Goal: Task Accomplishment & Management: Complete application form

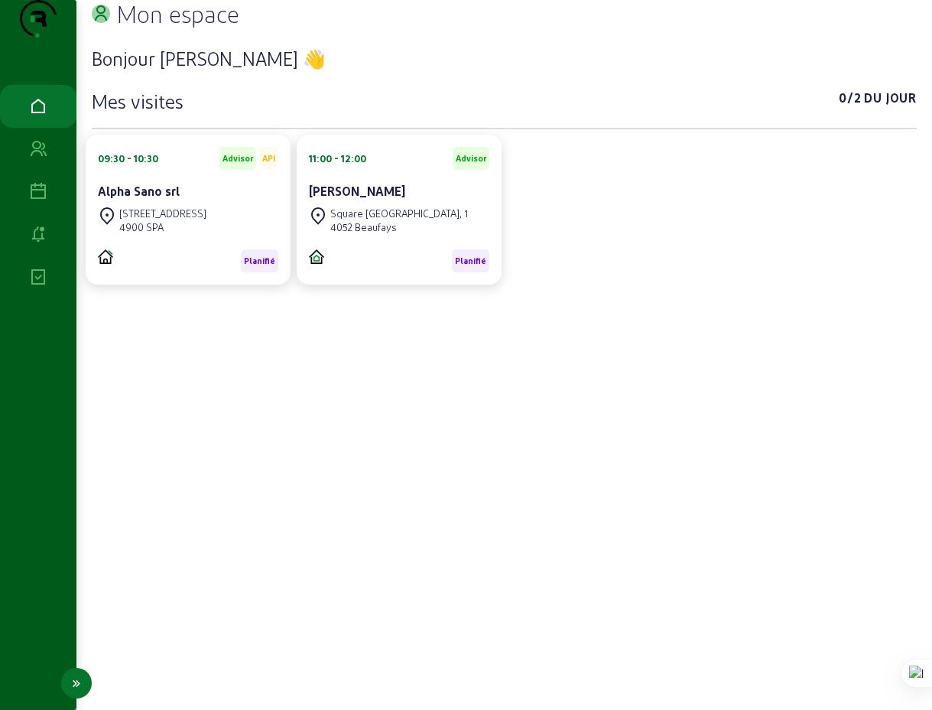
click at [37, 244] on icon at bounding box center [38, 235] width 18 height 18
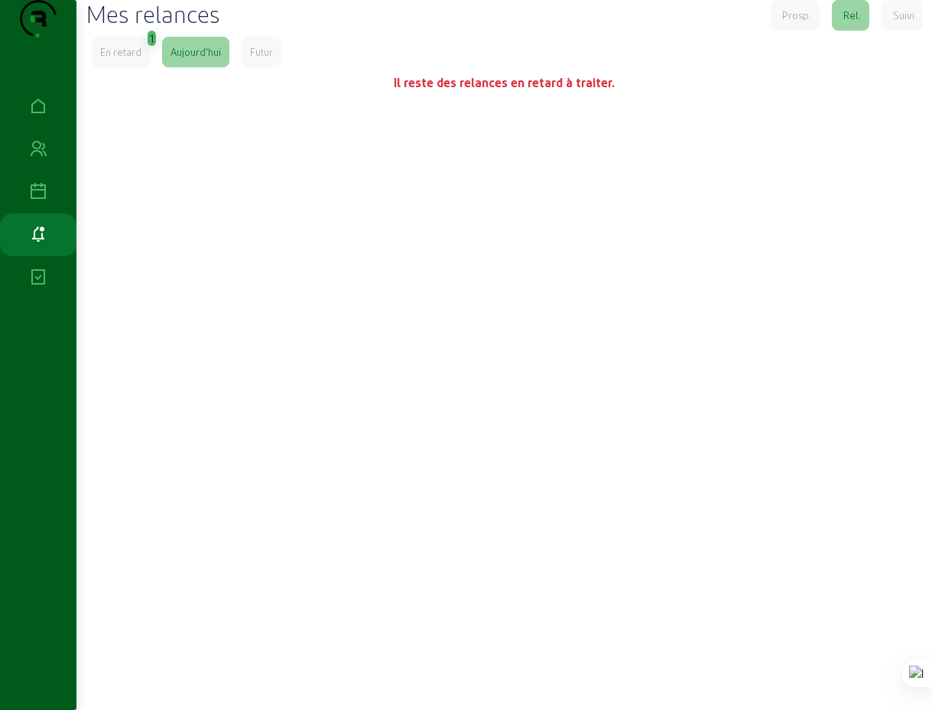
click at [138, 59] on div "En retard" at bounding box center [120, 52] width 41 height 14
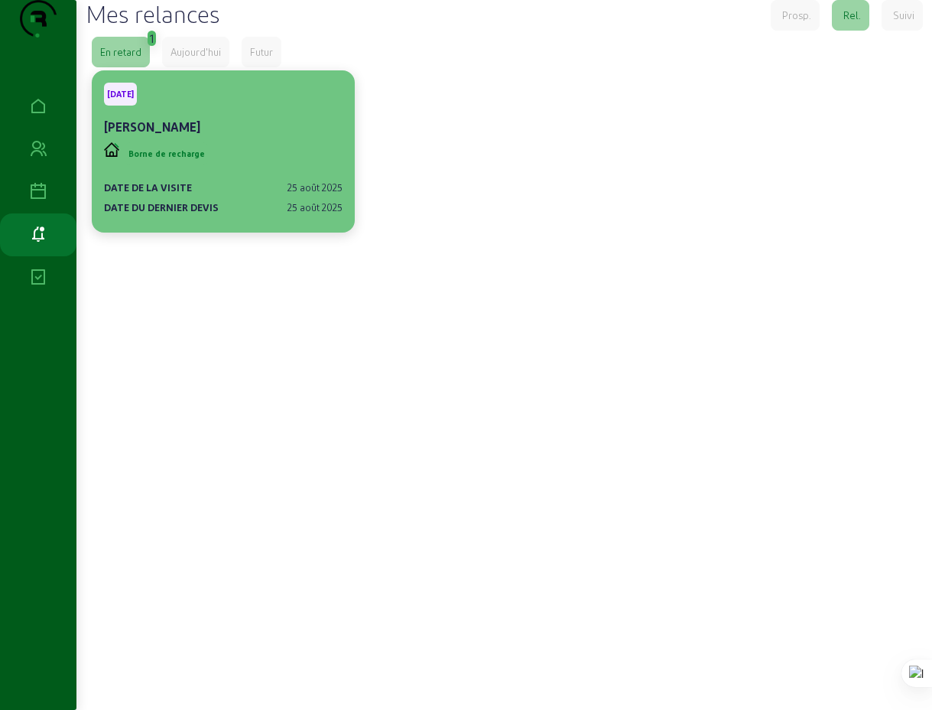
click at [164, 134] on cam-card-title "Fabien Chrispeel" at bounding box center [152, 126] width 96 height 15
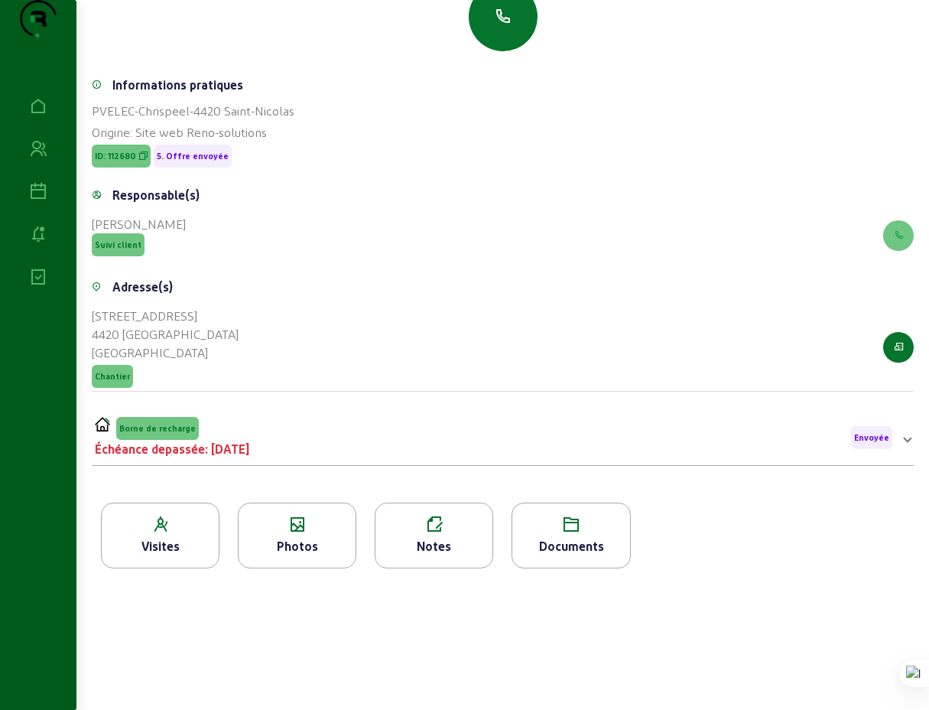
scroll to position [195, 0]
click at [906, 441] on span at bounding box center [908, 437] width 6 height 18
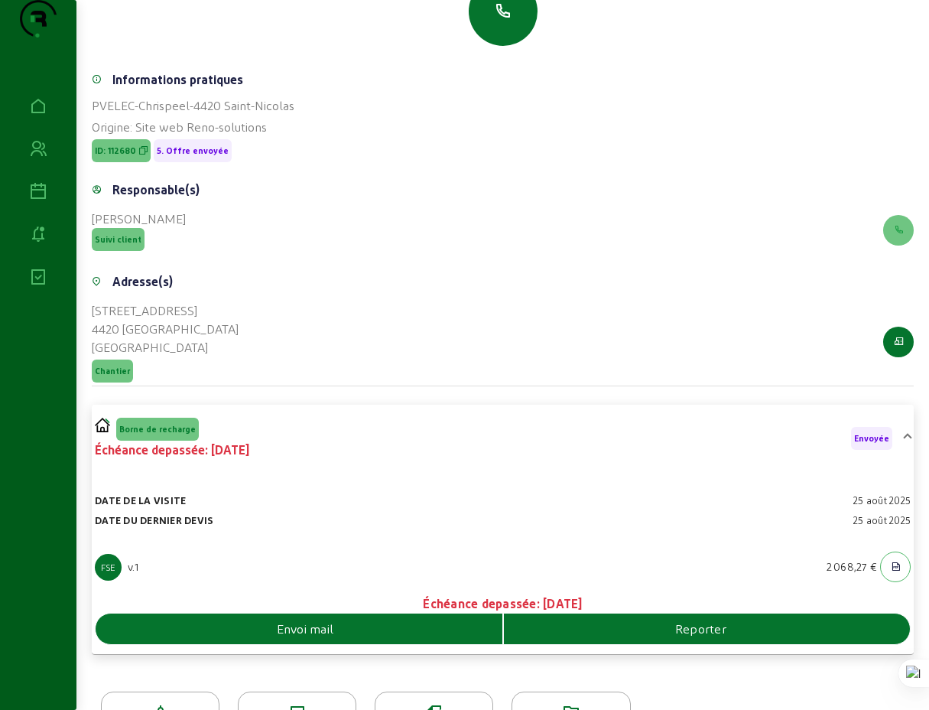
scroll to position [266, 0]
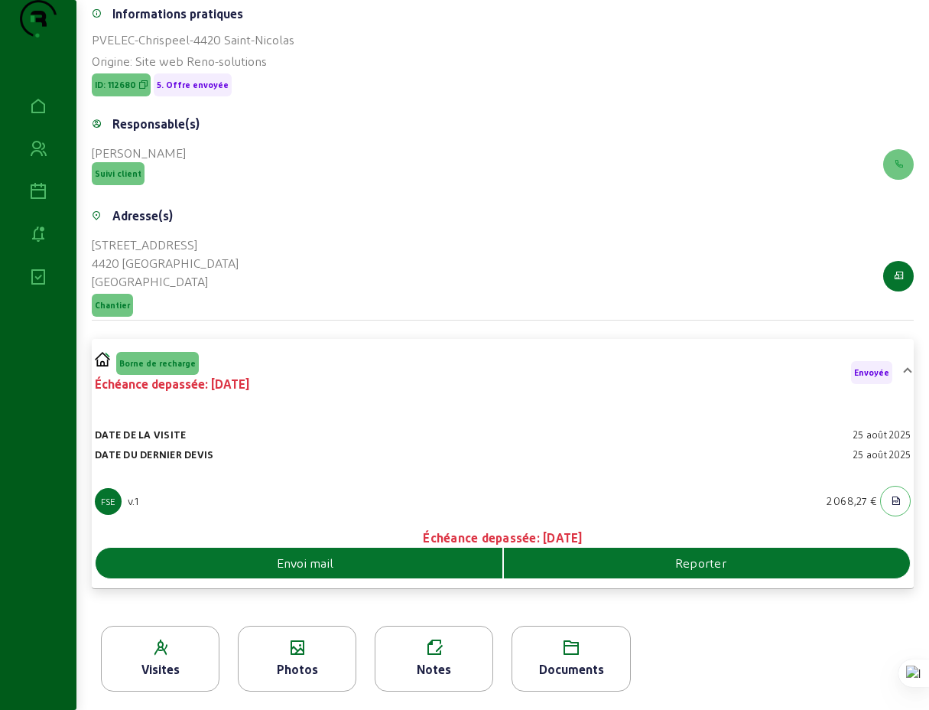
click at [438, 656] on icon at bounding box center [434, 648] width 117 height 18
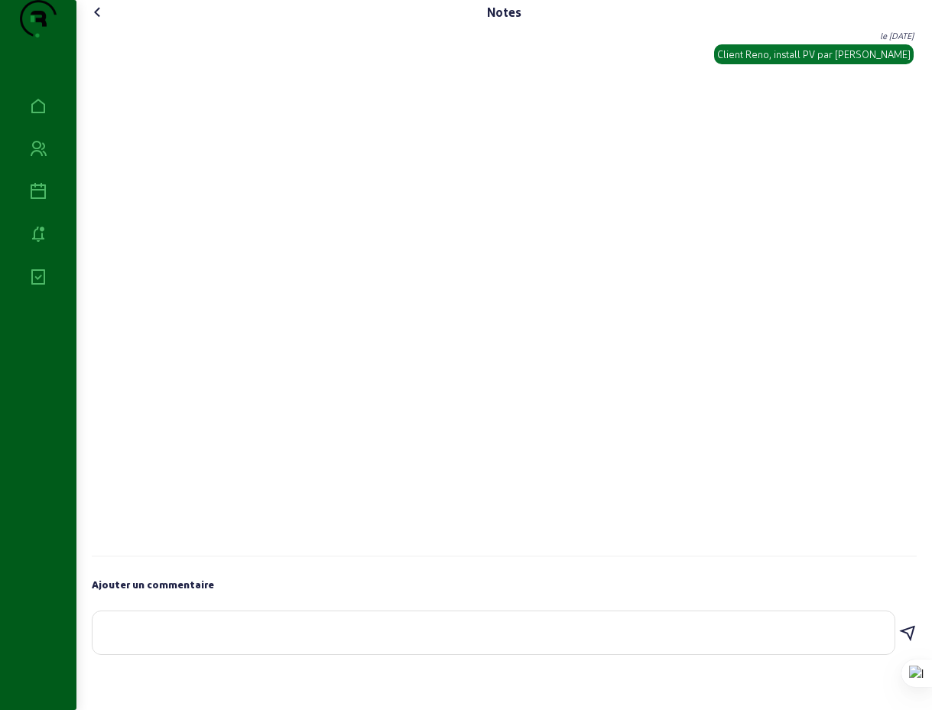
click at [362, 639] on textarea at bounding box center [494, 629] width 778 height 18
drag, startPoint x: 515, startPoint y: 662, endPoint x: 497, endPoint y: 661, distance: 17.7
click at [497, 639] on textarea "Echange téléphonique ce 2/09, Mr est satisfait de l'offre . Il attend une varia…" at bounding box center [494, 629] width 778 height 18
click at [569, 639] on textarea "Echange téléphonique ce 2/09, Mr est satisfait de l'offre . Il attend la varian…" at bounding box center [494, 629] width 778 height 18
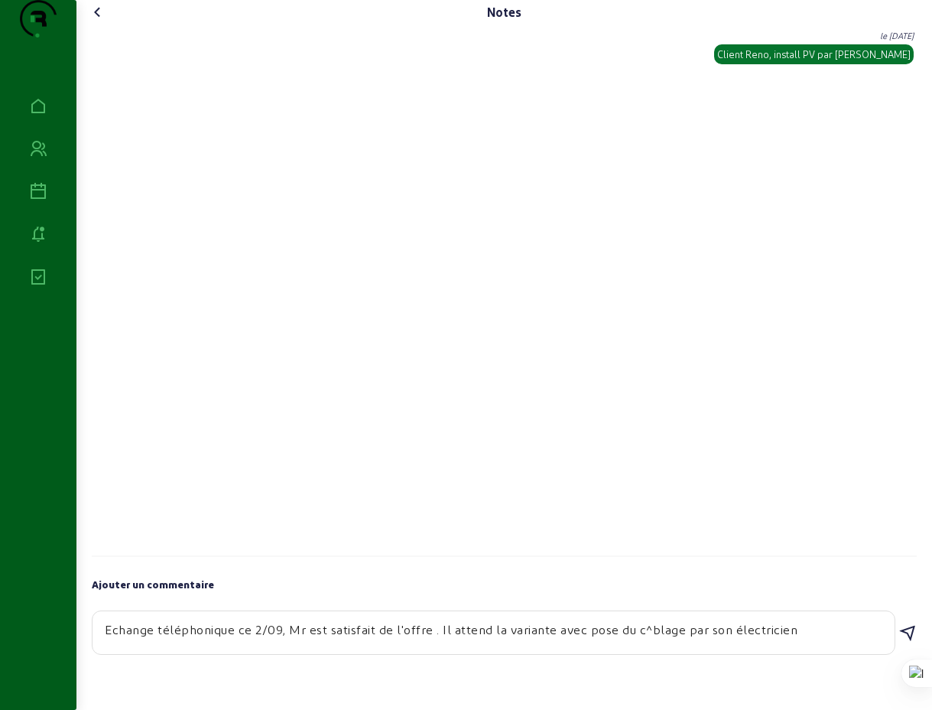
drag, startPoint x: 653, startPoint y: 661, endPoint x: 645, endPoint y: 659, distance: 8.7
click at [645, 639] on textarea "Echange téléphonique ce 2/09, Mr est satisfait de l'offre . Il attend la varian…" at bounding box center [494, 629] width 778 height 18
click at [799, 639] on textarea "Echange téléphonique ce 2/09, Mr est satisfait de l'offre . Il attend la varian…" at bounding box center [494, 629] width 778 height 18
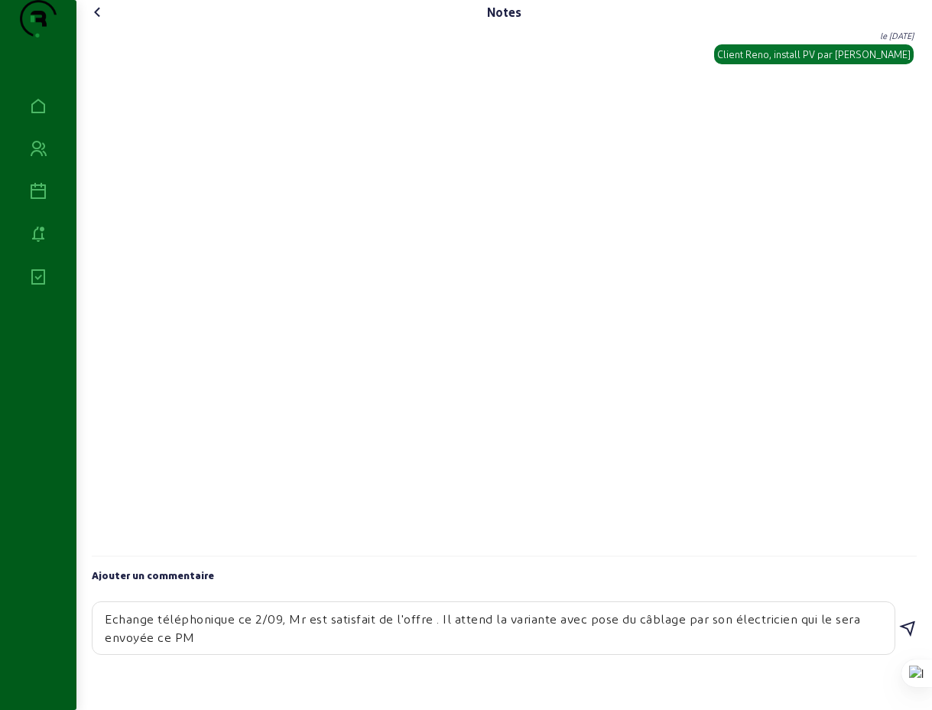
type textarea "Echange téléphonique ce 2/09, Mr est satisfait de l'offre . Il attend la varian…"
click at [809, 594] on div "Ajouter un commentaire Echange téléphonique ce 2/09, Mr est satisfait de l'offr…" at bounding box center [504, 602] width 825 height 107
click at [906, 638] on icon at bounding box center [908, 629] width 18 height 18
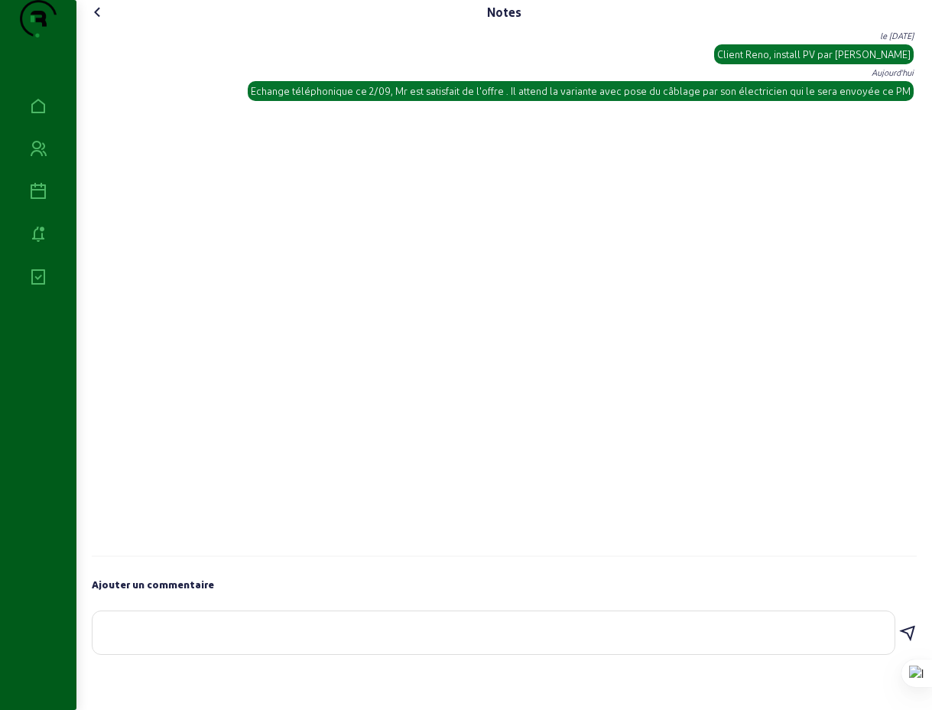
click at [893, 98] on div "Echange téléphonique ce 2/09, Mr est satisfait de l'offre . Il attend la varian…" at bounding box center [581, 91] width 660 height 14
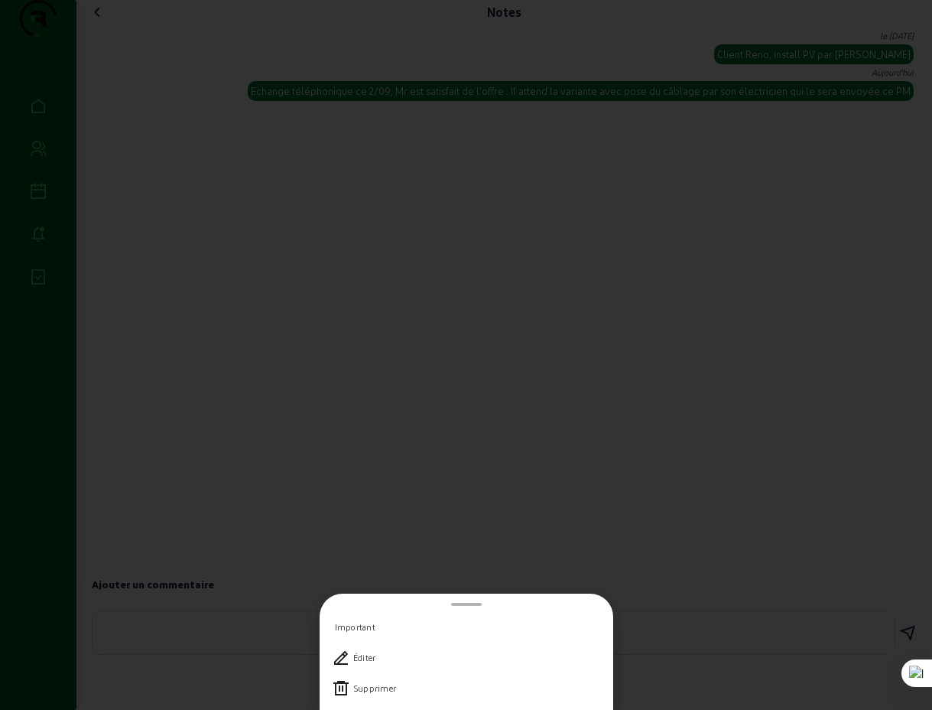
click at [893, 121] on div at bounding box center [466, 355] width 932 height 710
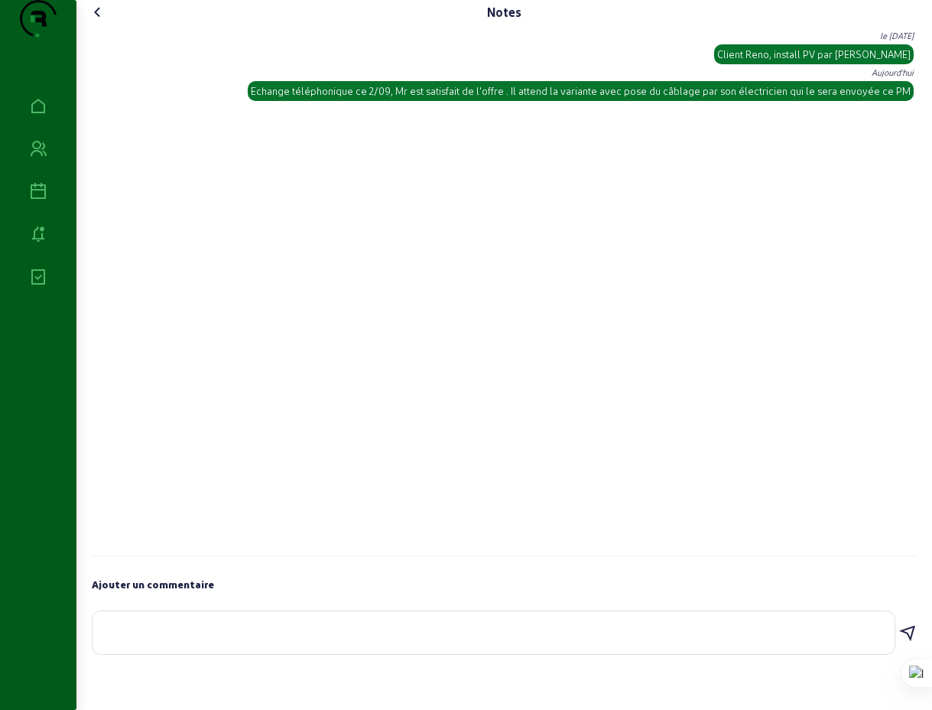
click at [890, 98] on div "Echange téléphonique ce 2/09, Mr est satisfait de l'offre . Il attend la varian…" at bounding box center [581, 91] width 660 height 14
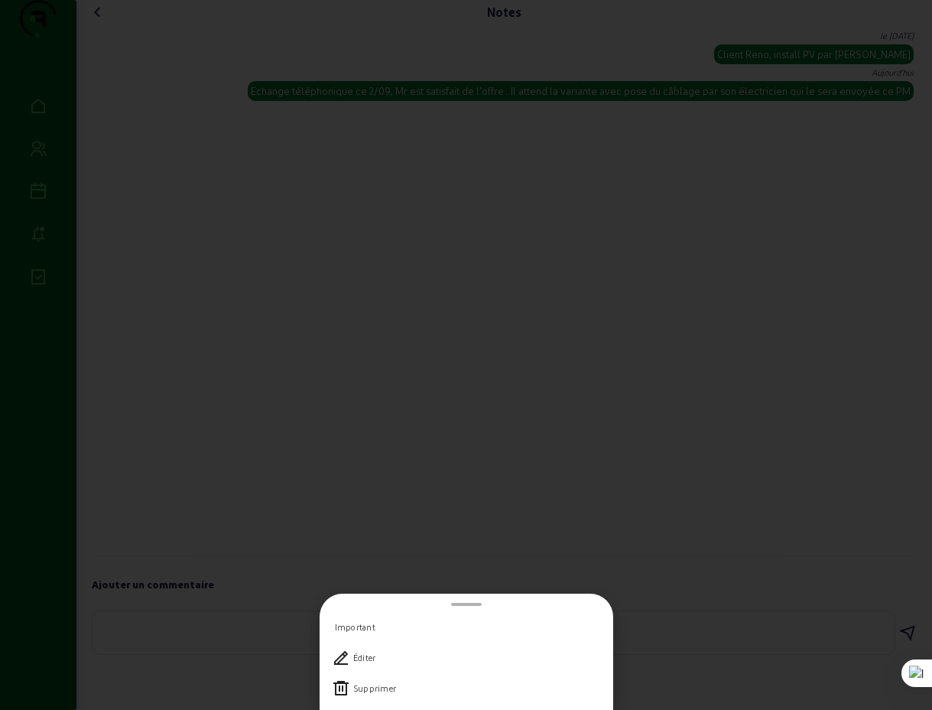
click at [367, 652] on div "Éditer" at bounding box center [364, 657] width 23 height 11
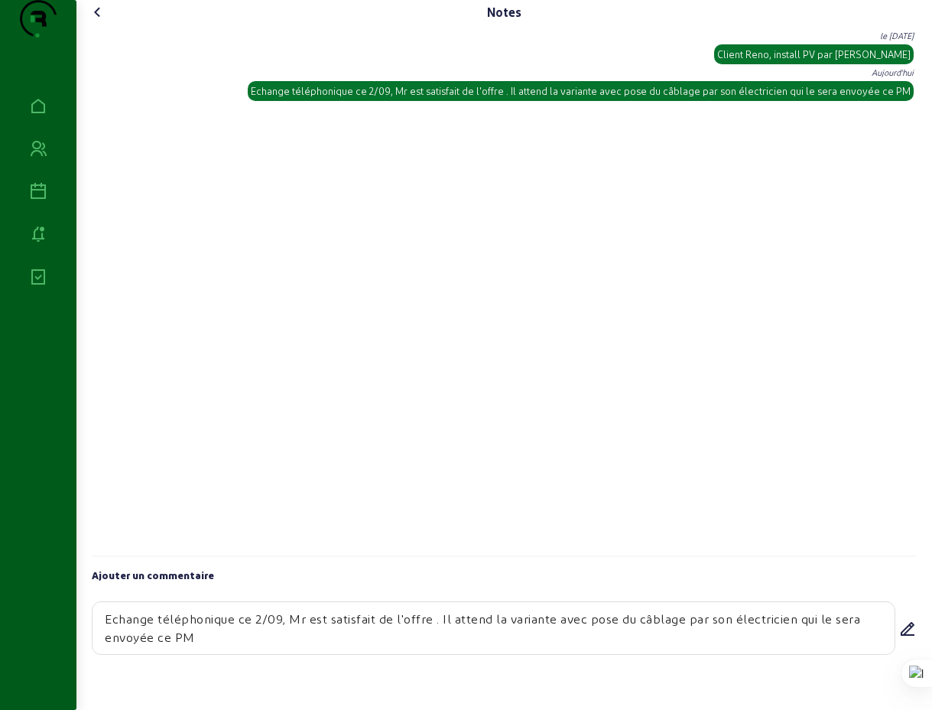
drag, startPoint x: 195, startPoint y: 668, endPoint x: 177, endPoint y: 665, distance: 17.9
click at [178, 646] on textarea "Echange téléphonique ce 2/09, Mr est satisfait de l'offre . Il attend la varian…" at bounding box center [494, 628] width 778 height 37
type textarea "Echange téléphonique ce 2/09, Mr est satisfait de l'offre . Il attend la varian…"
click at [905, 638] on icon at bounding box center [908, 629] width 18 height 18
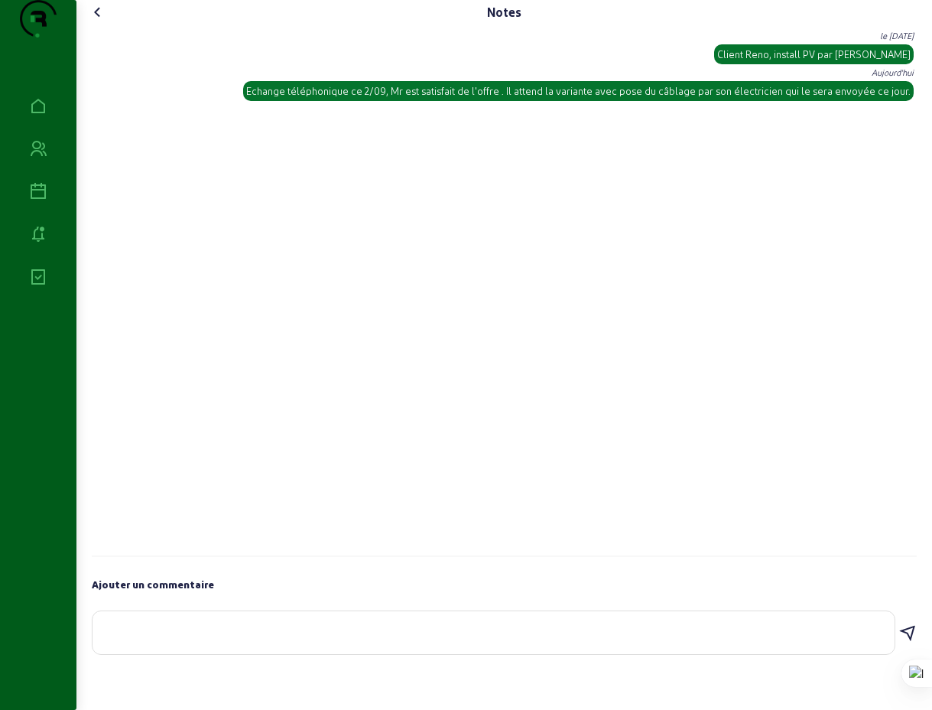
click at [99, 21] on icon at bounding box center [98, 12] width 18 height 18
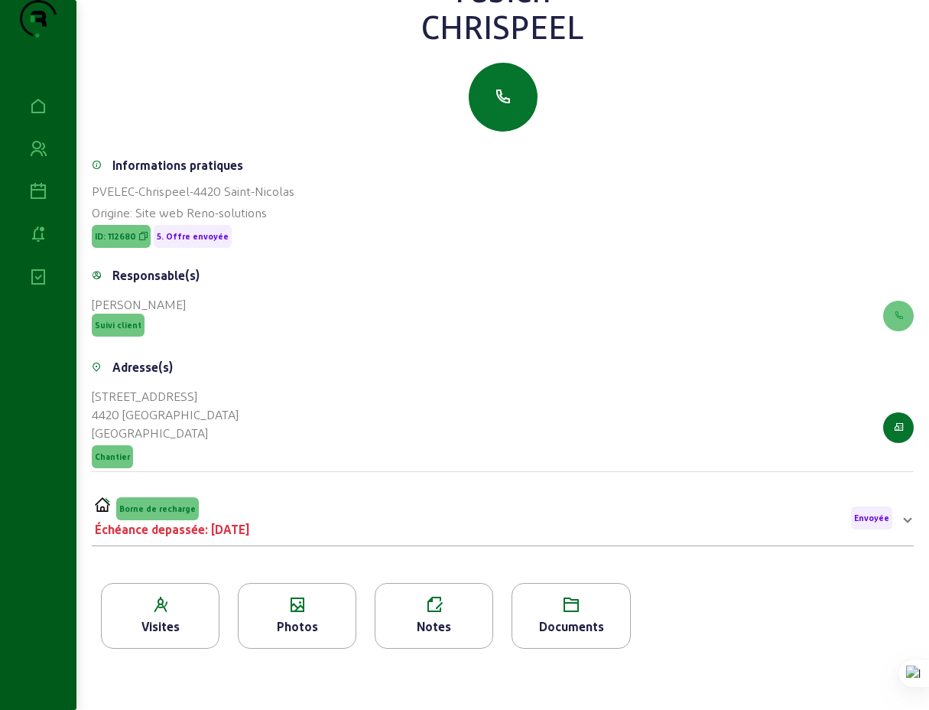
scroll to position [81, 0]
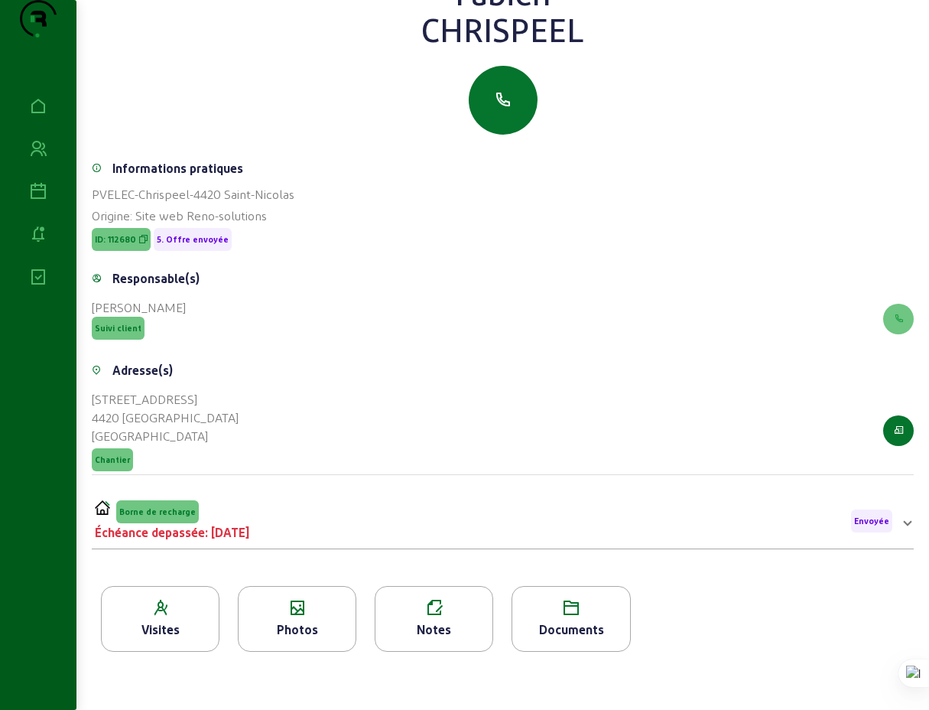
click at [905, 530] on span at bounding box center [908, 521] width 6 height 18
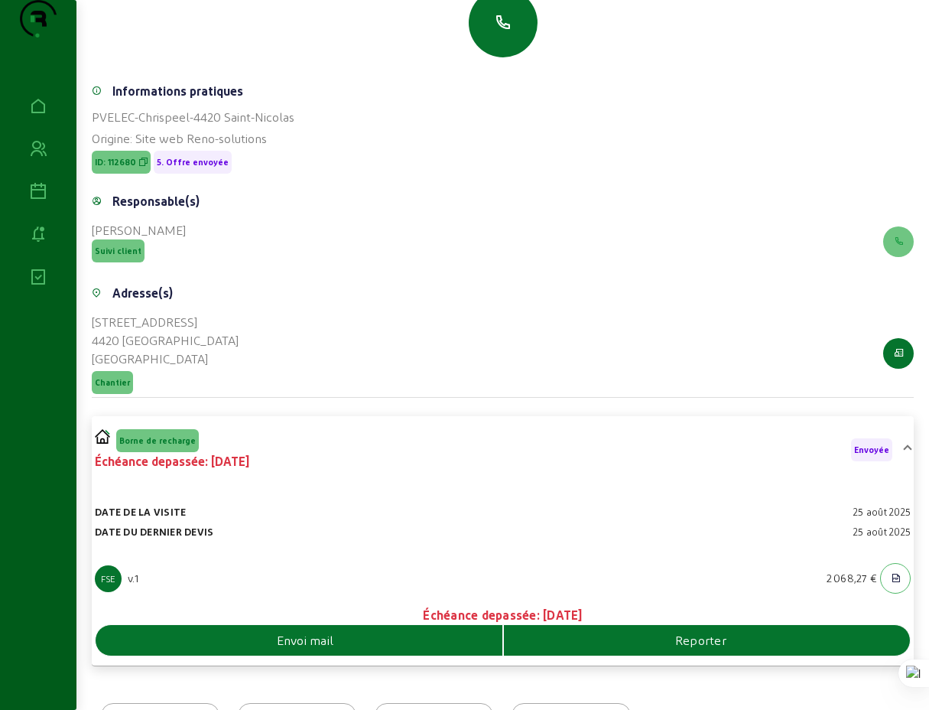
scroll to position [266, 0]
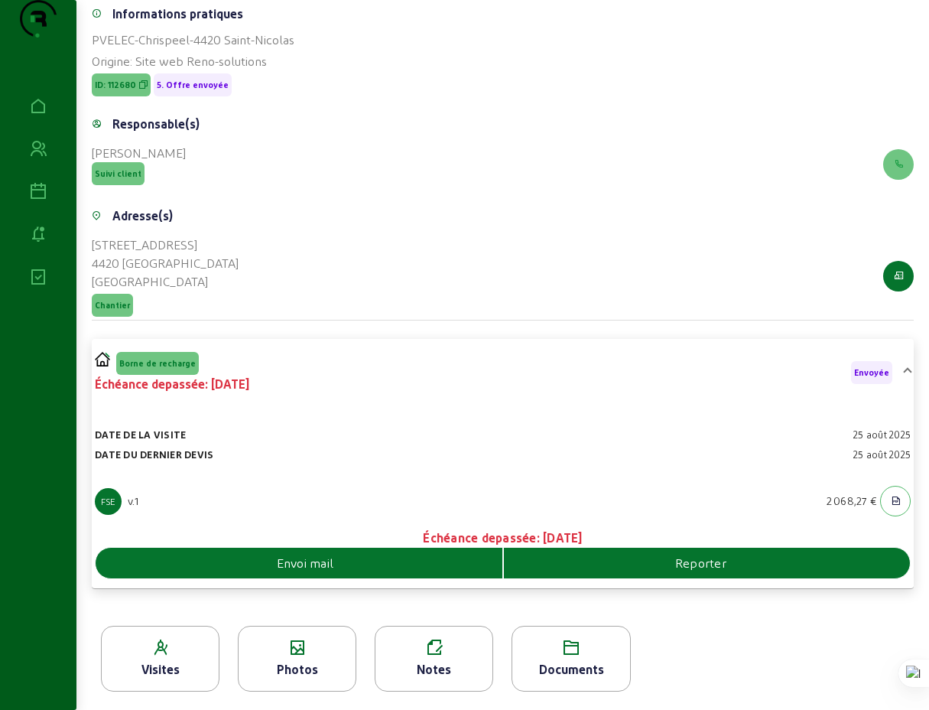
click at [696, 569] on span "Reporter" at bounding box center [700, 563] width 51 height 18
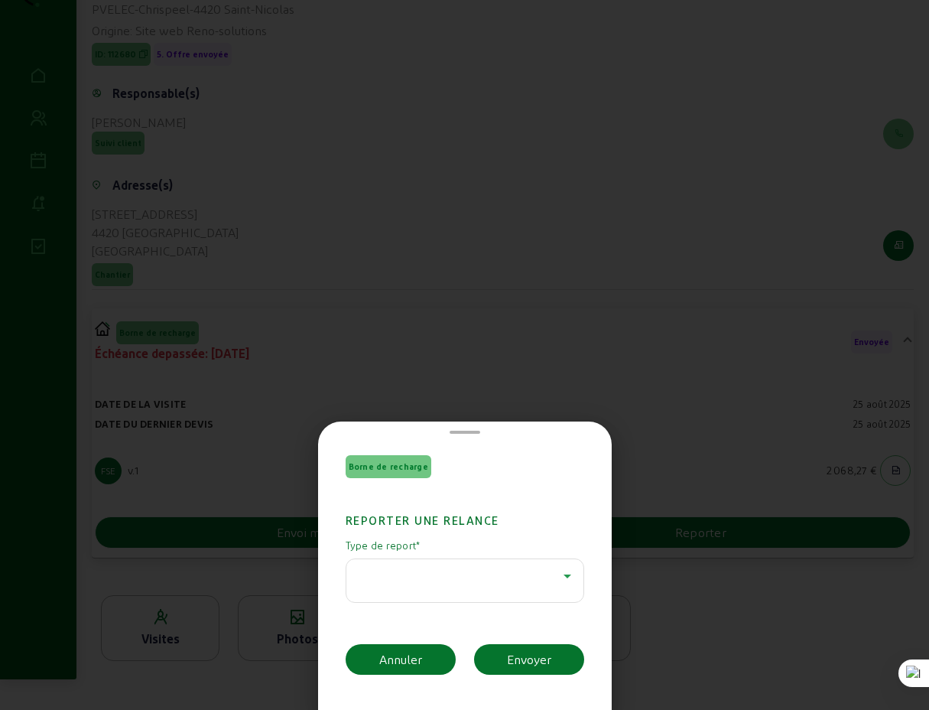
click at [564, 576] on icon at bounding box center [568, 576] width 8 height 4
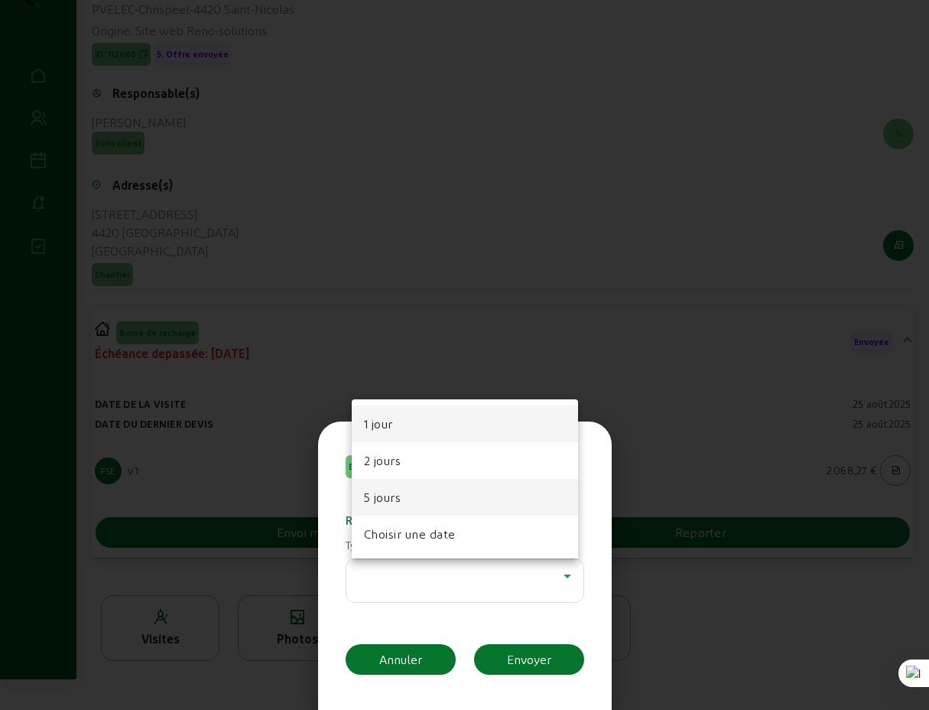
click at [391, 497] on span "5 jours" at bounding box center [382, 497] width 37 height 18
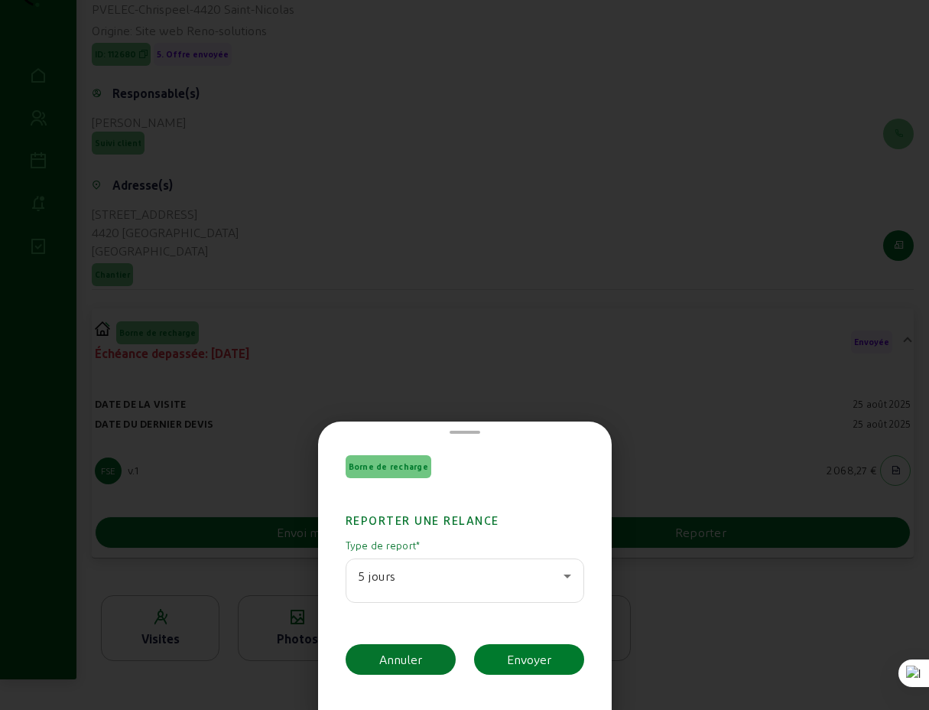
click at [526, 659] on div "Envoyer" at bounding box center [529, 659] width 44 height 18
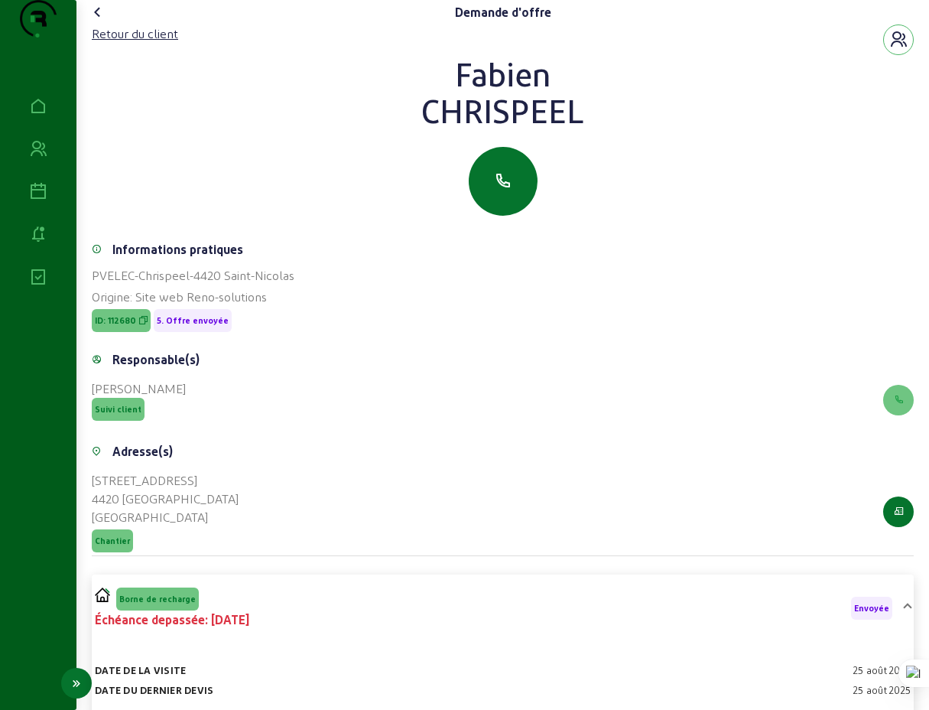
click at [39, 158] on icon at bounding box center [38, 149] width 18 height 18
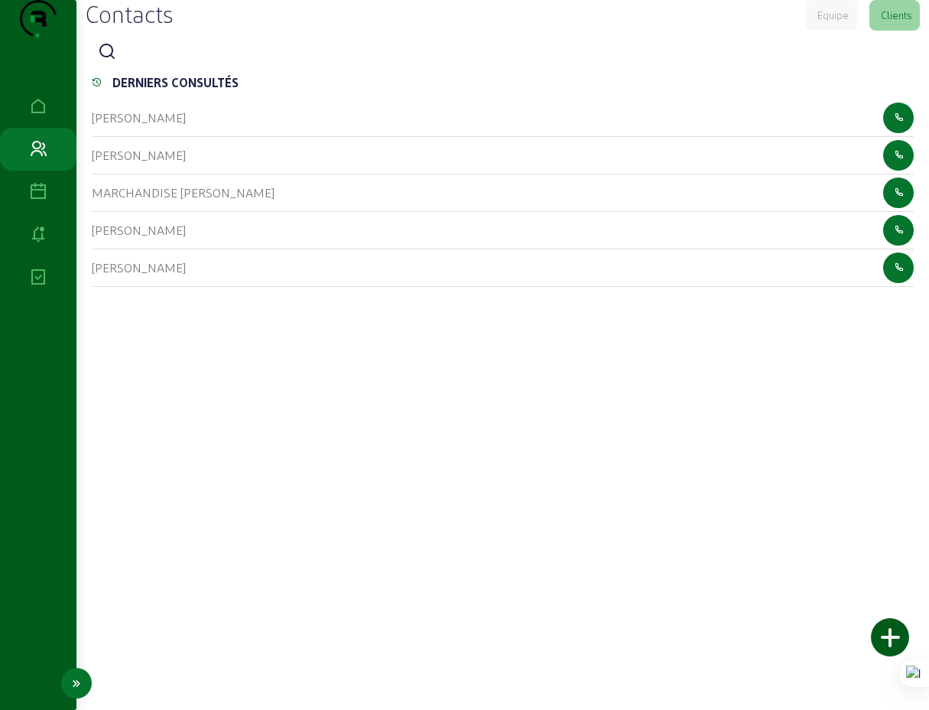
click at [39, 201] on icon at bounding box center [38, 192] width 18 height 18
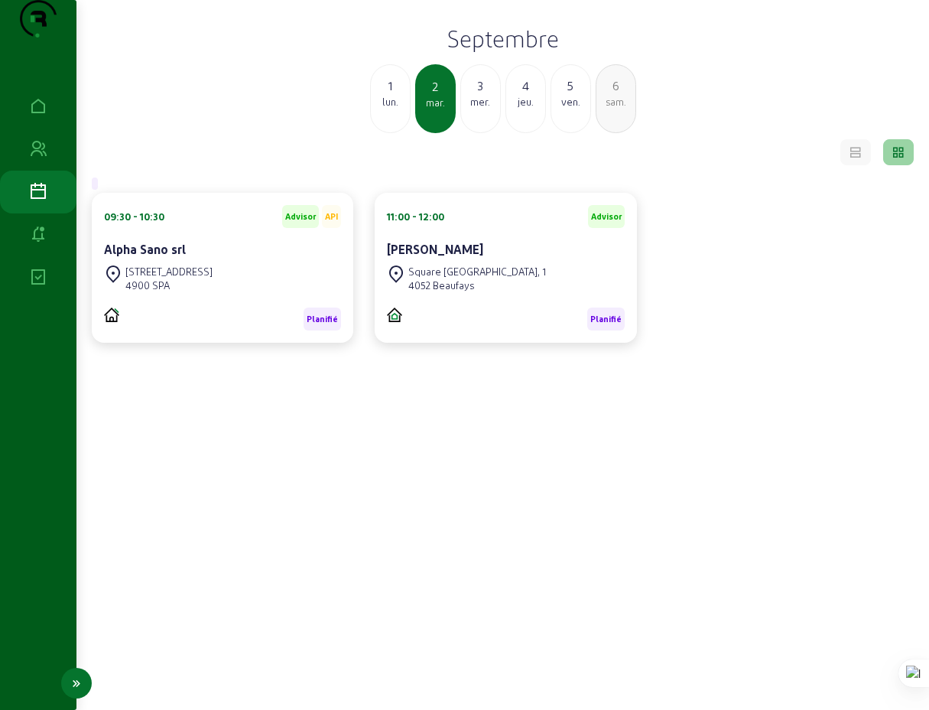
click at [39, 244] on icon at bounding box center [38, 235] width 18 height 18
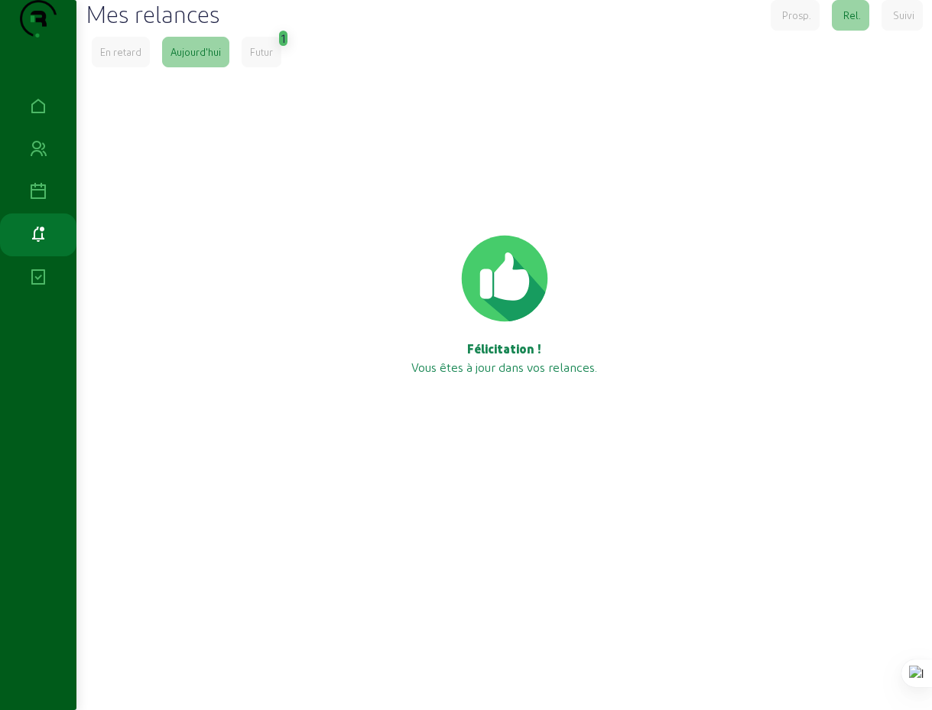
click at [288, 46] on div "1" at bounding box center [283, 38] width 8 height 15
click at [264, 59] on div "Futur" at bounding box center [261, 52] width 23 height 14
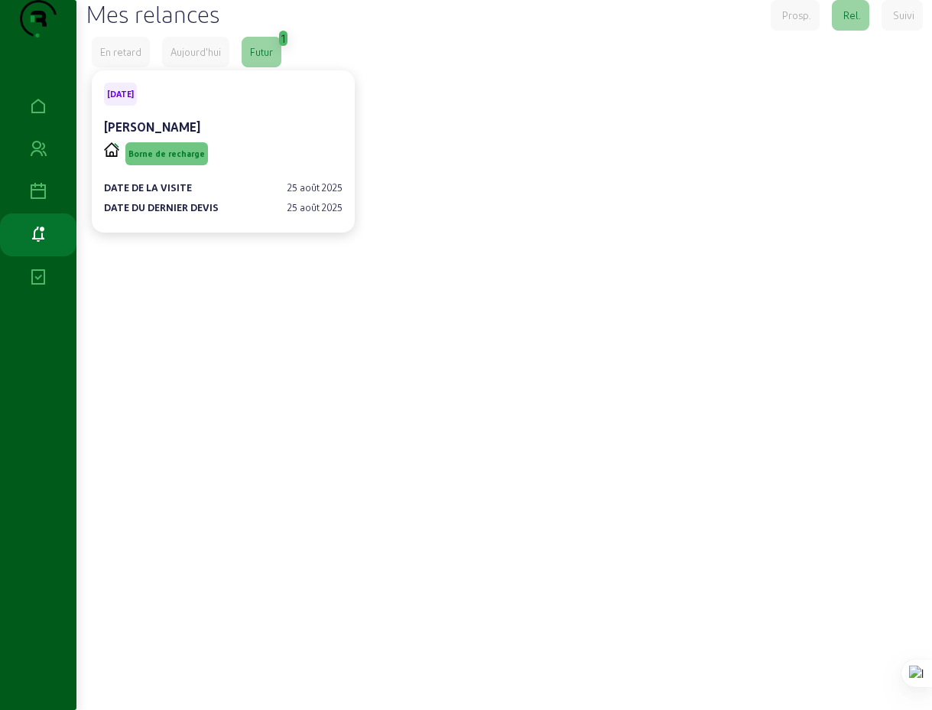
click at [371, 67] on div "En retard Aujourd'hui Futur 1" at bounding box center [504, 52] width 825 height 31
click at [899, 22] on div "Suivi" at bounding box center [903, 15] width 21 height 14
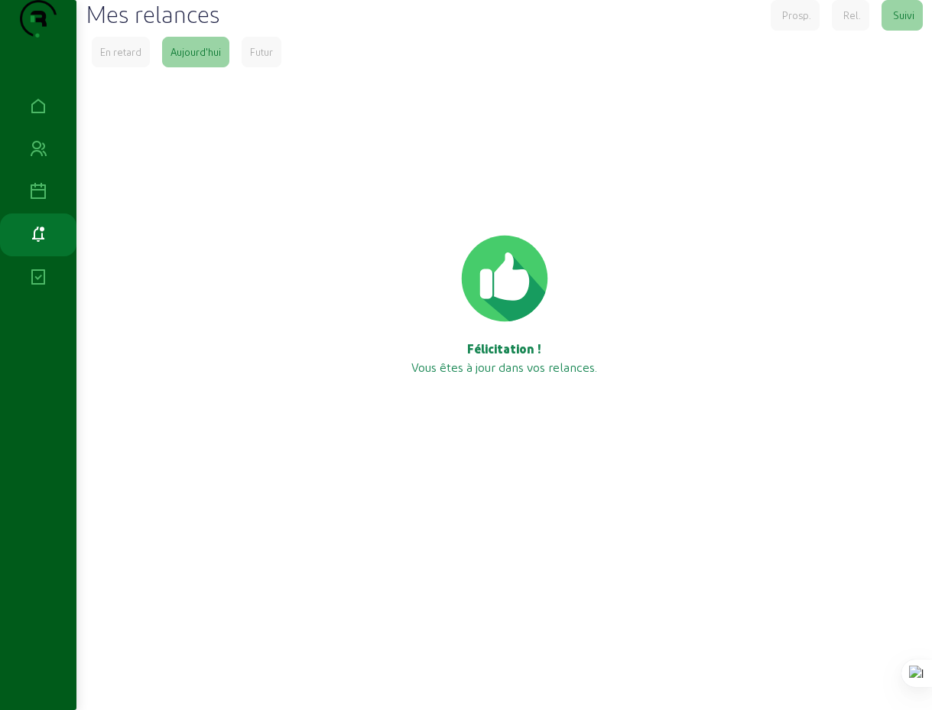
click at [801, 22] on div "Prosp." at bounding box center [797, 15] width 29 height 14
click at [847, 22] on div "Rel." at bounding box center [853, 15] width 18 height 14
click at [906, 22] on div "Suivi" at bounding box center [903, 15] width 21 height 14
click at [35, 201] on icon at bounding box center [38, 192] width 18 height 18
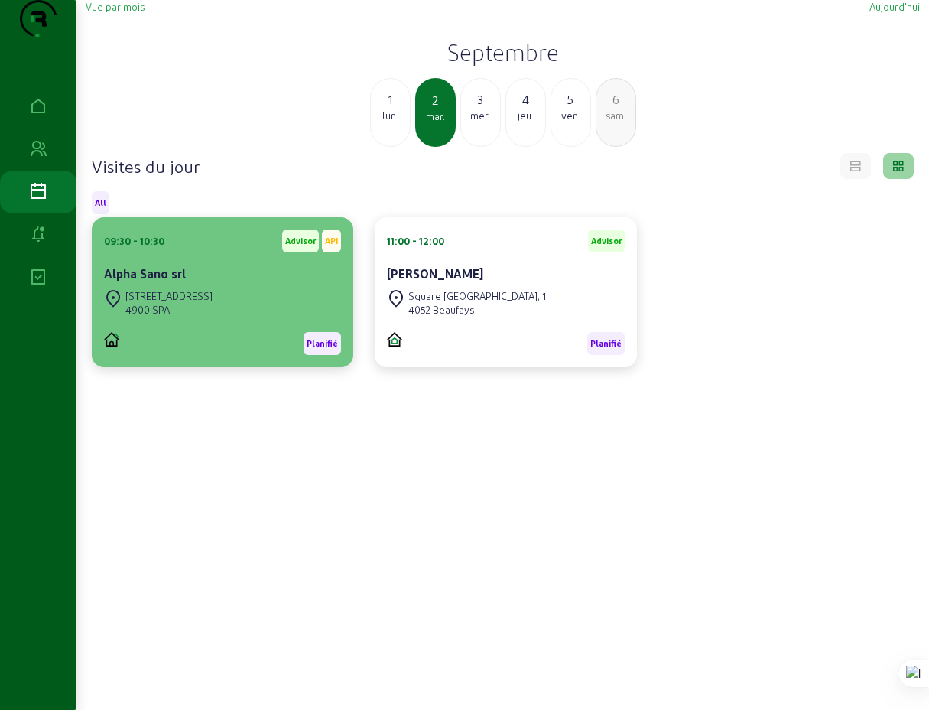
click at [190, 317] on div "Avenue des Petits Sapins, 9 4900 SPA" at bounding box center [158, 303] width 109 height 34
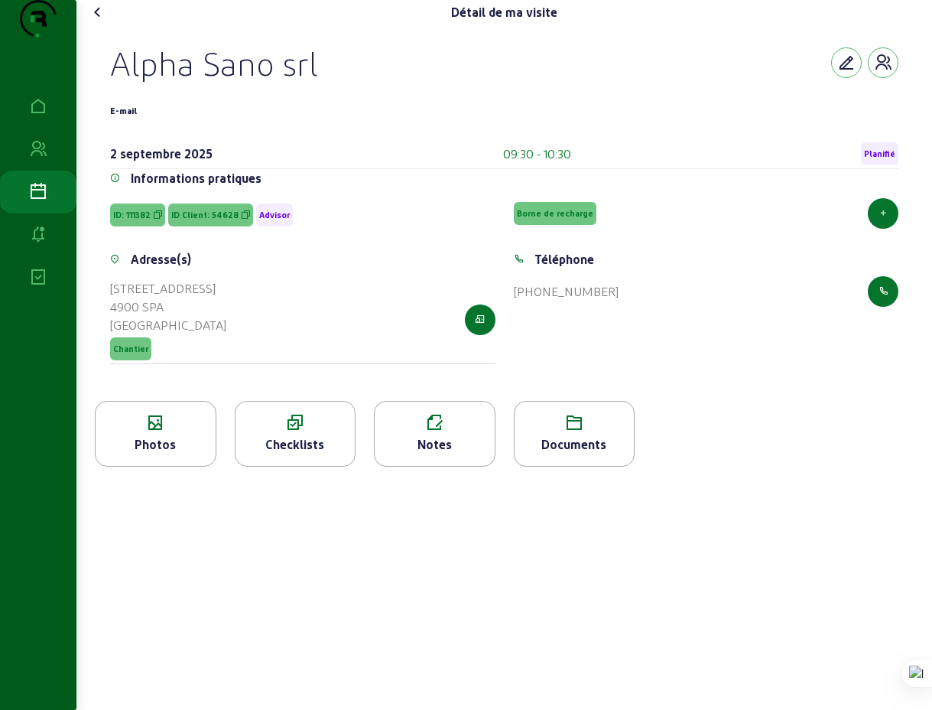
click at [434, 432] on icon at bounding box center [435, 423] width 120 height 18
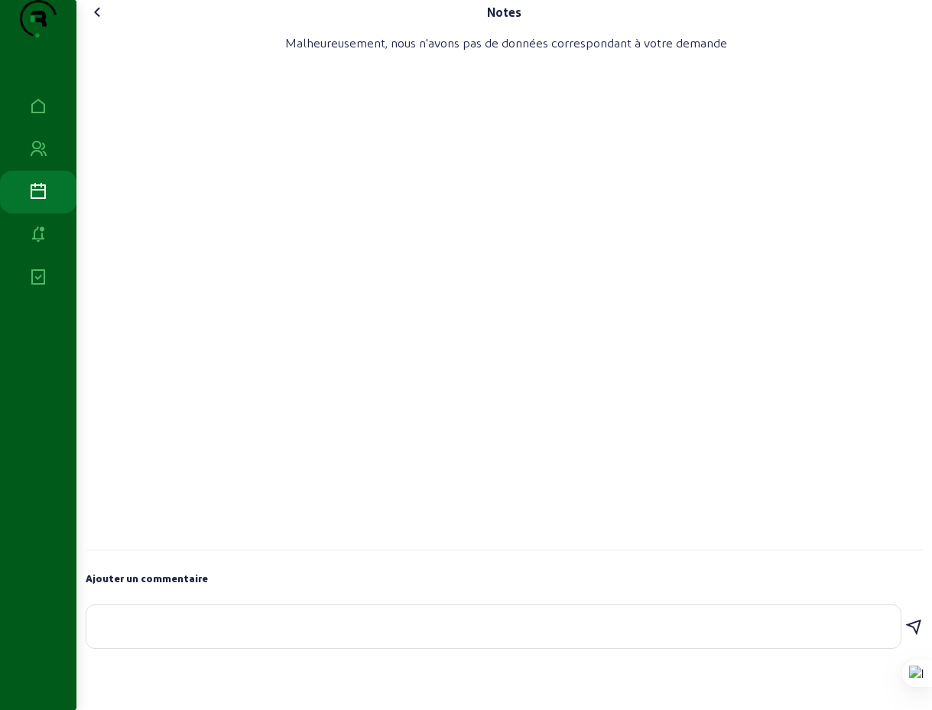
click at [126, 643] on div at bounding box center [494, 626] width 790 height 43
click at [174, 633] on textarea "1 devis repoiwering + 1 devis borne" at bounding box center [494, 623] width 790 height 18
click at [341, 633] on textarea "1 devis repowering + 1 devis borne" at bounding box center [494, 623] width 790 height 18
type textarea "1 devis repowering + 1 devis borne"
click at [916, 636] on icon at bounding box center [914, 627] width 18 height 18
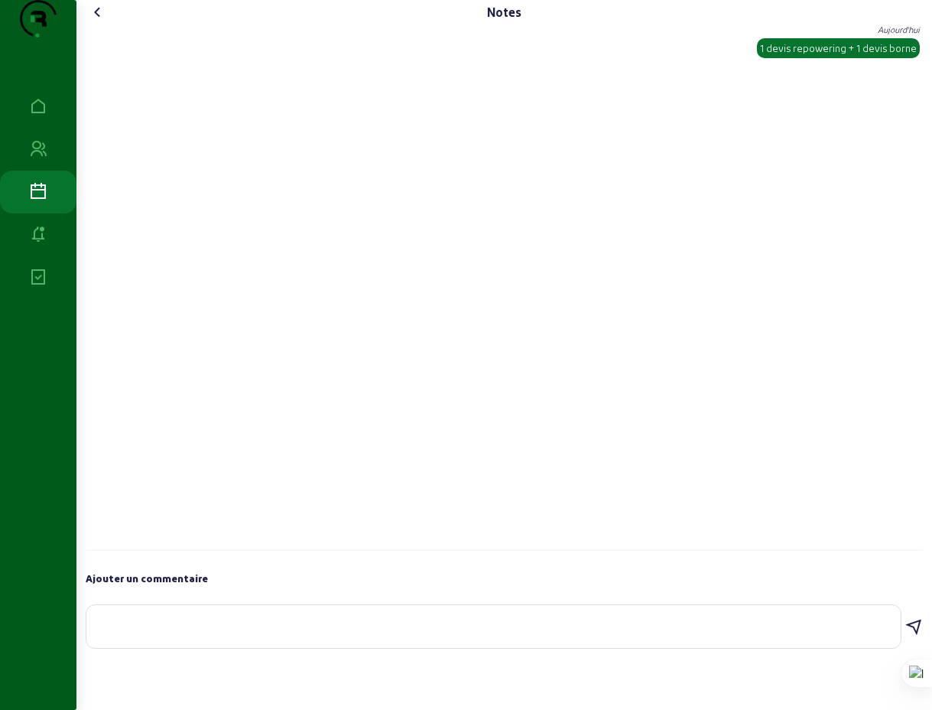
click at [102, 21] on icon at bounding box center [98, 12] width 18 height 18
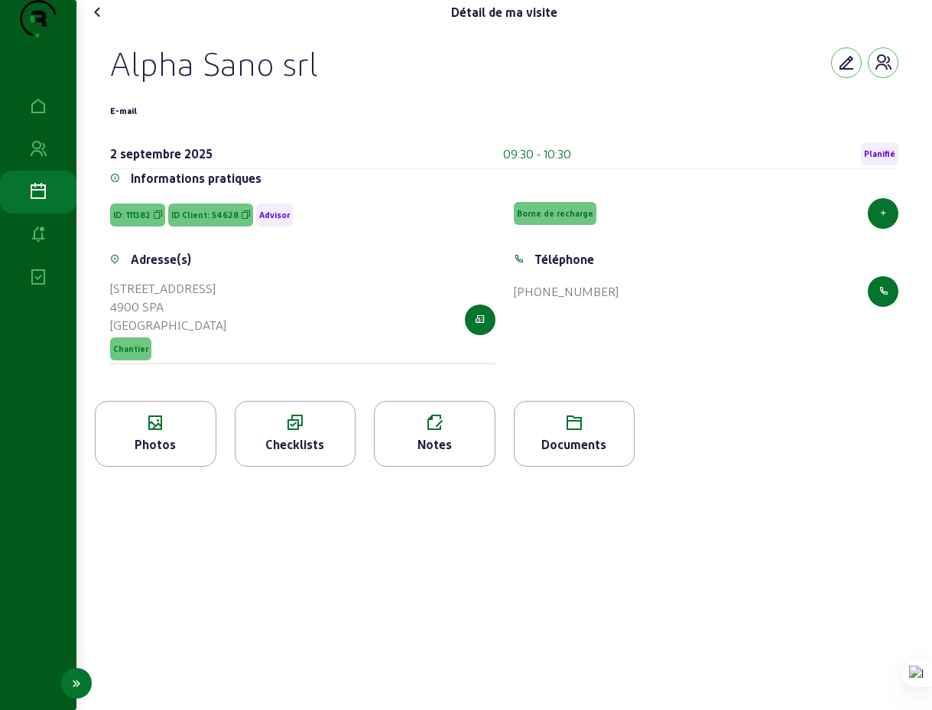
click at [40, 158] on icon at bounding box center [38, 149] width 18 height 18
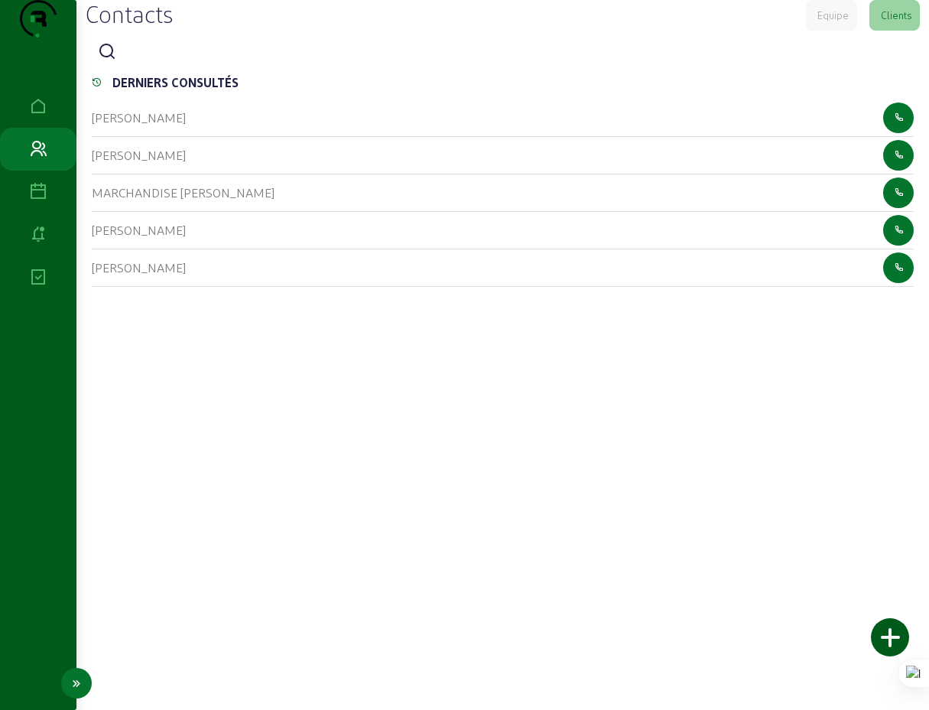
click at [37, 287] on icon at bounding box center [38, 277] width 18 height 18
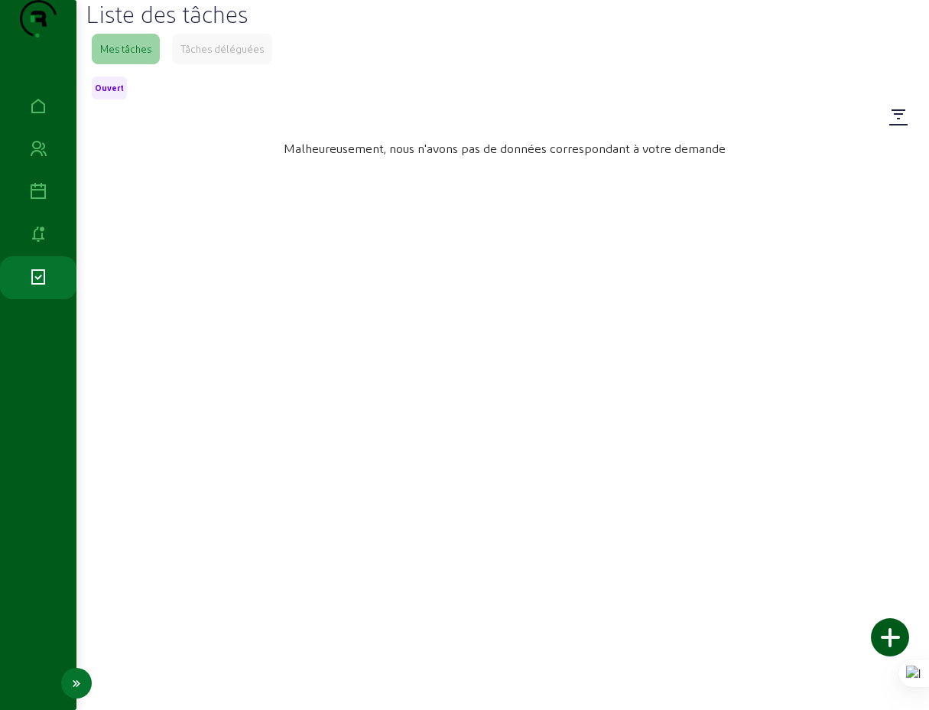
click at [39, 244] on icon at bounding box center [38, 235] width 18 height 18
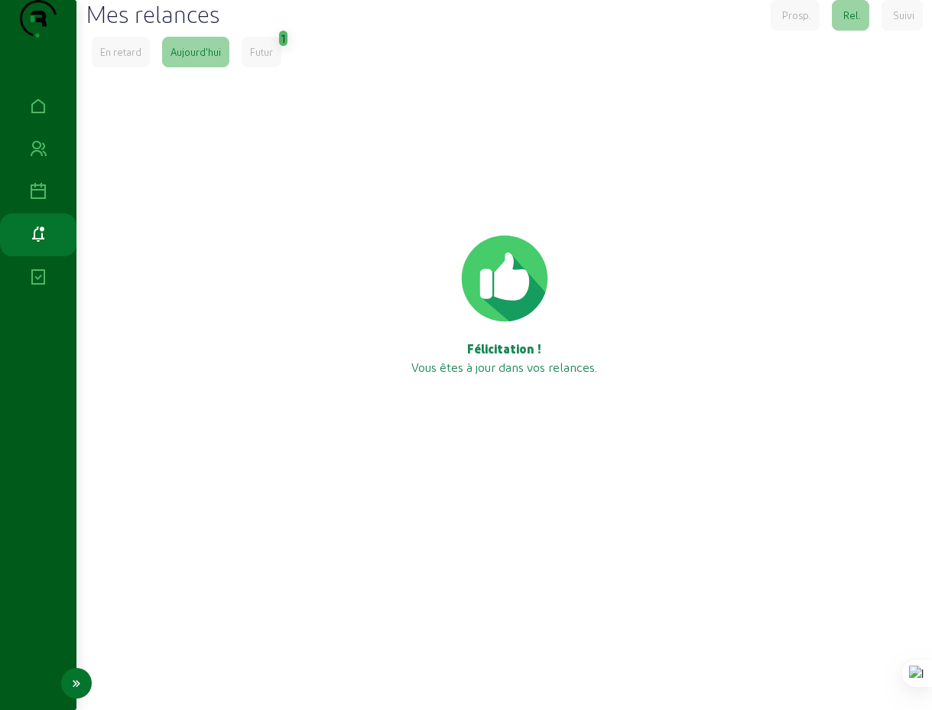
click at [40, 201] on icon at bounding box center [38, 192] width 18 height 18
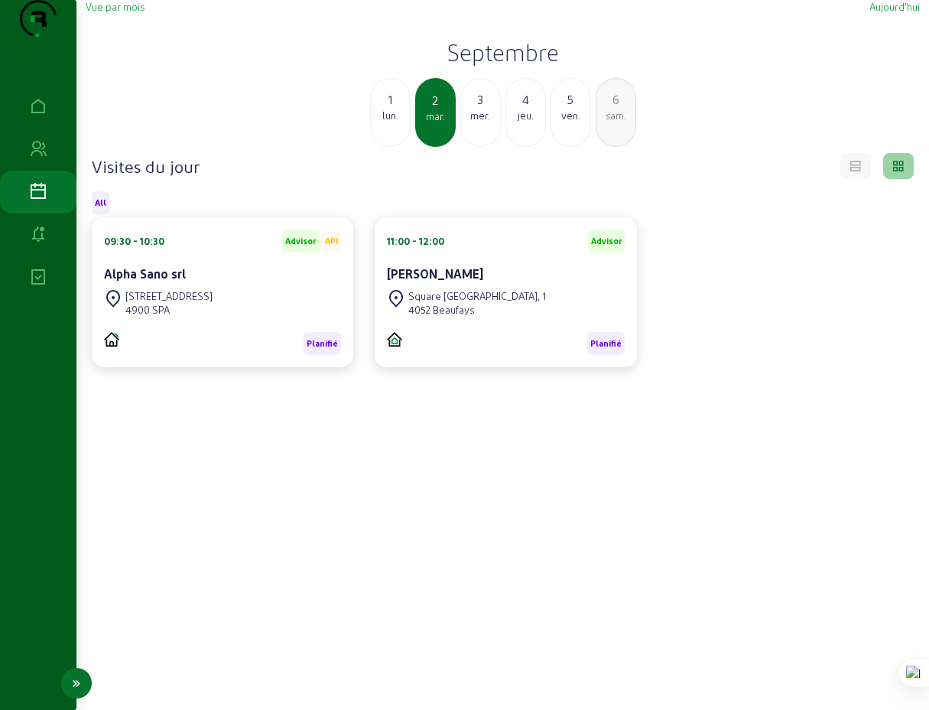
click at [40, 158] on icon at bounding box center [38, 149] width 18 height 18
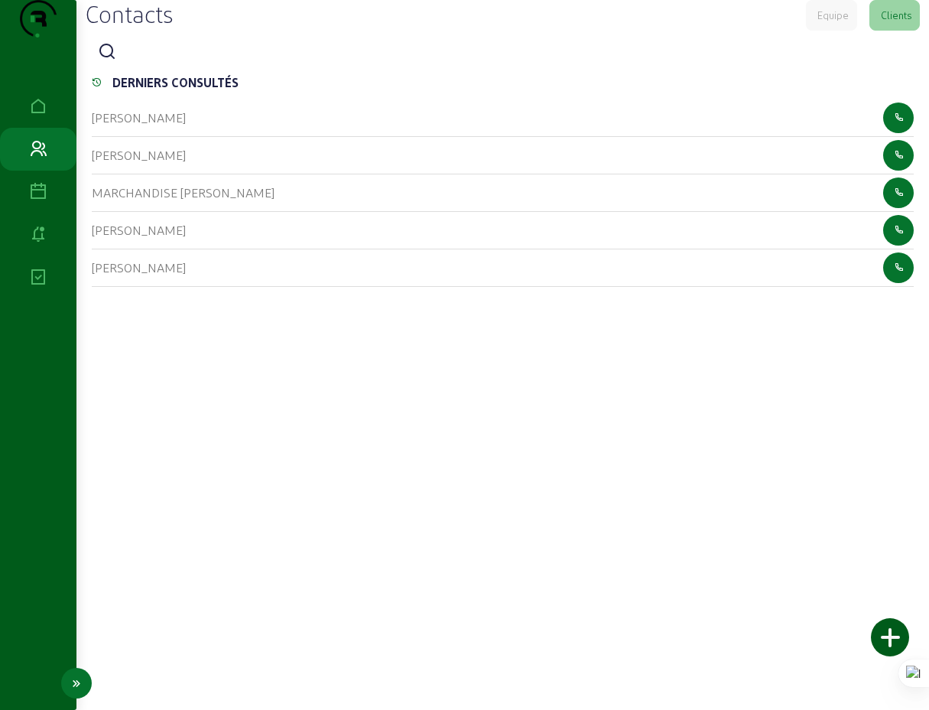
click at [41, 116] on icon at bounding box center [38, 106] width 18 height 18
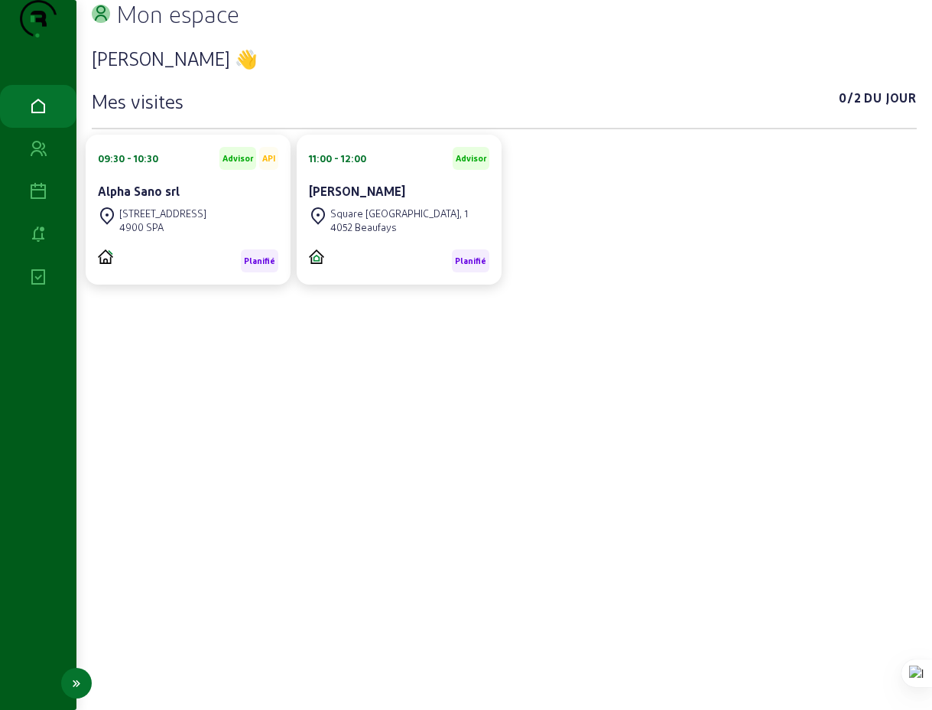
click at [39, 201] on icon at bounding box center [38, 192] width 18 height 18
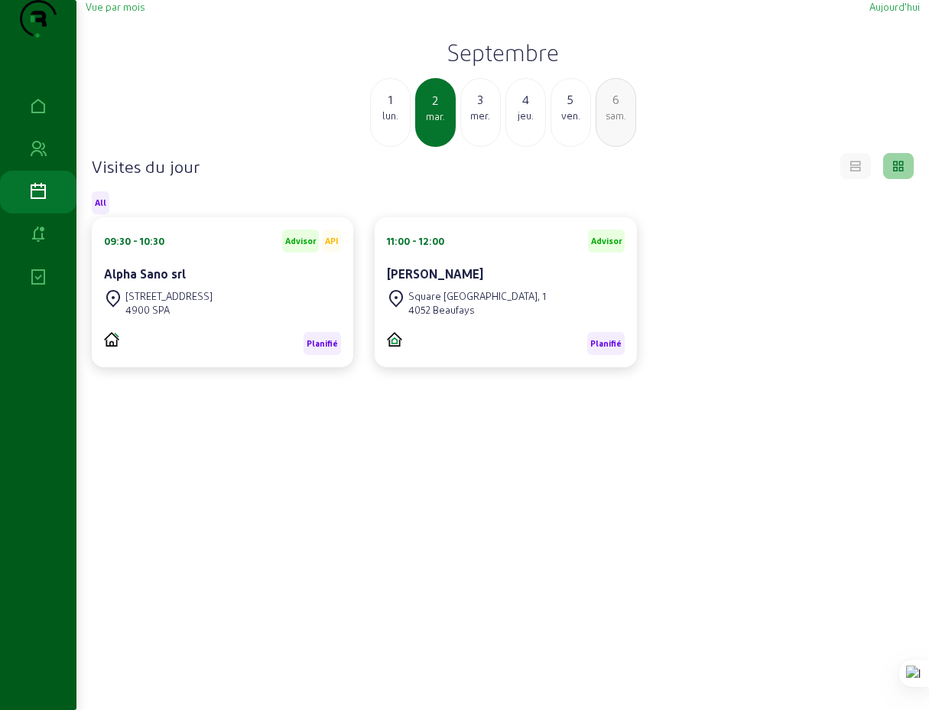
click at [390, 109] on div "1" at bounding box center [390, 99] width 39 height 18
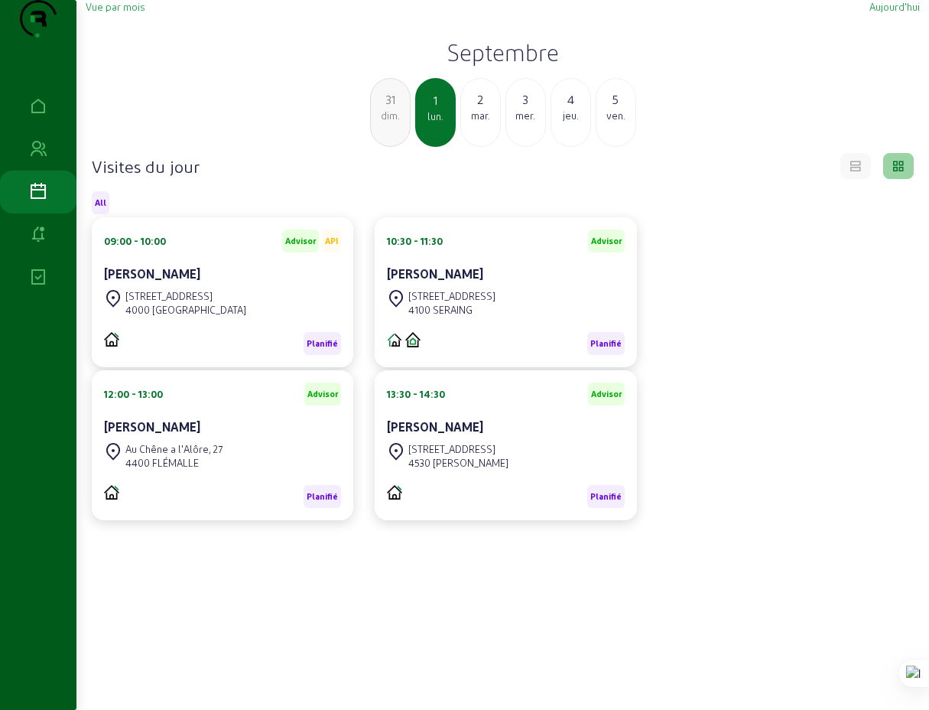
click at [479, 122] on div "mar." at bounding box center [480, 116] width 39 height 14
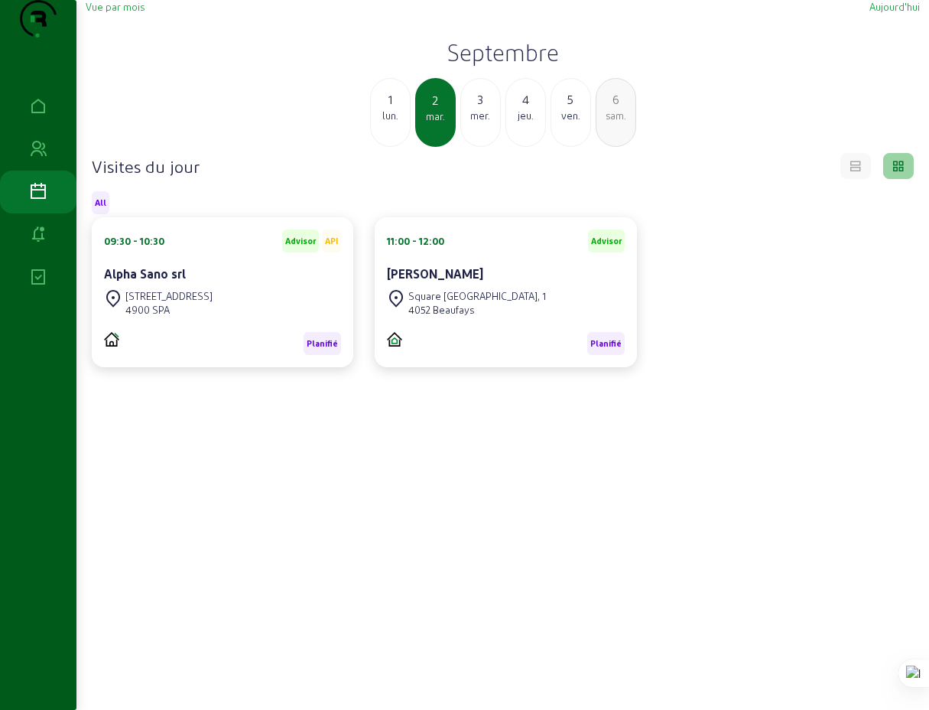
click at [392, 109] on div "1" at bounding box center [390, 99] width 39 height 18
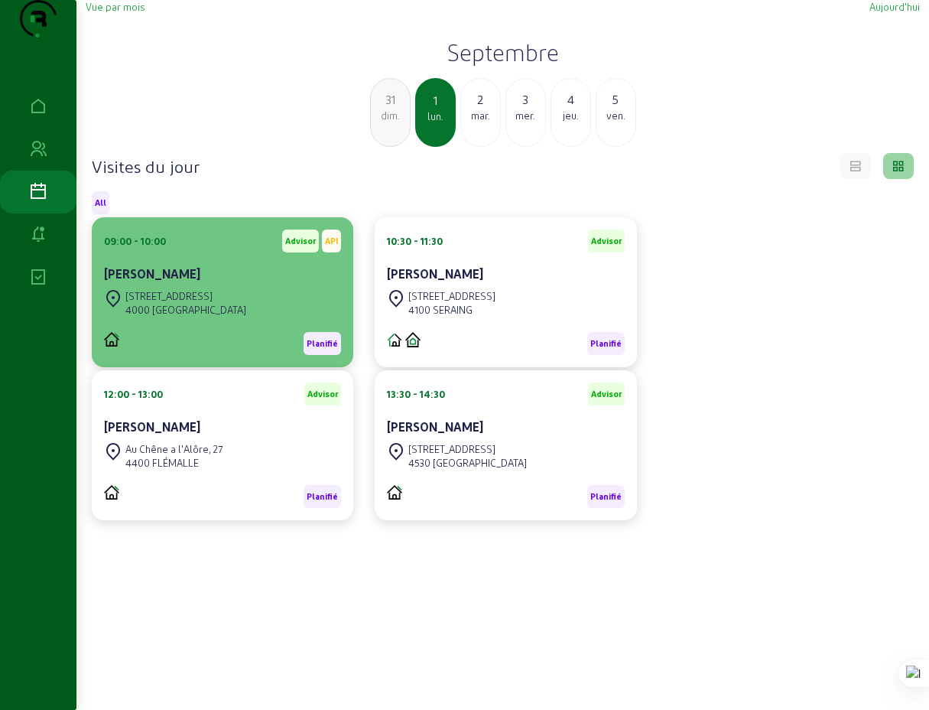
click at [168, 281] on cam-card-title "[PERSON_NAME]" at bounding box center [152, 273] width 96 height 15
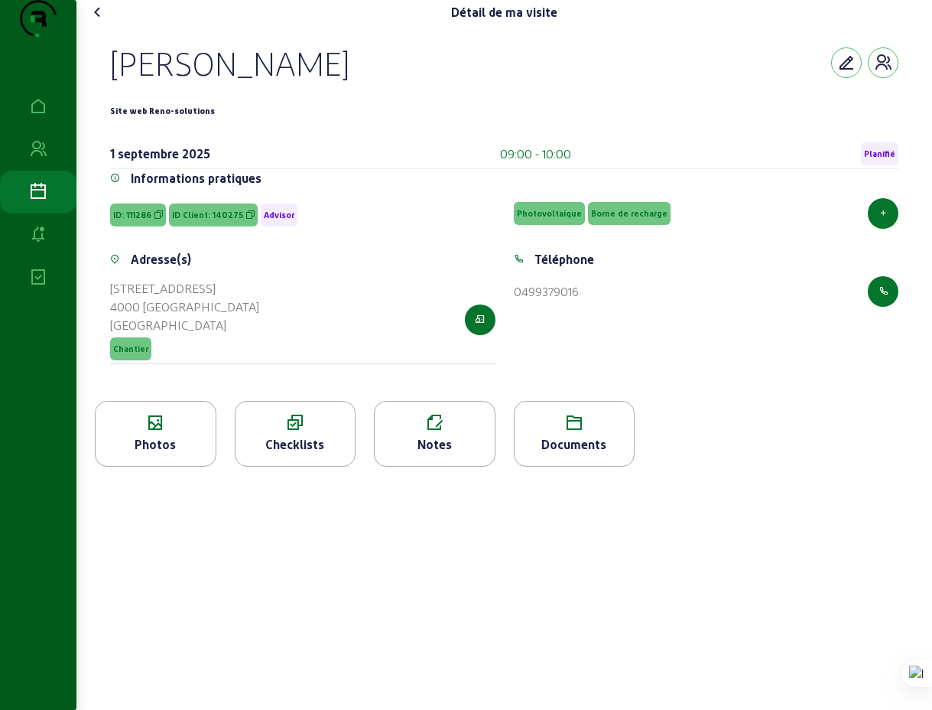
click at [290, 463] on div "Checklists" at bounding box center [296, 434] width 122 height 66
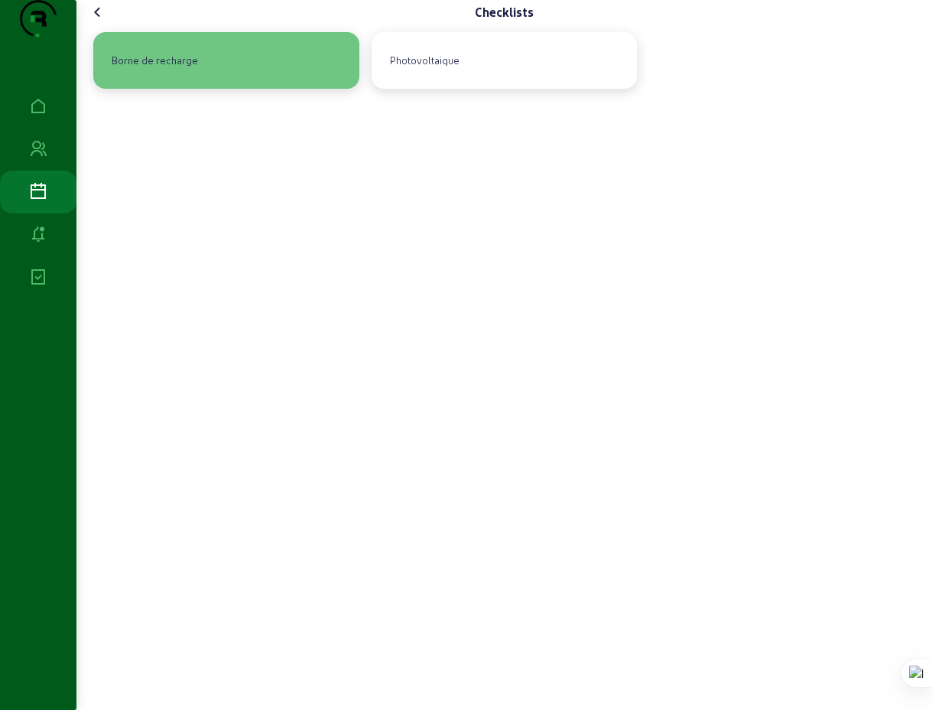
click at [166, 73] on div "Borne de recharge" at bounding box center [155, 60] width 99 height 26
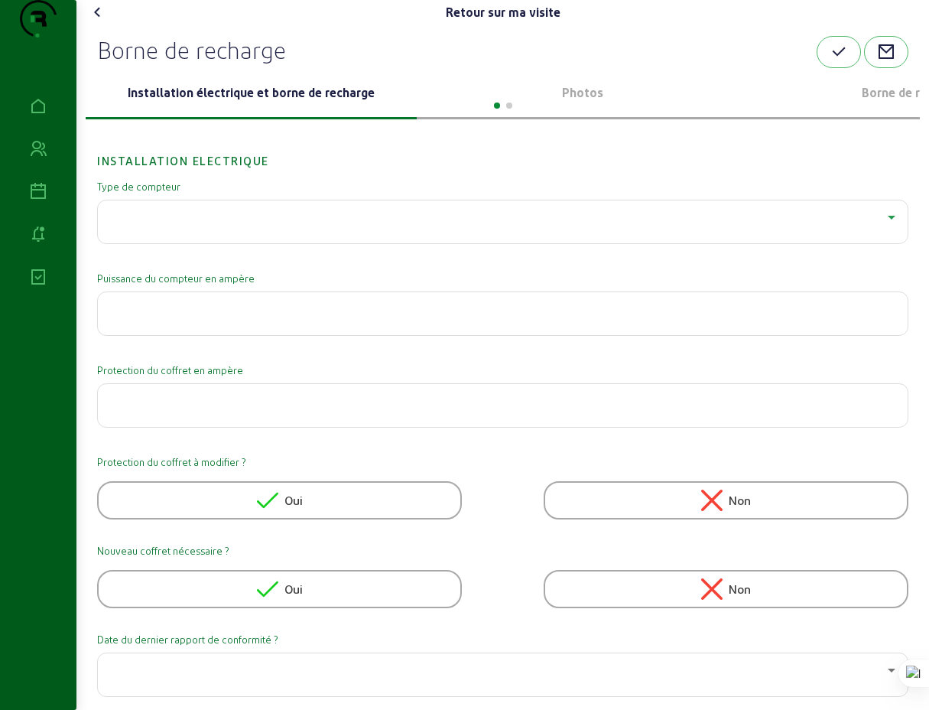
click at [178, 226] on div at bounding box center [499, 217] width 778 height 18
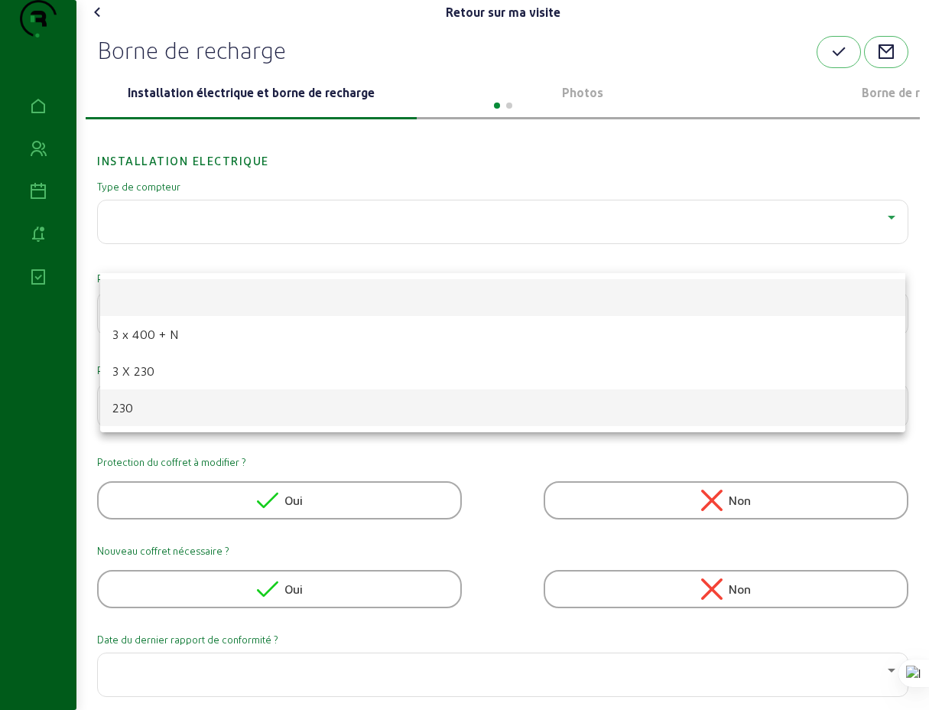
click at [128, 411] on span "230" at bounding box center [122, 408] width 21 height 18
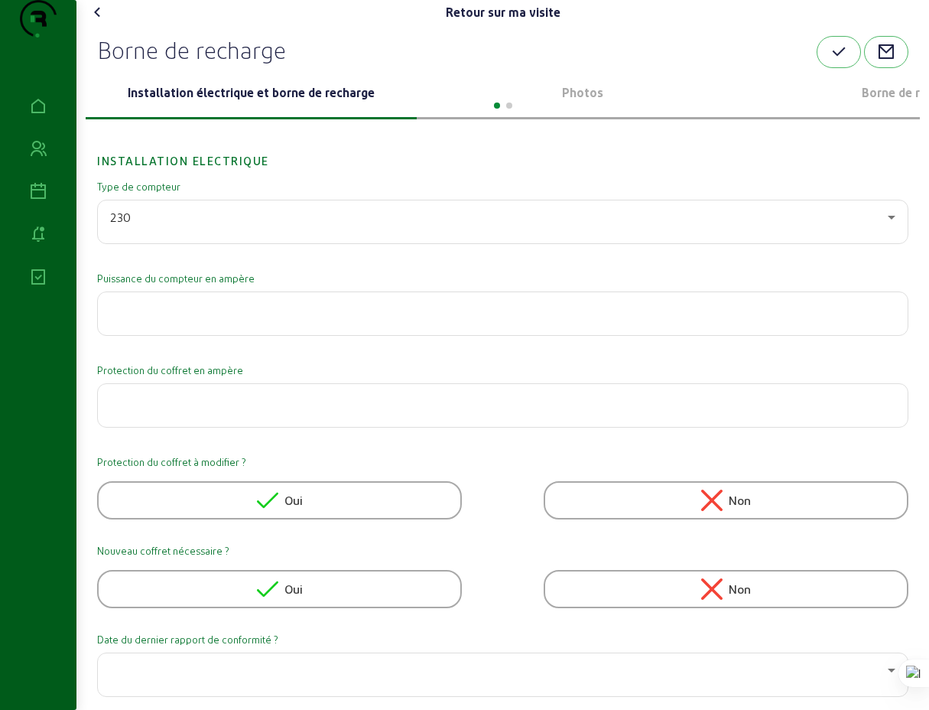
click at [169, 318] on input "number" at bounding box center [503, 309] width 786 height 18
type input "60"
click at [201, 410] on input "number" at bounding box center [503, 401] width 786 height 18
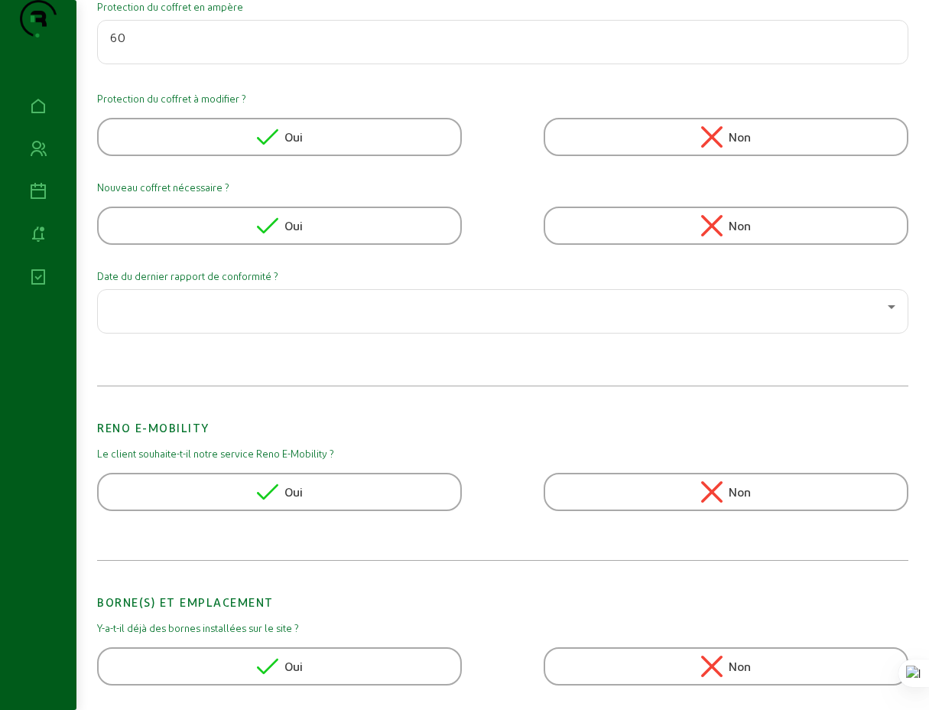
scroll to position [434, 0]
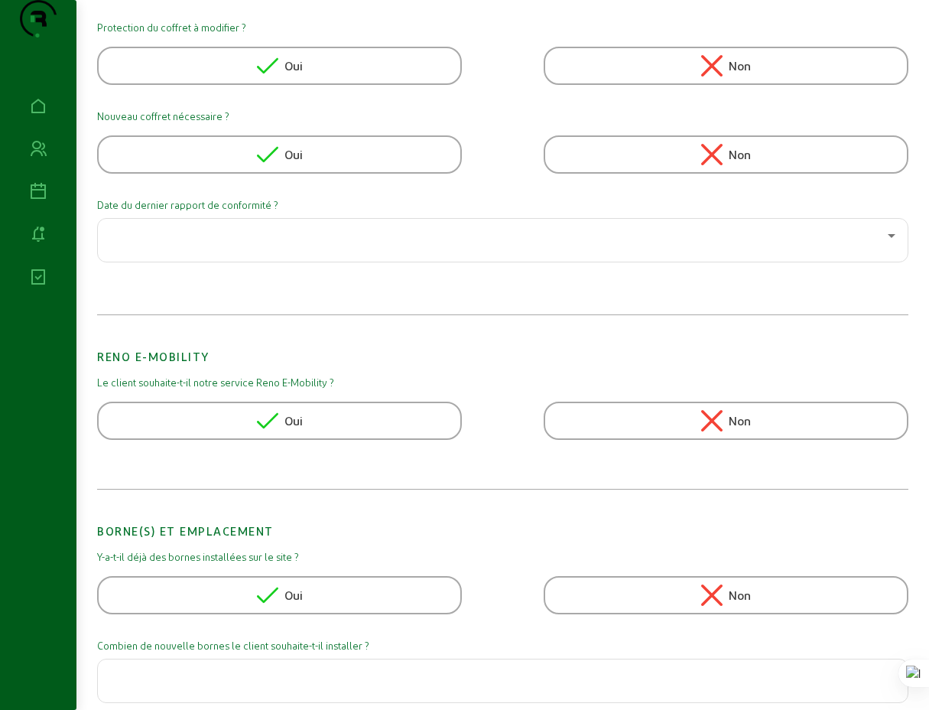
type input "60"
click at [659, 262] on div at bounding box center [503, 240] width 786 height 43
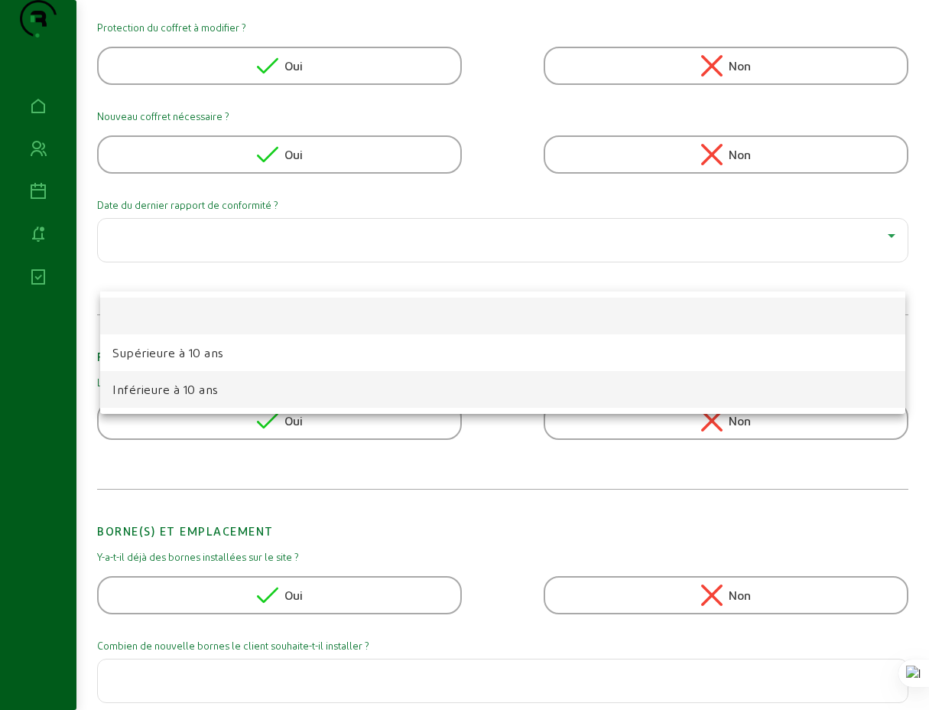
click at [158, 389] on span "Inférieure à 10 ans" at bounding box center [165, 389] width 106 height 18
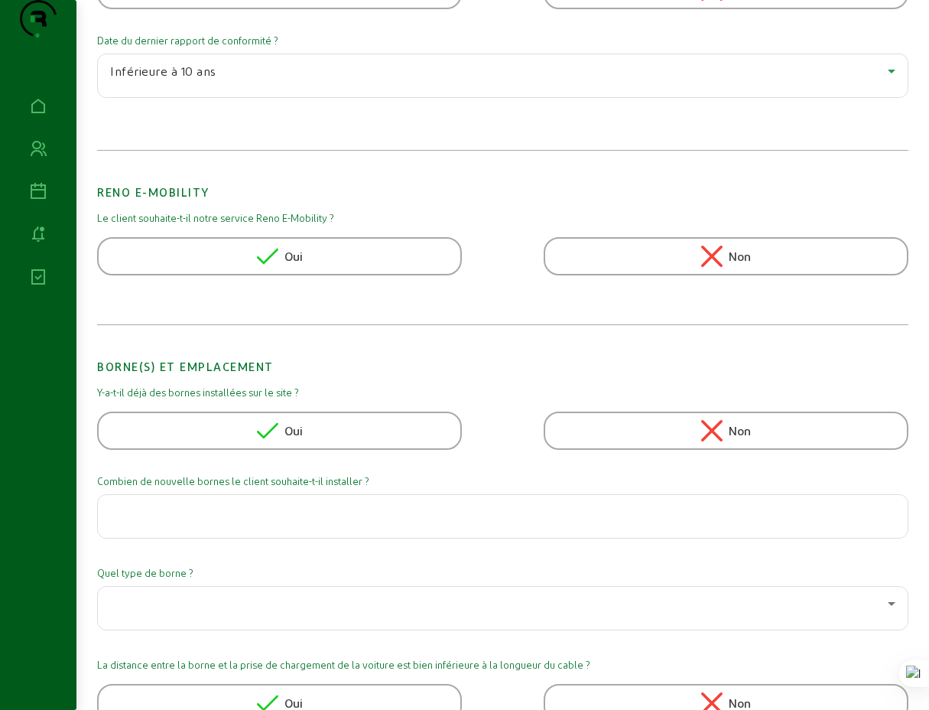
scroll to position [669, 0]
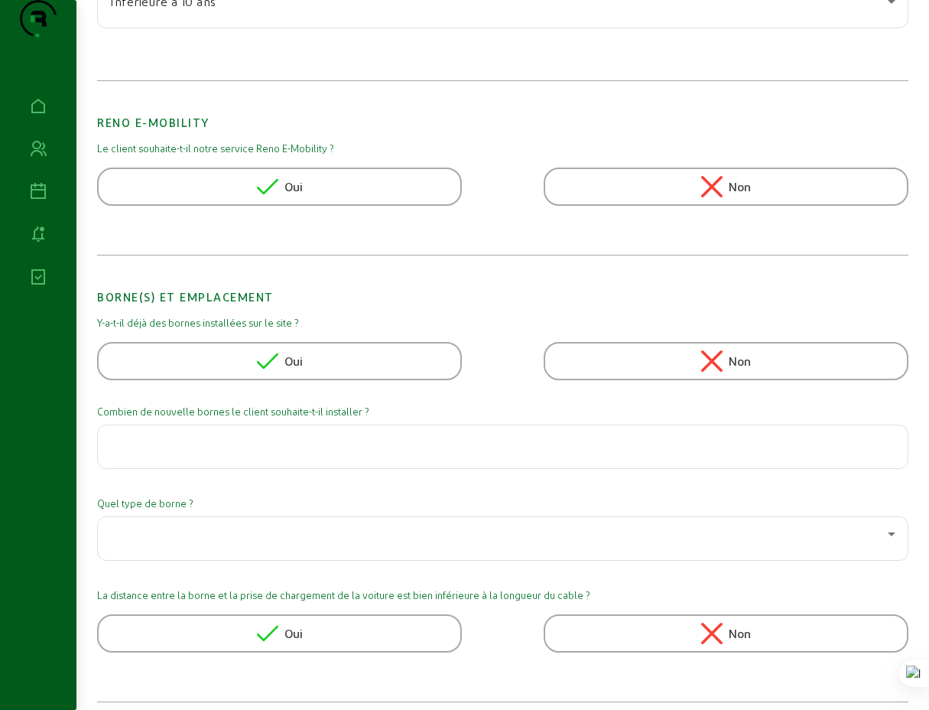
click at [714, 372] on icon at bounding box center [711, 360] width 21 height 21
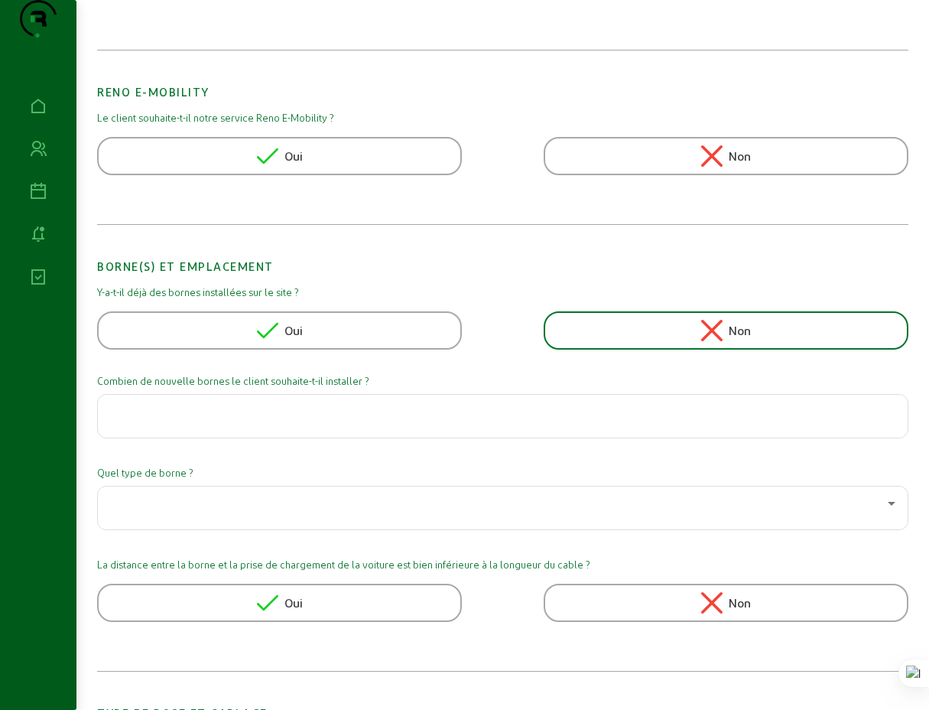
scroll to position [776, 0]
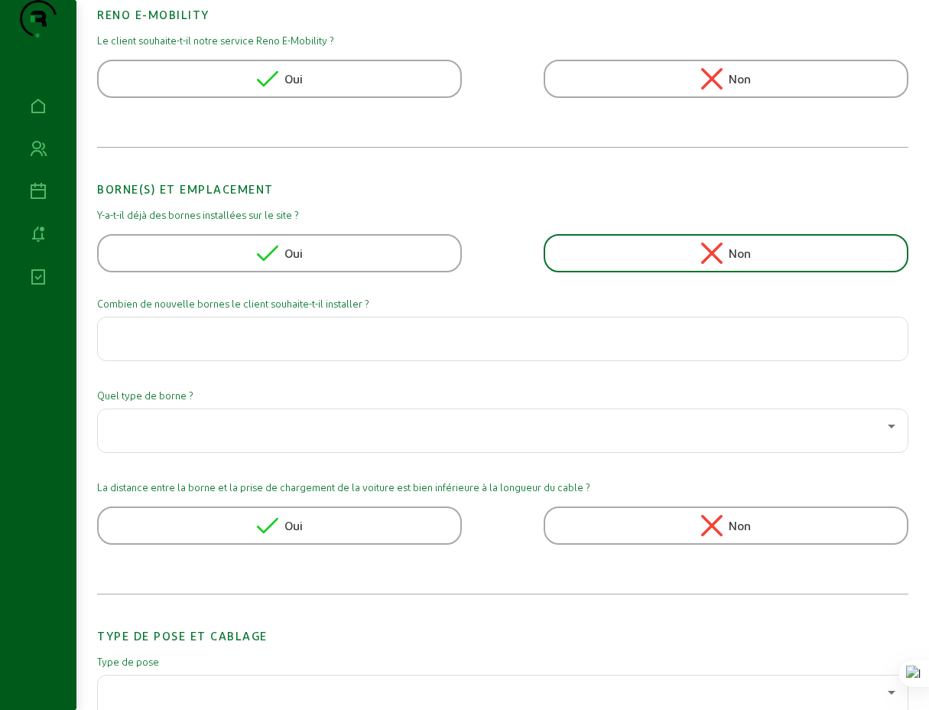
click at [237, 343] on input "number" at bounding box center [503, 334] width 786 height 18
type input "1"
click at [225, 435] on div at bounding box center [499, 426] width 778 height 18
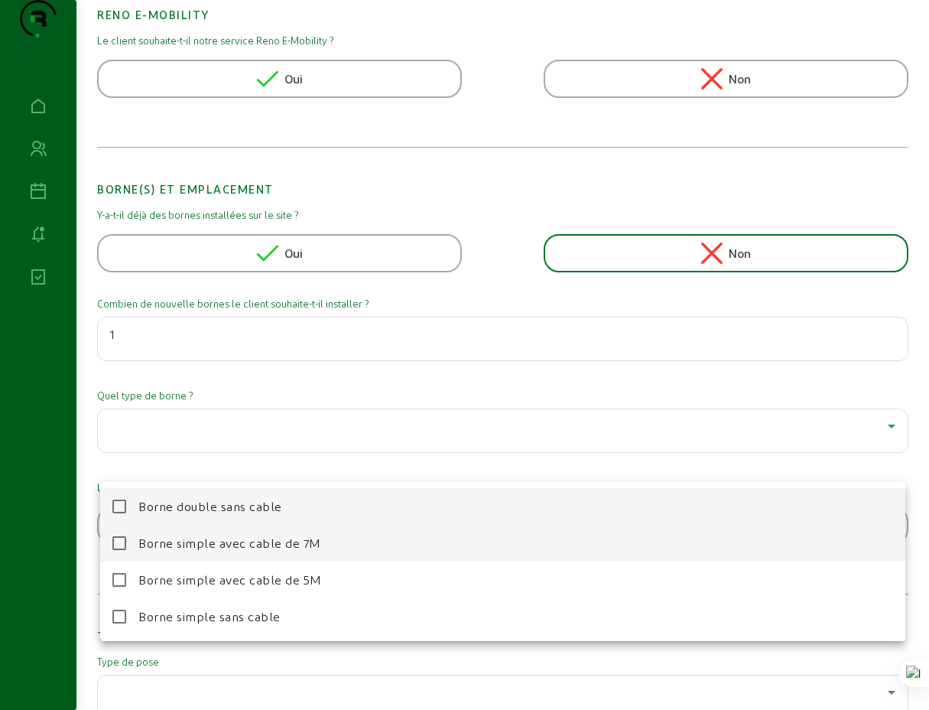
click at [248, 547] on span "Borne simple avec cable de 7M" at bounding box center [229, 543] width 183 height 18
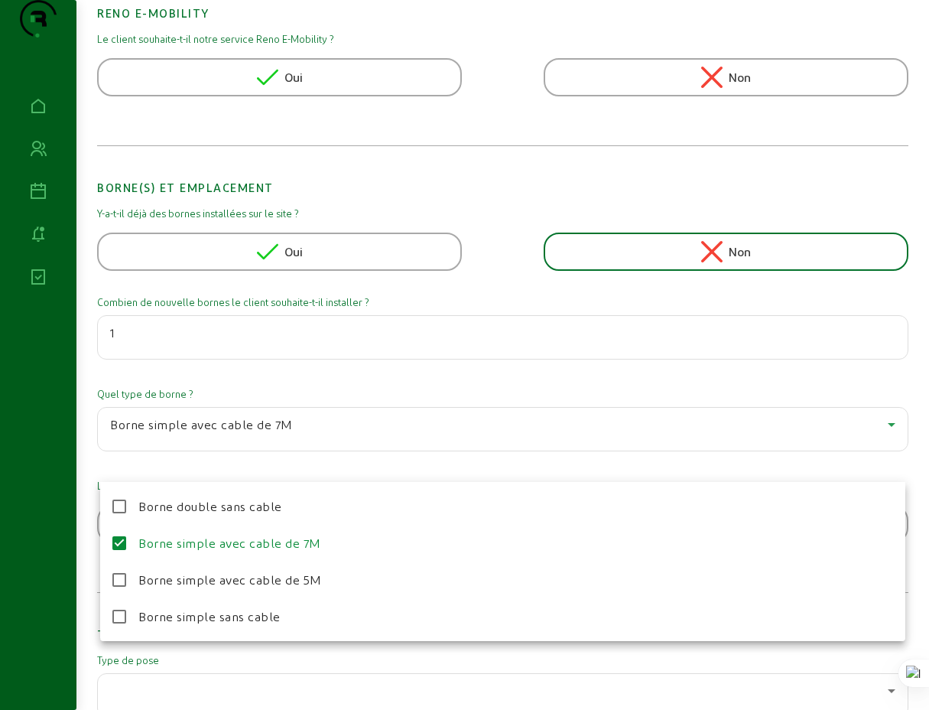
scroll to position [799, 0]
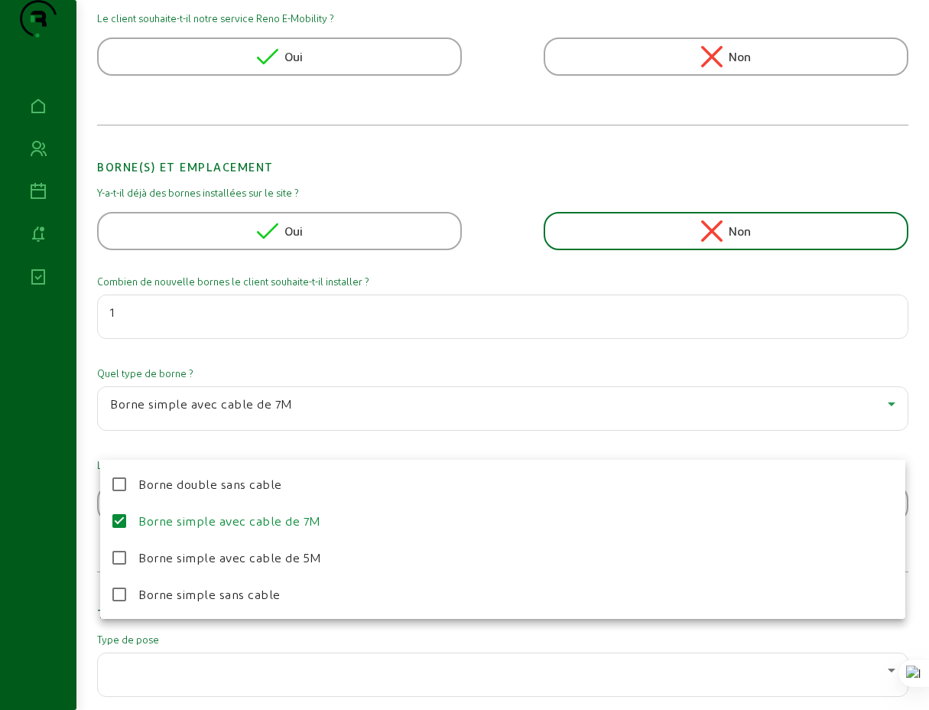
click at [880, 433] on div at bounding box center [464, 355] width 929 height 710
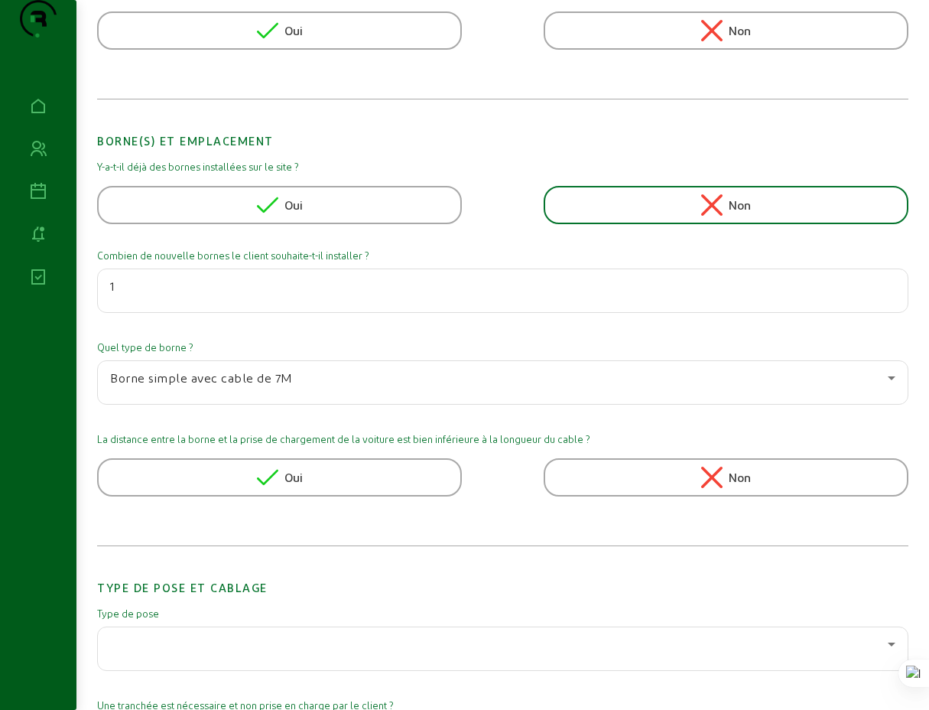
scroll to position [908, 0]
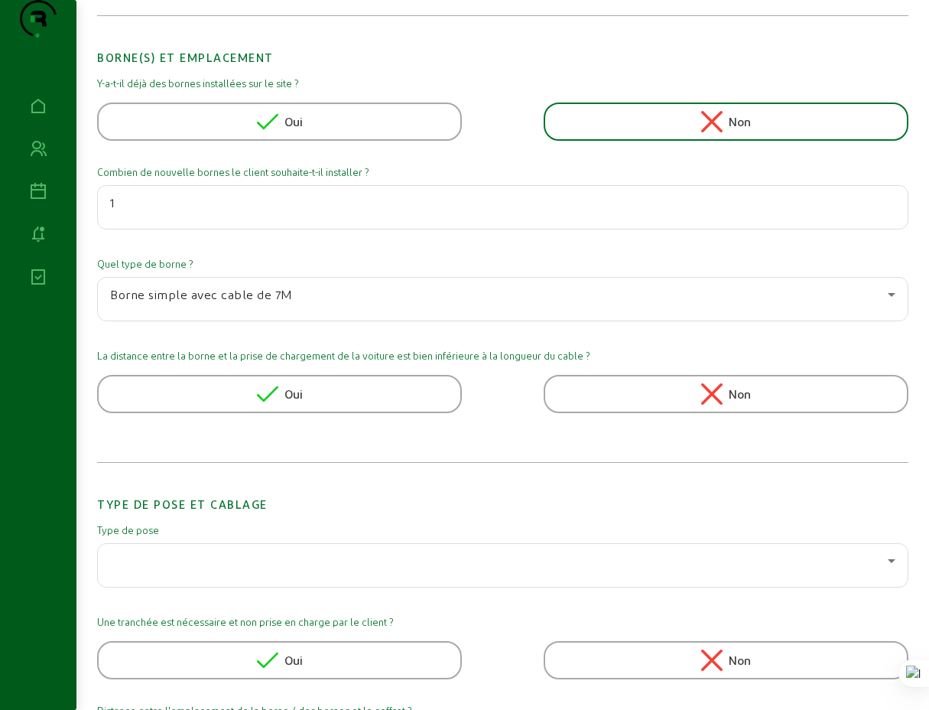
click at [285, 405] on div "Oui" at bounding box center [280, 393] width 46 height 21
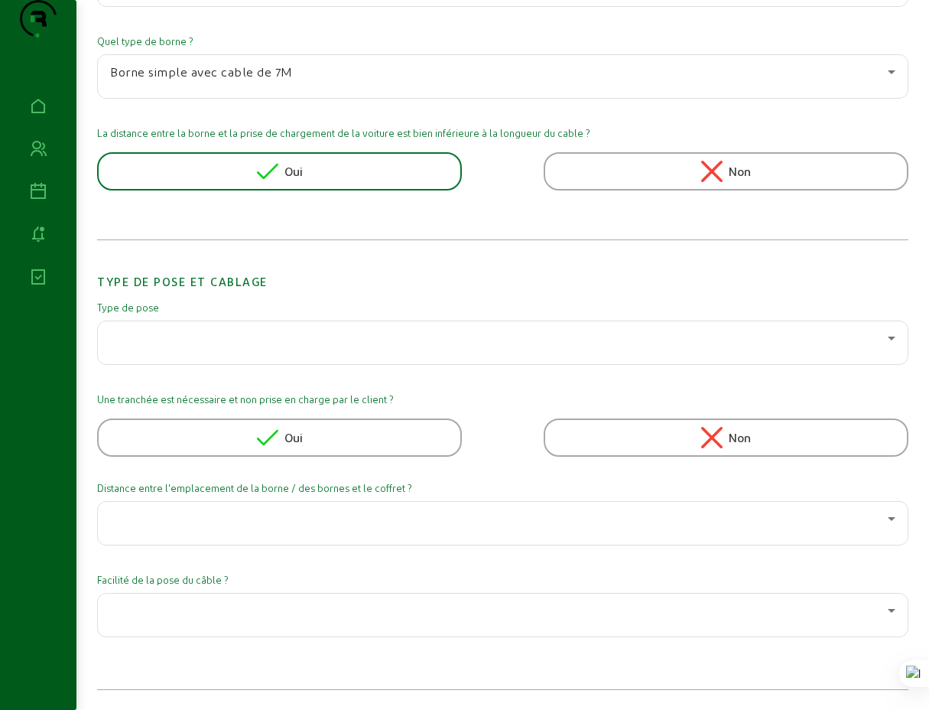
scroll to position [1136, 0]
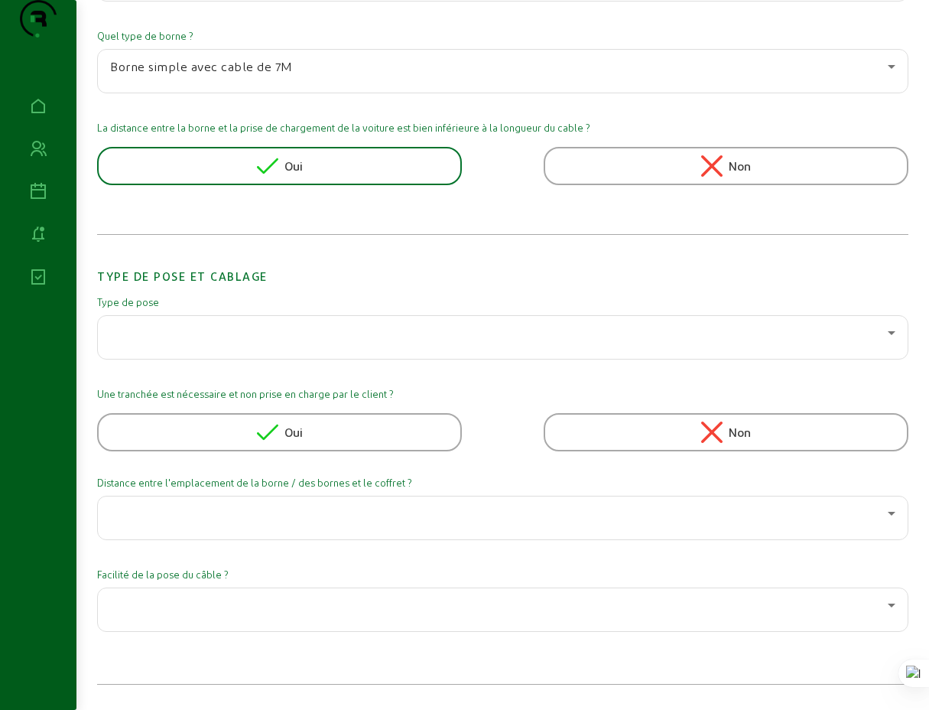
click at [222, 359] on div at bounding box center [503, 337] width 786 height 43
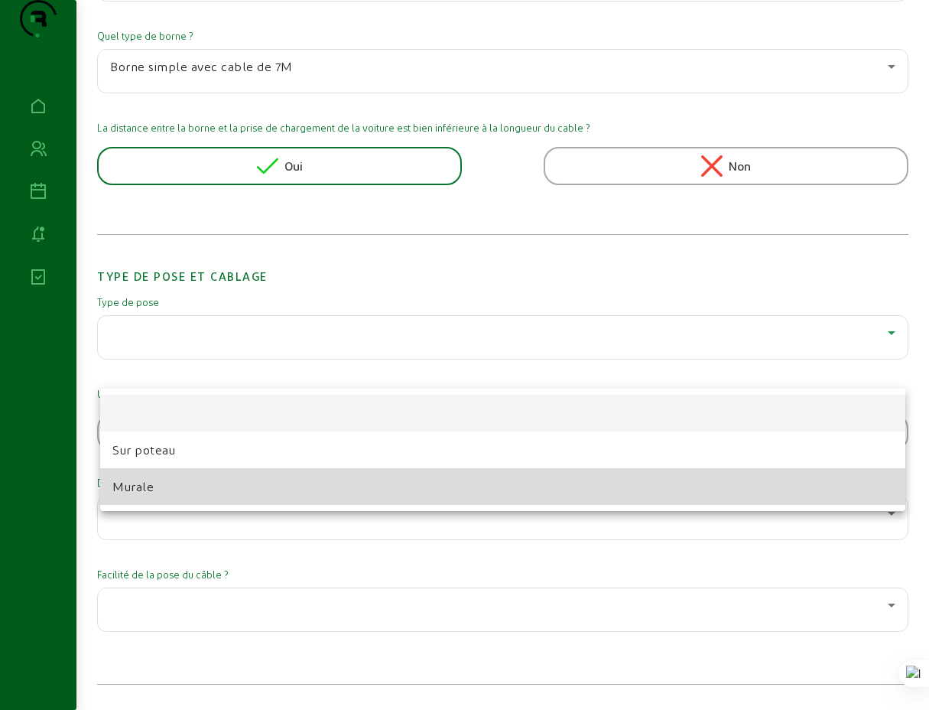
click at [153, 486] on span "Murale" at bounding box center [132, 486] width 41 height 18
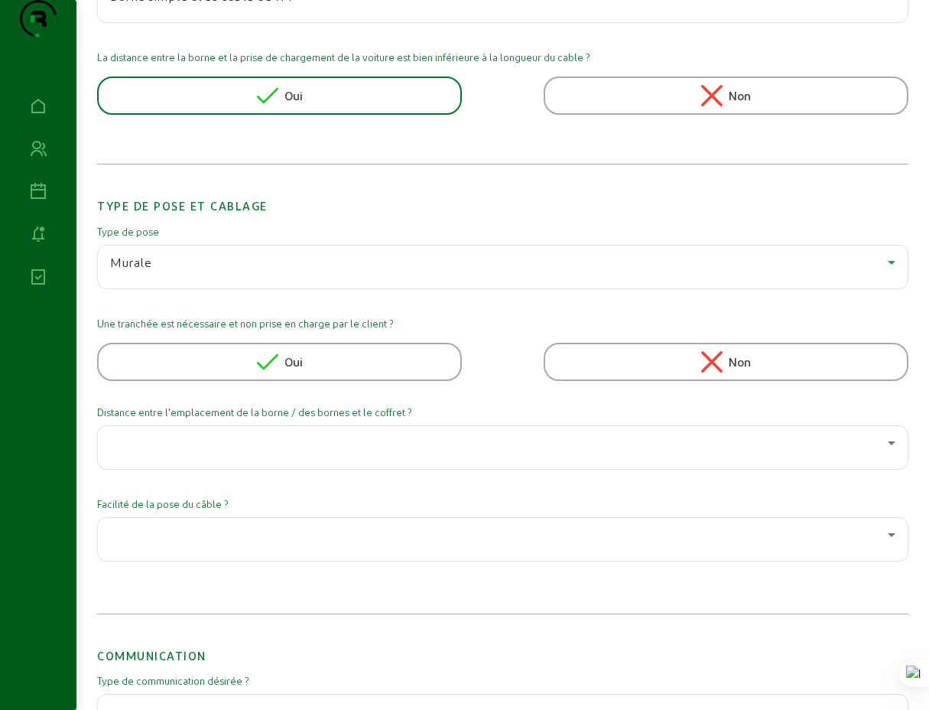
scroll to position [1218, 0]
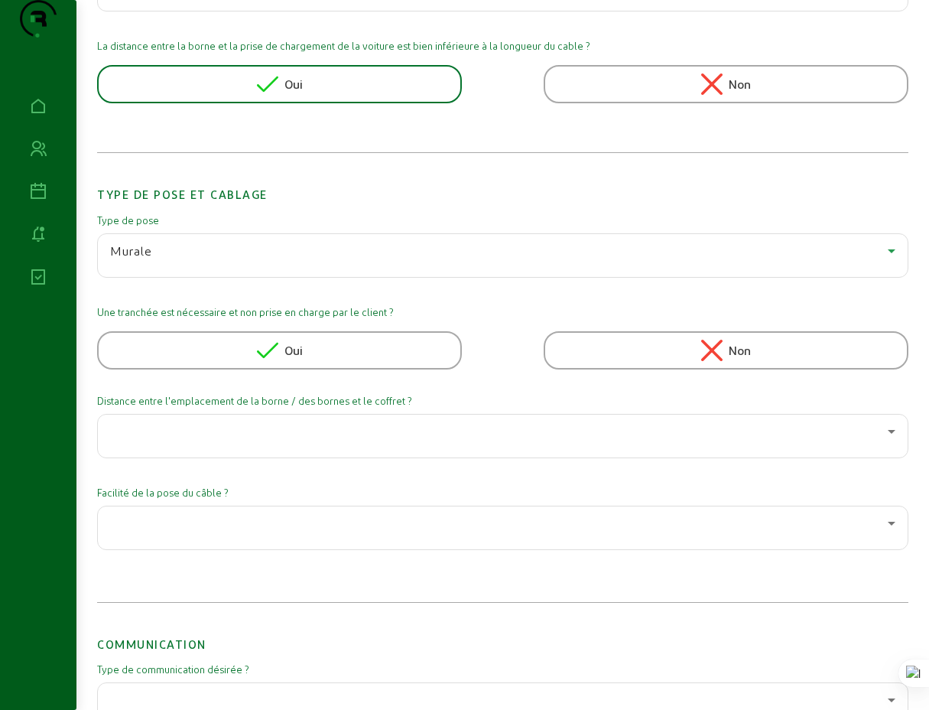
click at [674, 369] on div "Non" at bounding box center [726, 350] width 365 height 38
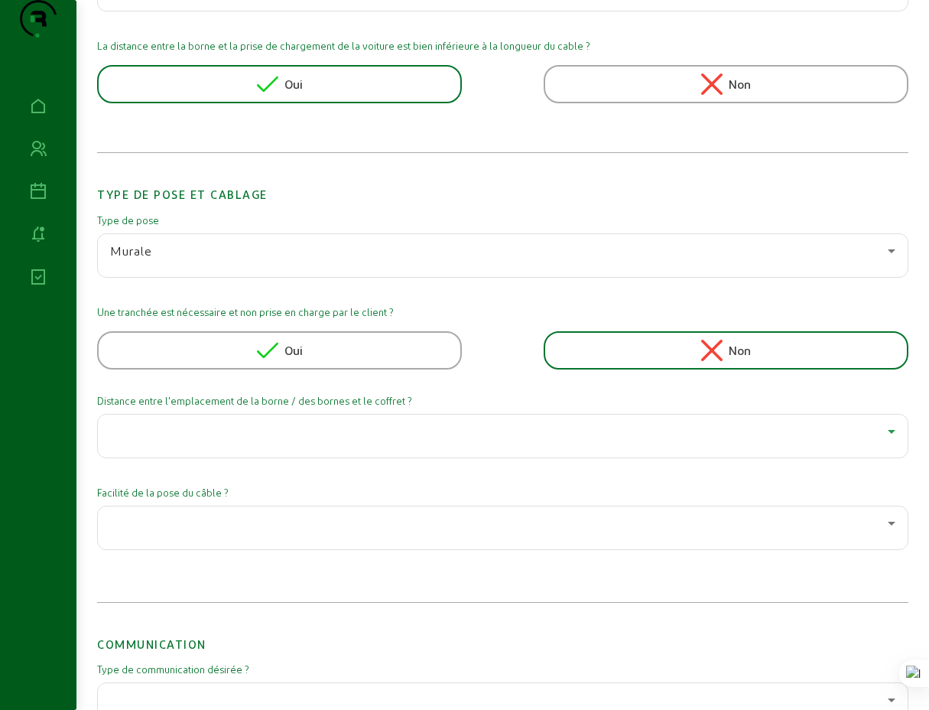
click at [200, 441] on div at bounding box center [499, 431] width 778 height 18
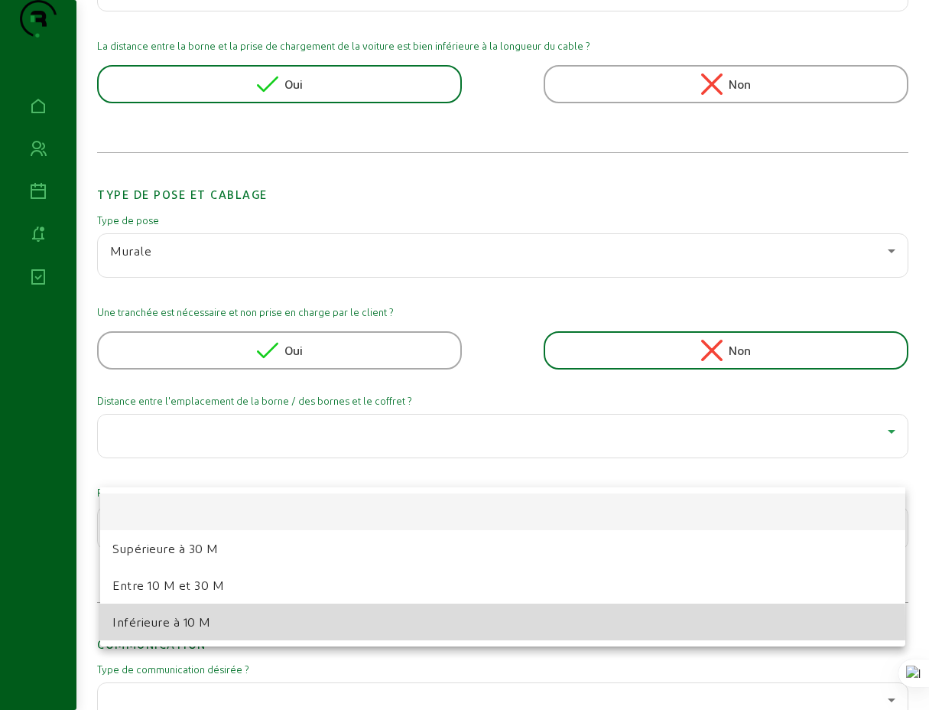
click at [161, 625] on span "Inférieure à 10 M" at bounding box center [161, 622] width 99 height 18
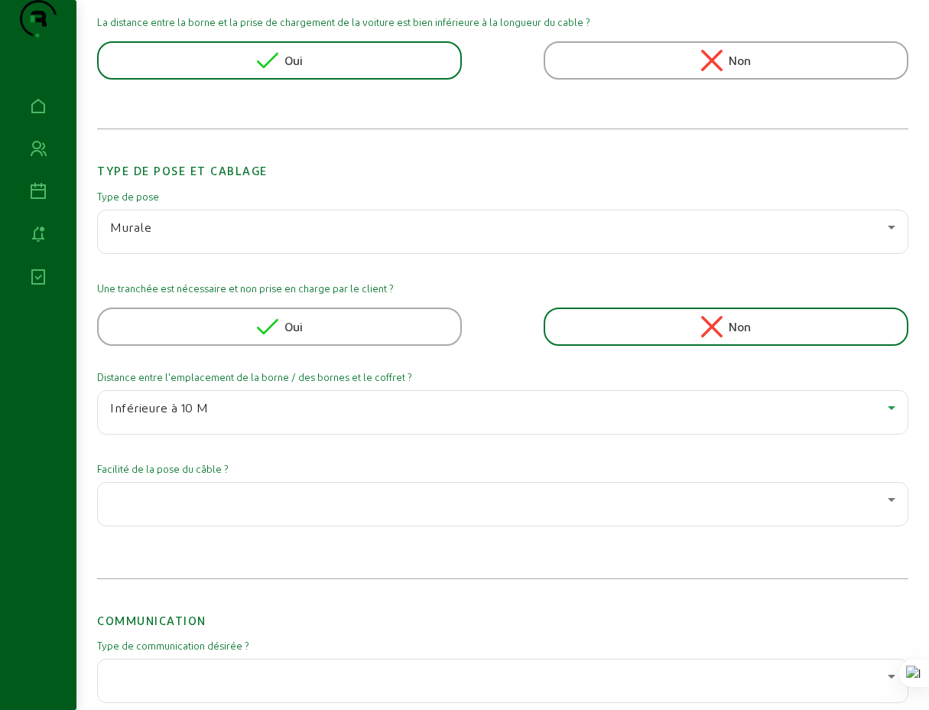
scroll to position [1333, 0]
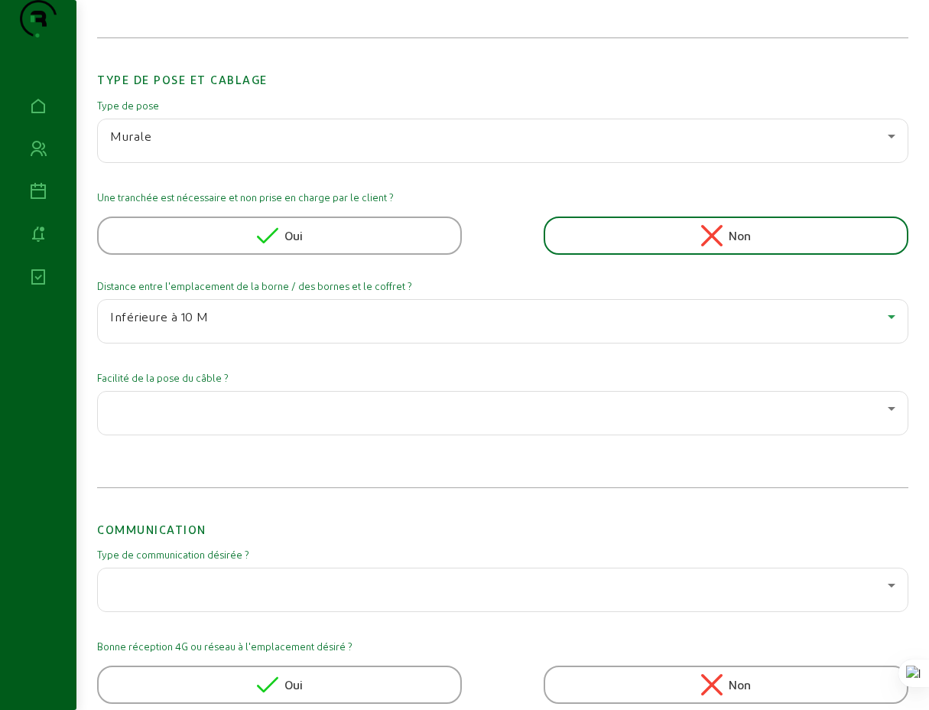
click at [234, 418] on div at bounding box center [499, 408] width 778 height 18
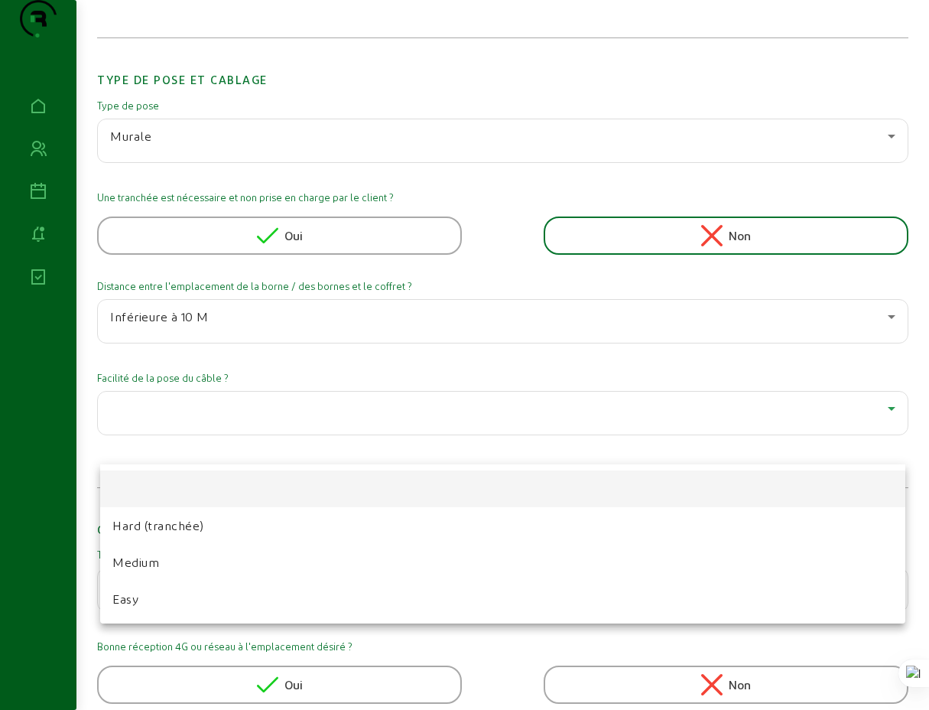
click at [135, 600] on span "Easy" at bounding box center [125, 599] width 26 height 18
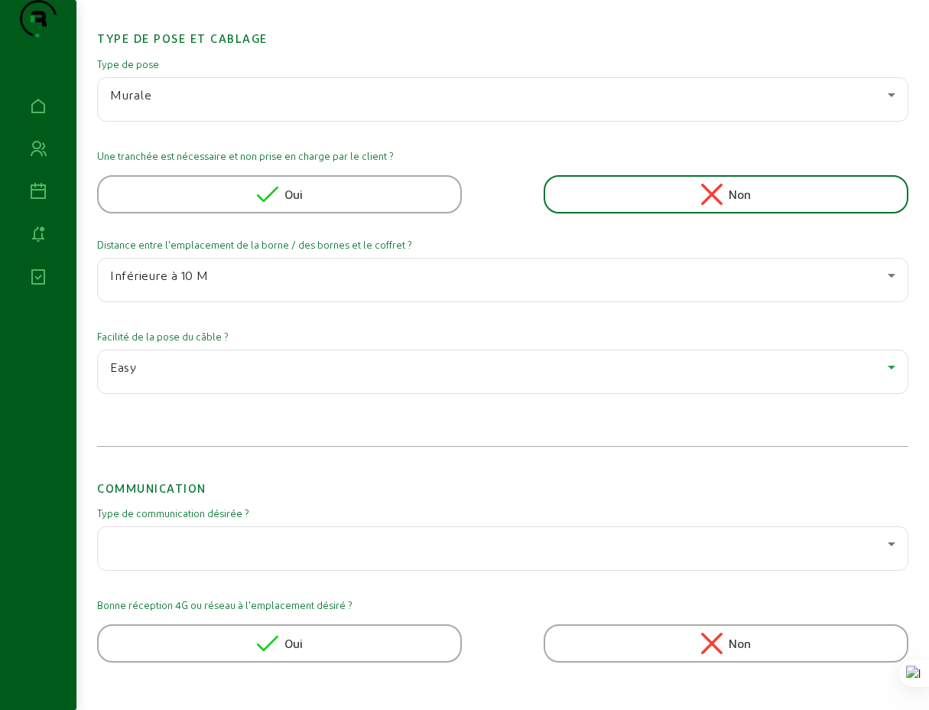
scroll to position [1570, 0]
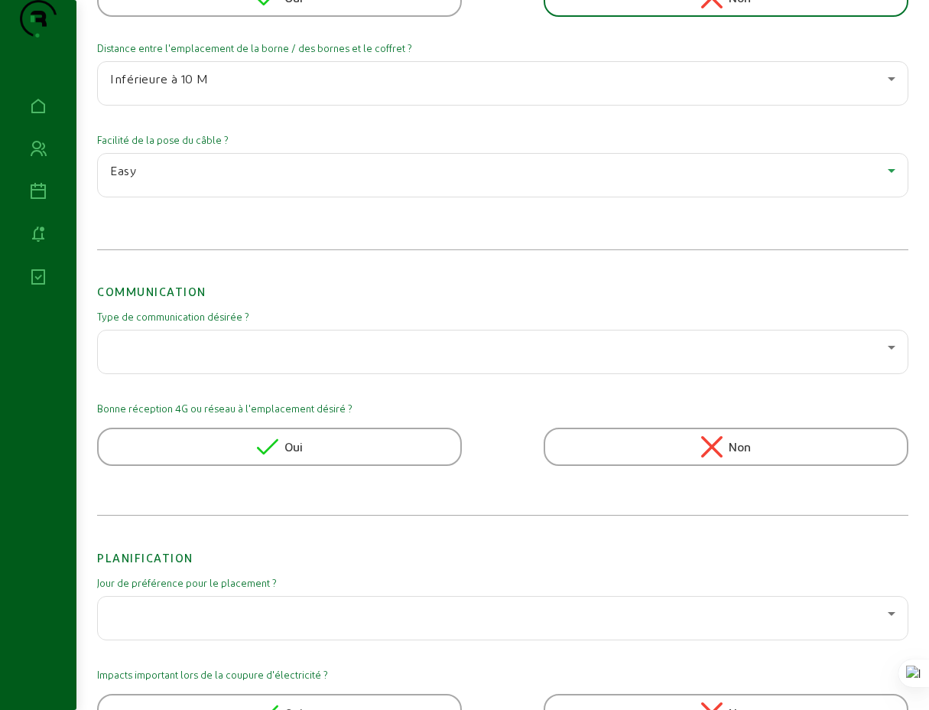
click at [236, 356] on div at bounding box center [499, 347] width 778 height 18
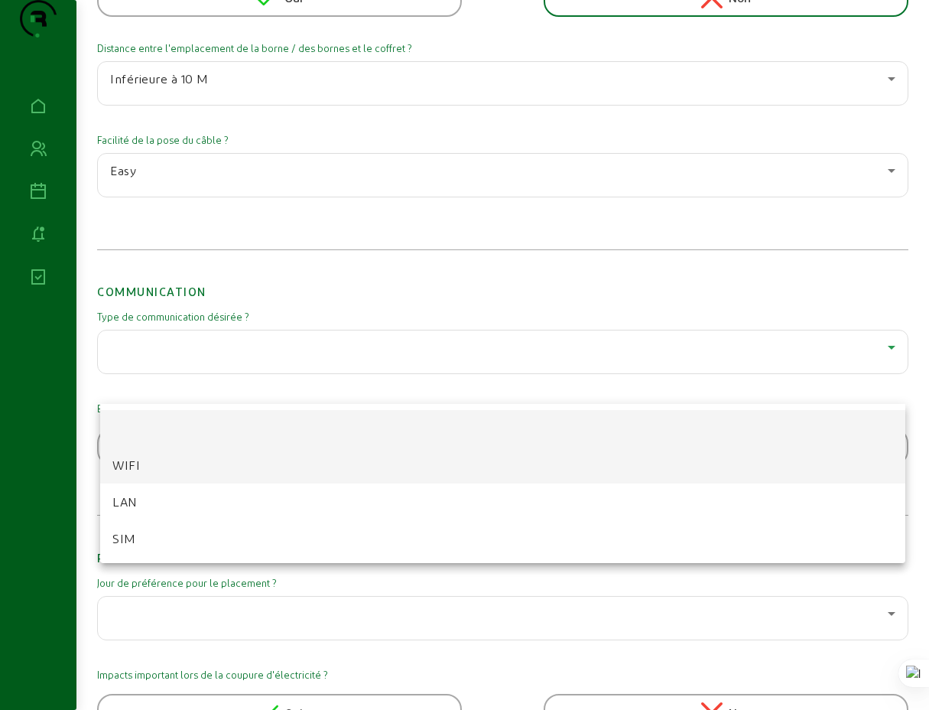
click at [140, 464] on mat-option "WIFI" at bounding box center [502, 465] width 805 height 37
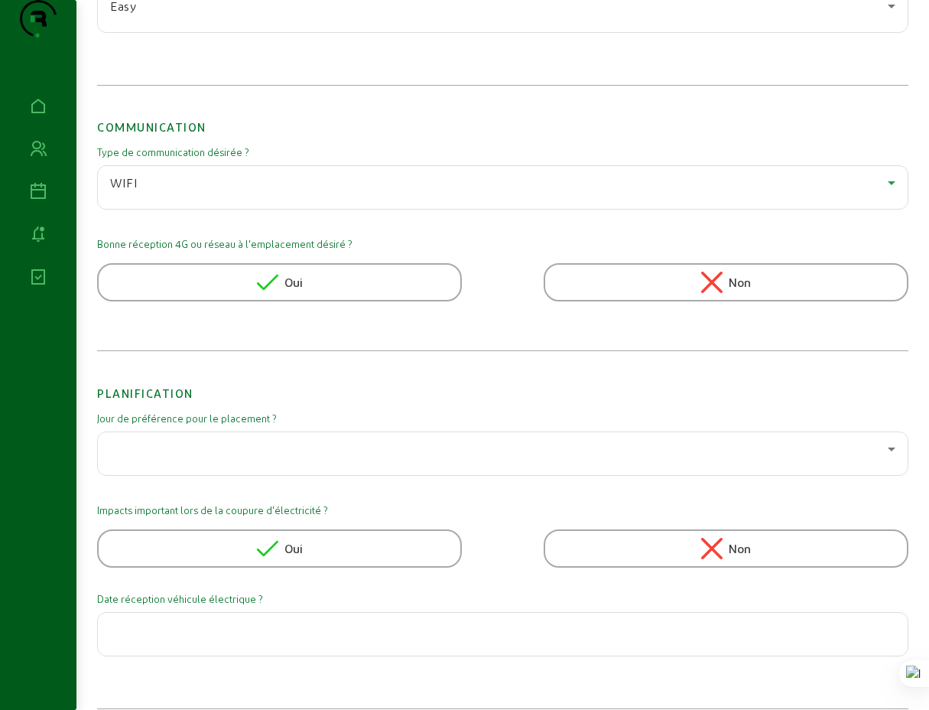
scroll to position [1736, 0]
click at [294, 290] on span "Oui" at bounding box center [294, 281] width 18 height 18
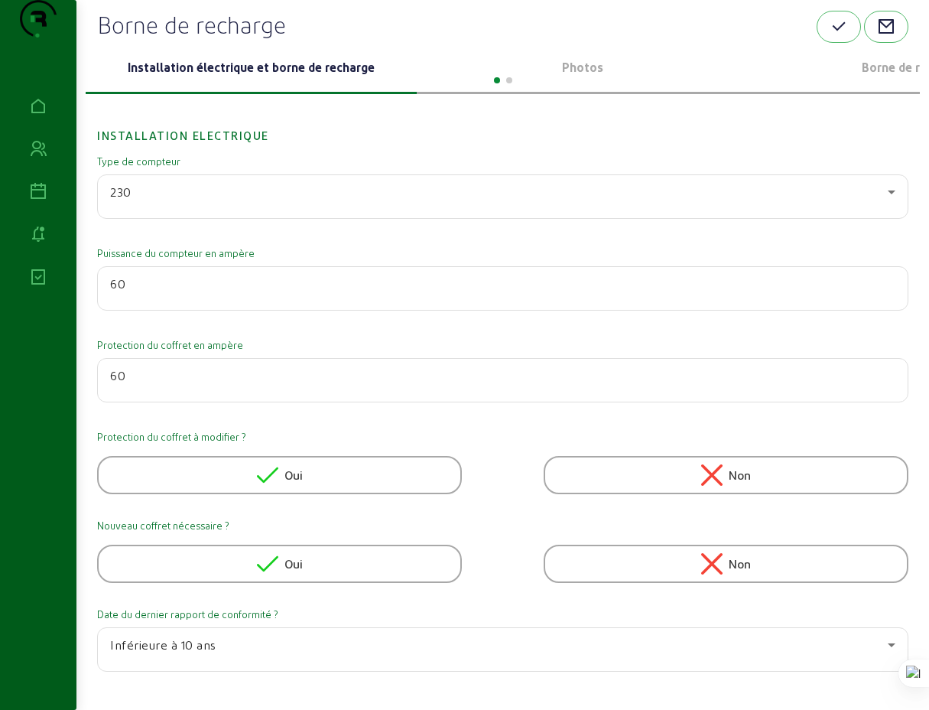
scroll to position [0, 0]
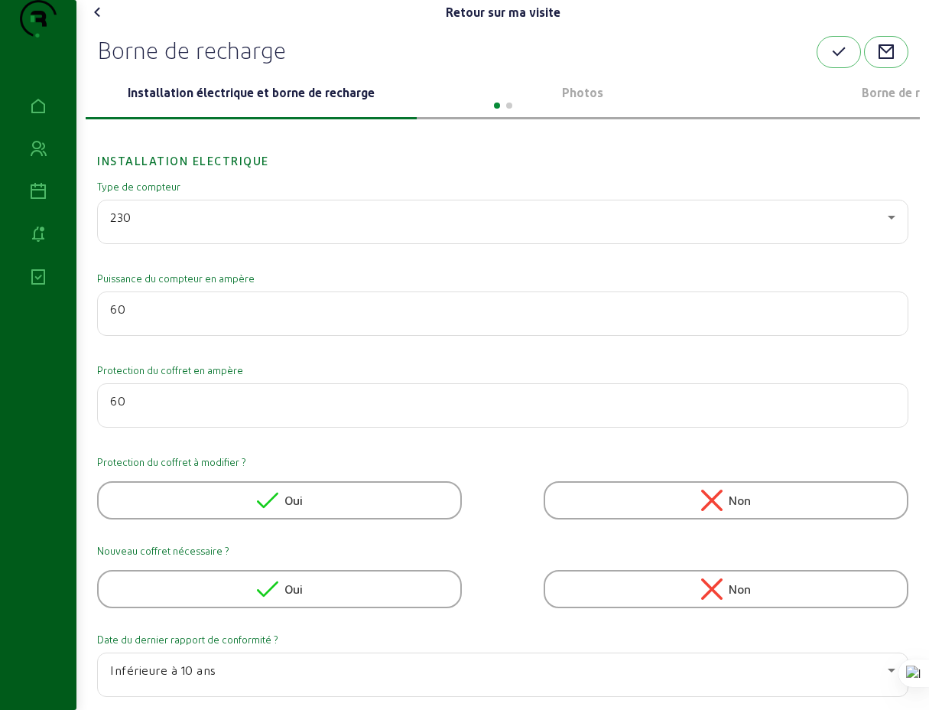
click at [590, 113] on div at bounding box center [503, 104] width 835 height 18
click at [585, 102] on p "Photos" at bounding box center [582, 92] width 319 height 18
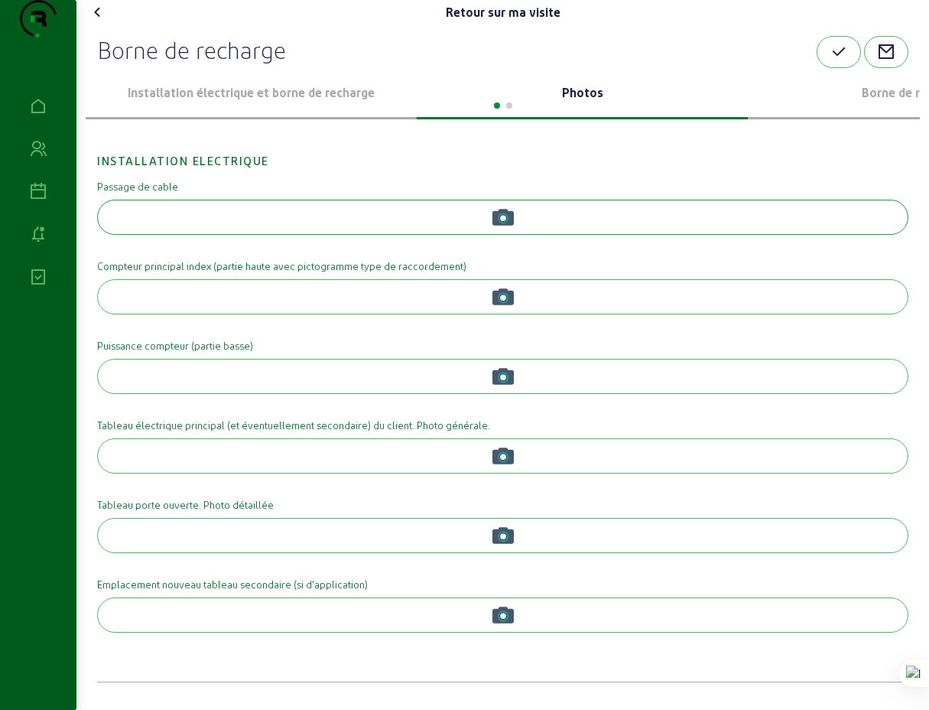
click at [506, 226] on icon "button" at bounding box center [503, 217] width 21 height 17
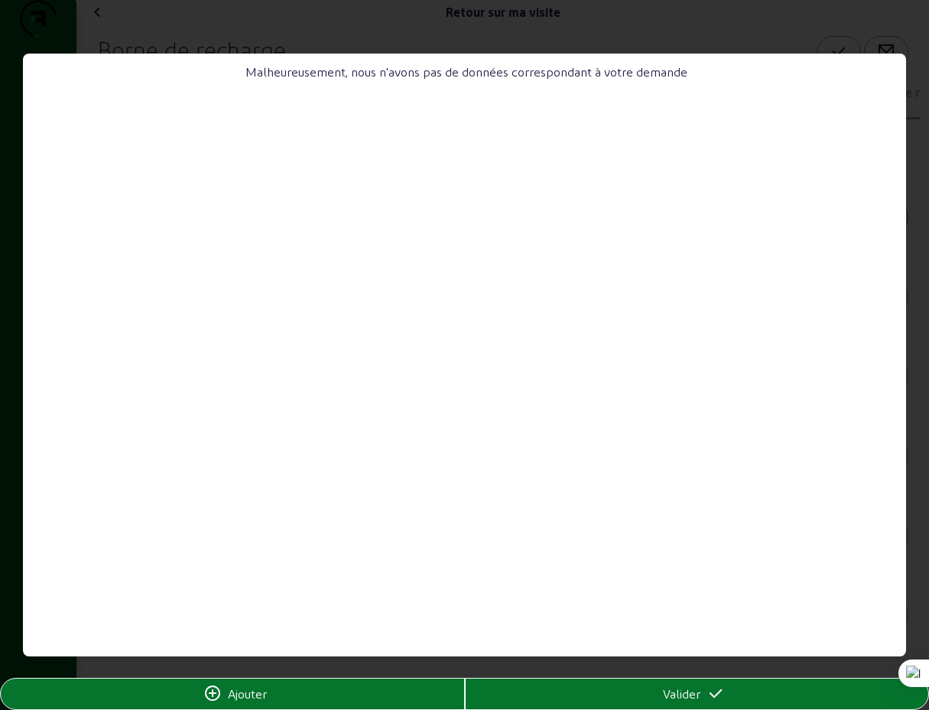
click at [237, 695] on span "Ajouter" at bounding box center [247, 694] width 39 height 18
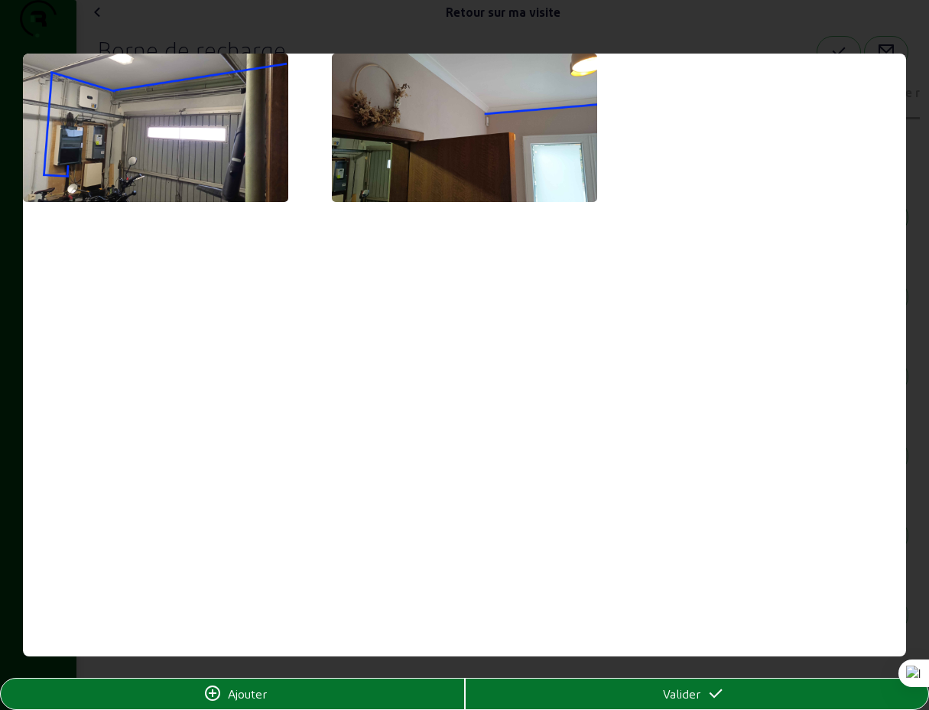
click at [251, 695] on span "Ajouter" at bounding box center [247, 694] width 39 height 18
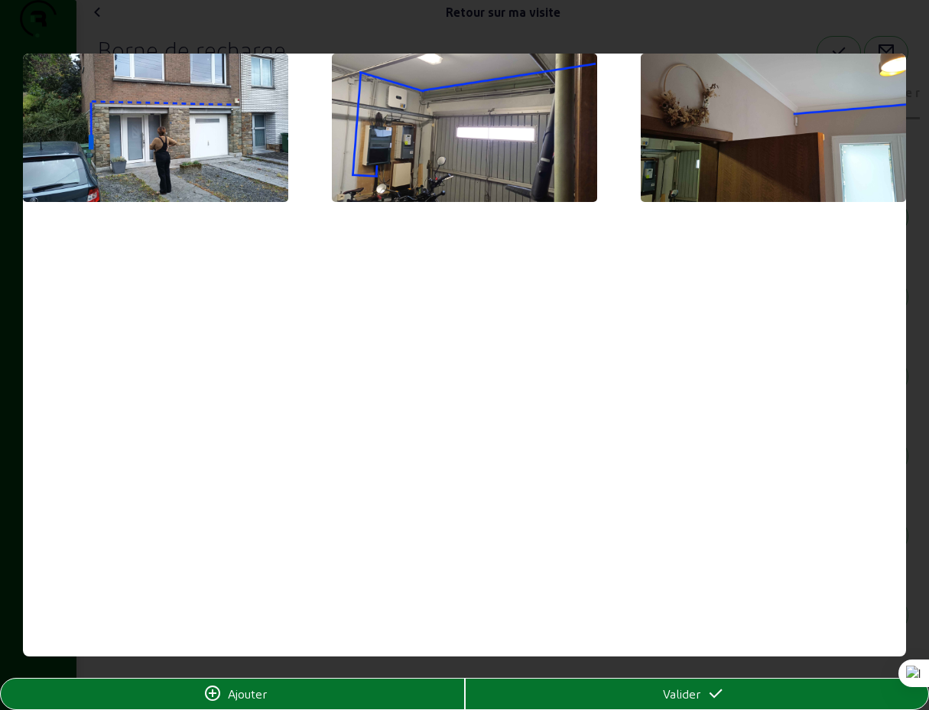
click at [680, 699] on span "Valider" at bounding box center [681, 694] width 37 height 18
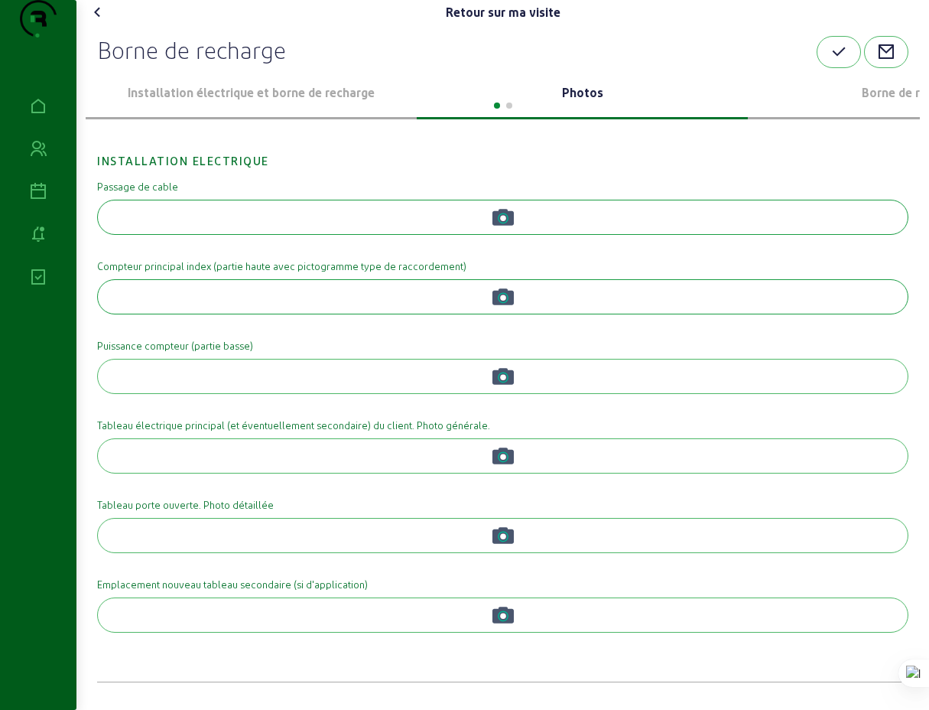
click at [503, 301] on circle "button" at bounding box center [503, 298] width 6 height 6
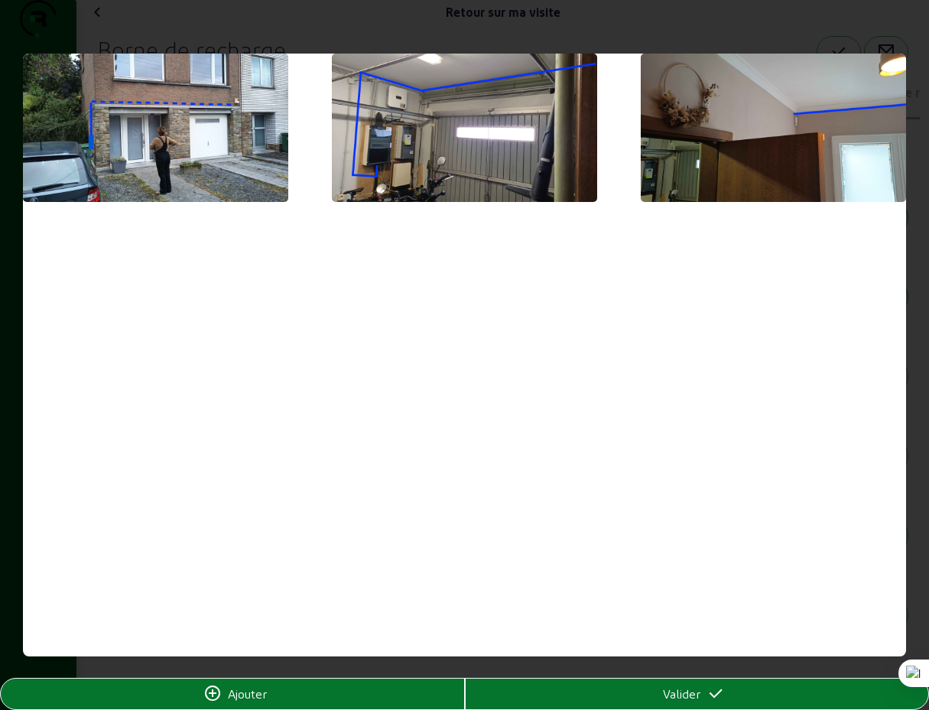
click at [260, 695] on span "Ajouter" at bounding box center [247, 694] width 39 height 18
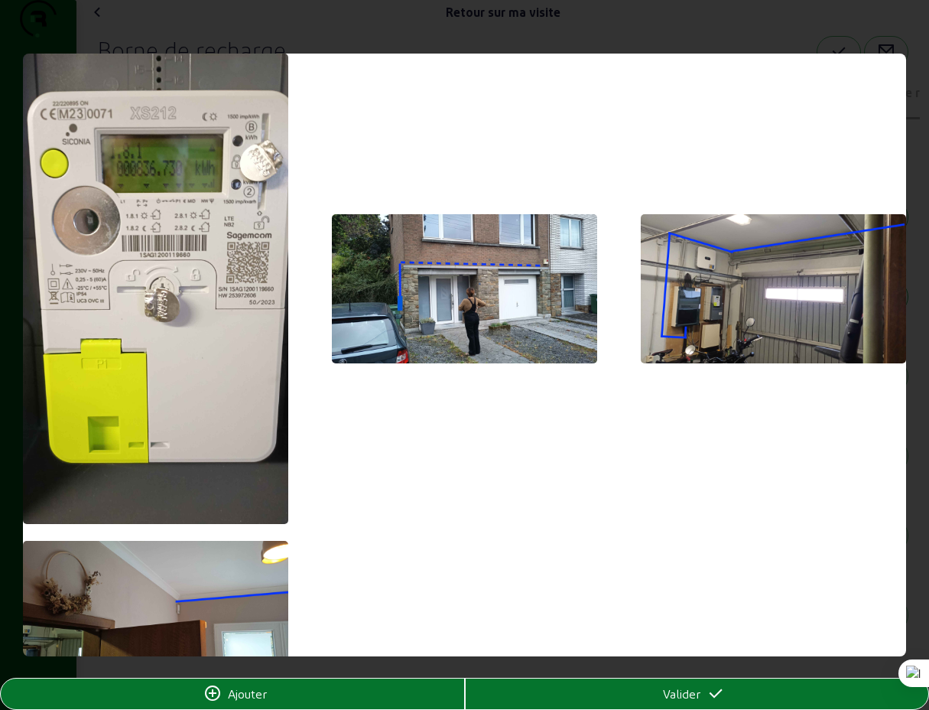
click at [213, 694] on icon at bounding box center [212, 694] width 18 height 18
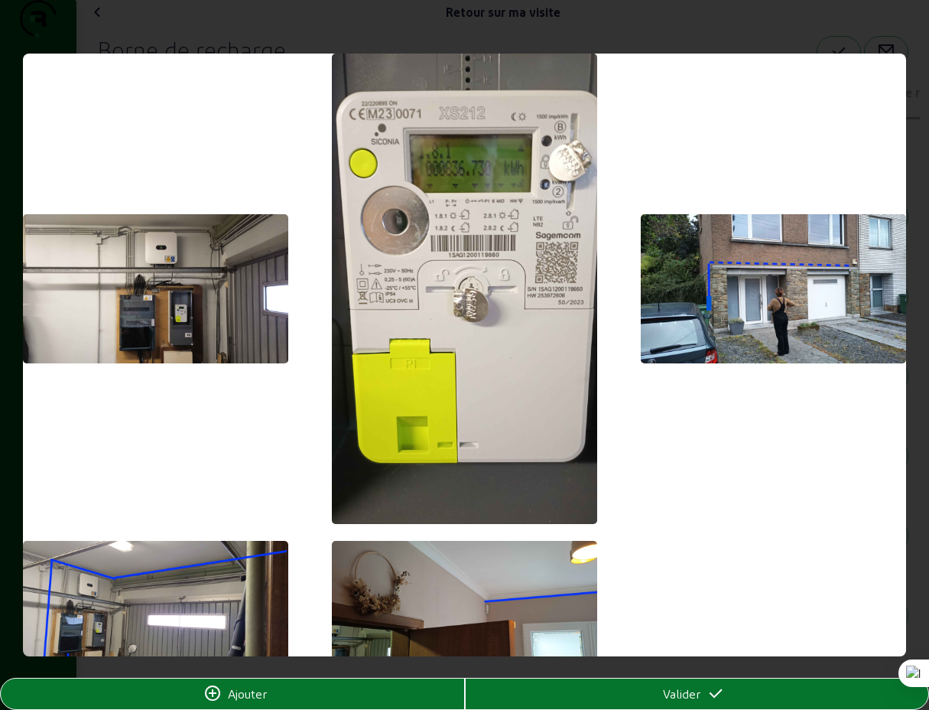
click at [245, 692] on span "Ajouter" at bounding box center [247, 694] width 39 height 18
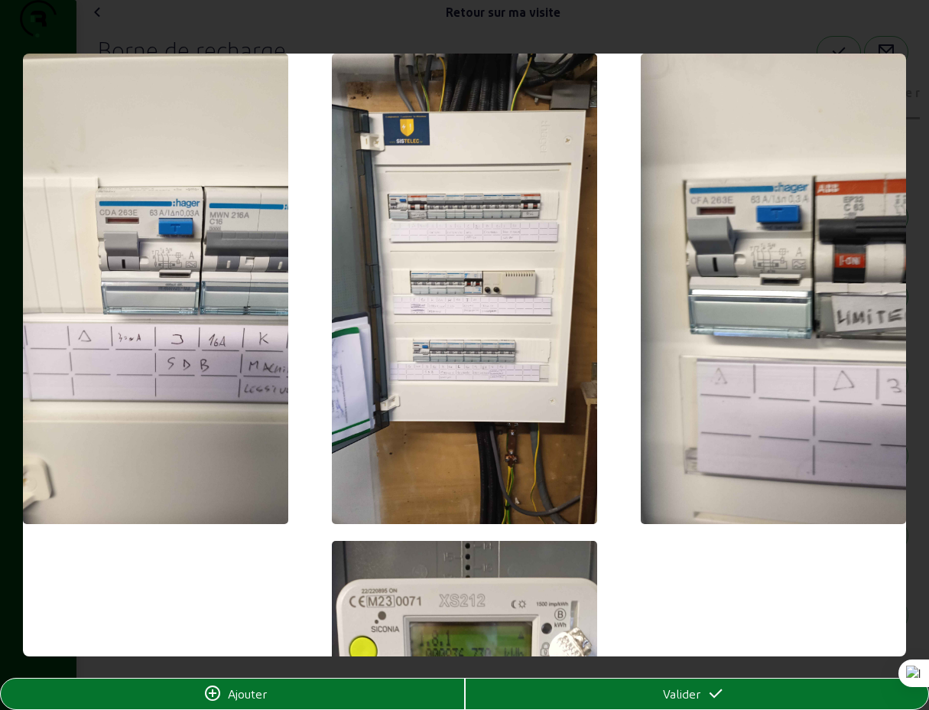
click at [649, 696] on div "Valider" at bounding box center [698, 694] width 464 height 18
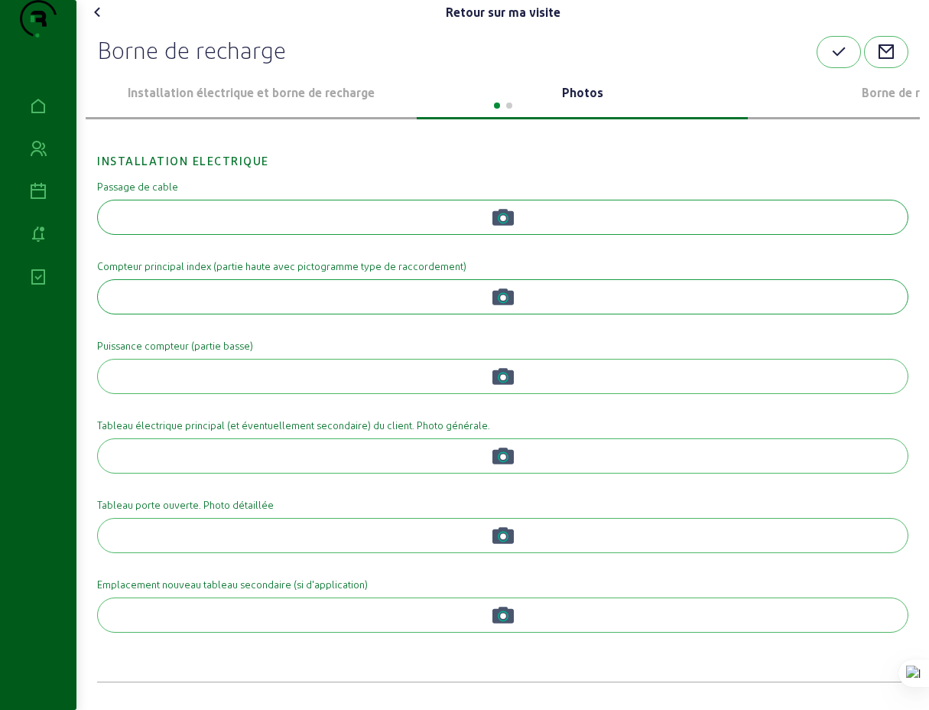
click at [892, 113] on div at bounding box center [503, 104] width 835 height 18
click at [884, 113] on div at bounding box center [503, 104] width 835 height 18
click at [884, 102] on p "Borne de recharge" at bounding box center [913, 92] width 319 height 18
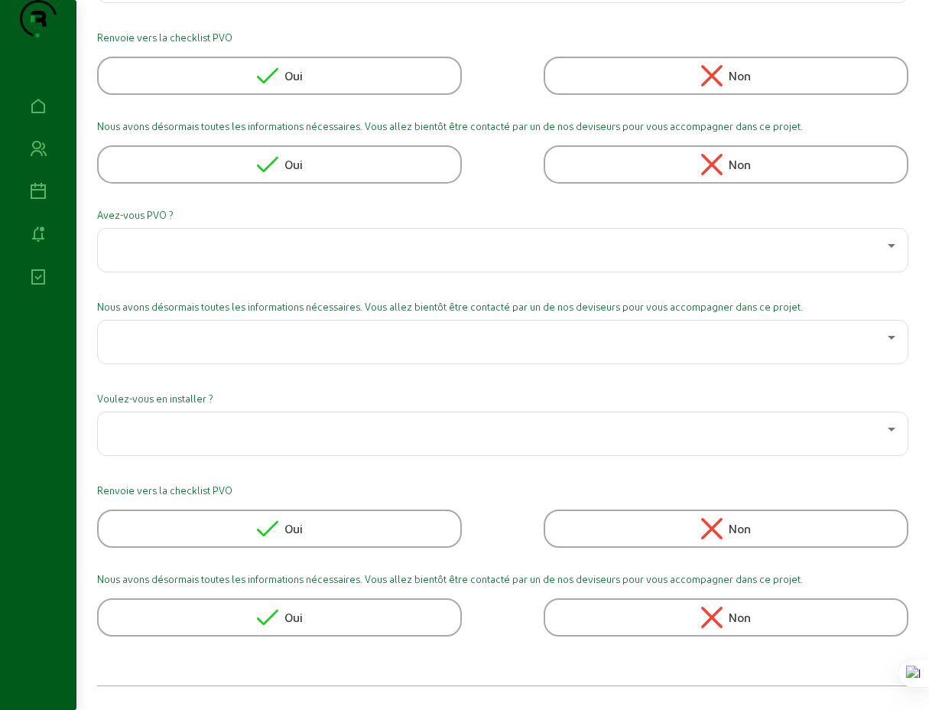
scroll to position [625, 0]
click at [270, 524] on icon at bounding box center [267, 528] width 21 height 21
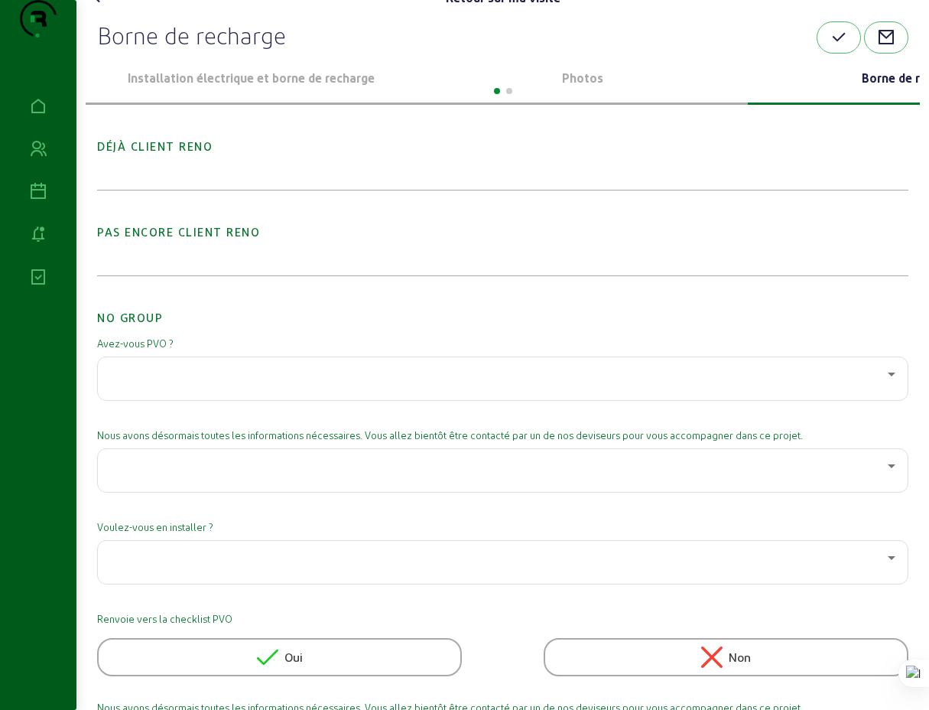
scroll to position [0, 0]
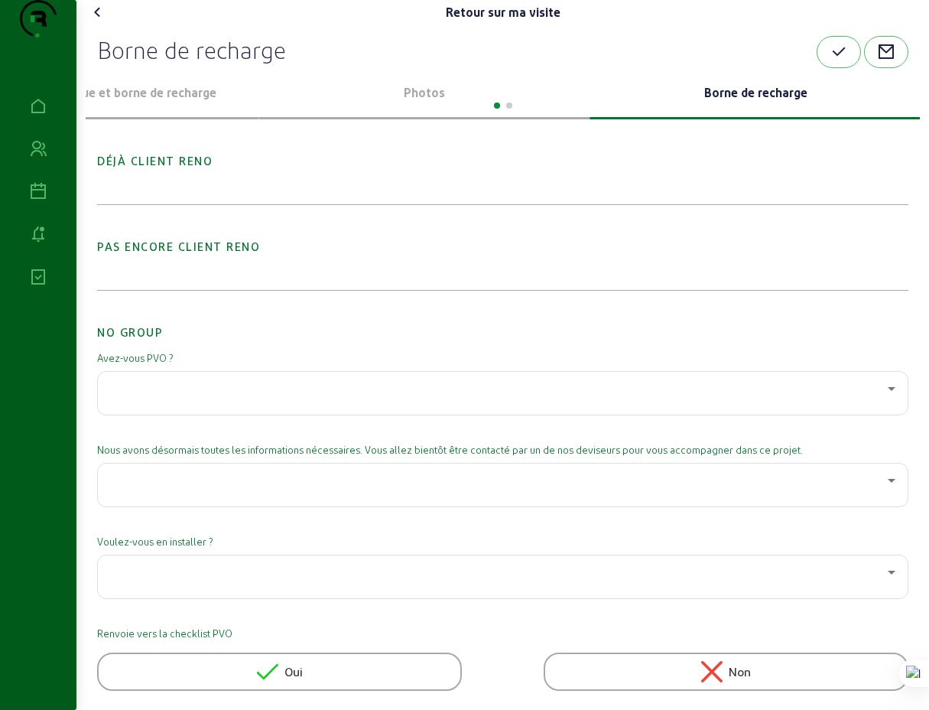
click at [421, 109] on div "Photos" at bounding box center [424, 93] width 331 height 51
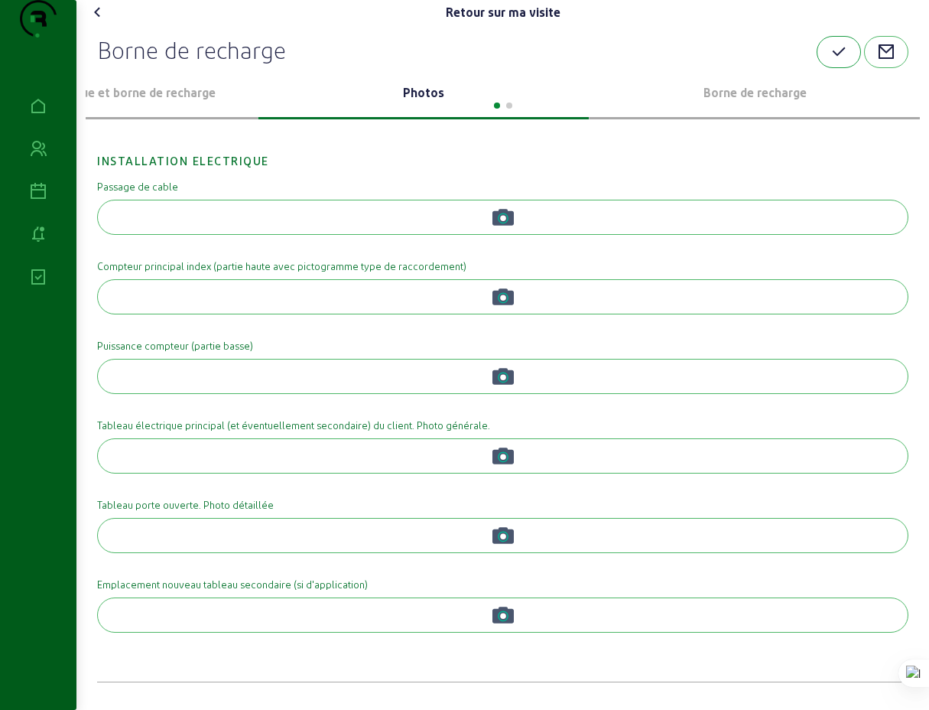
click at [839, 61] on icon "button" at bounding box center [839, 52] width 18 height 18
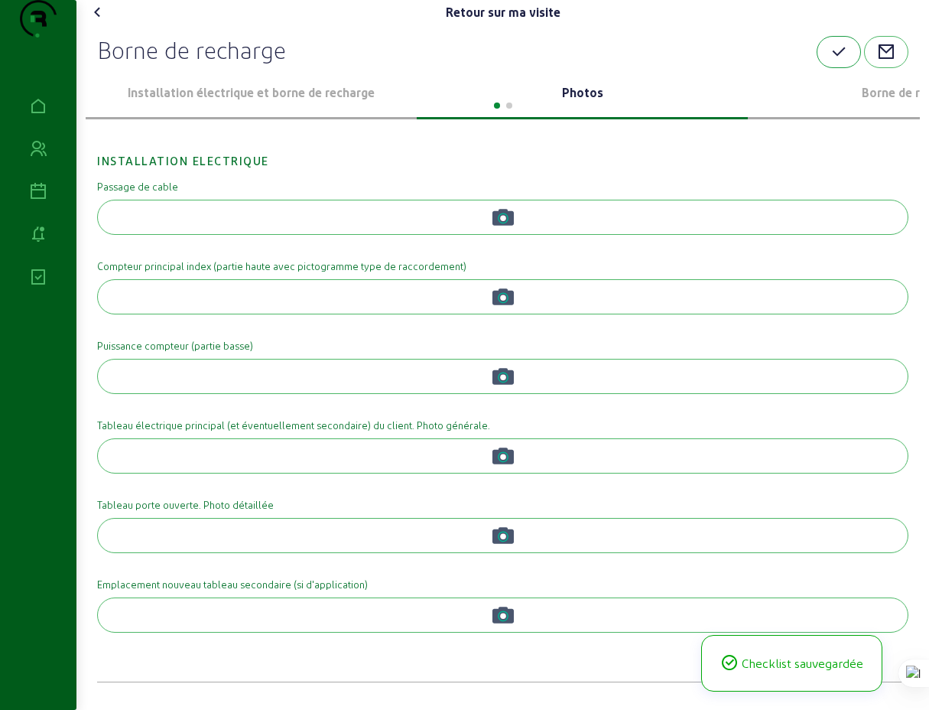
click at [836, 61] on icon "button" at bounding box center [839, 52] width 18 height 18
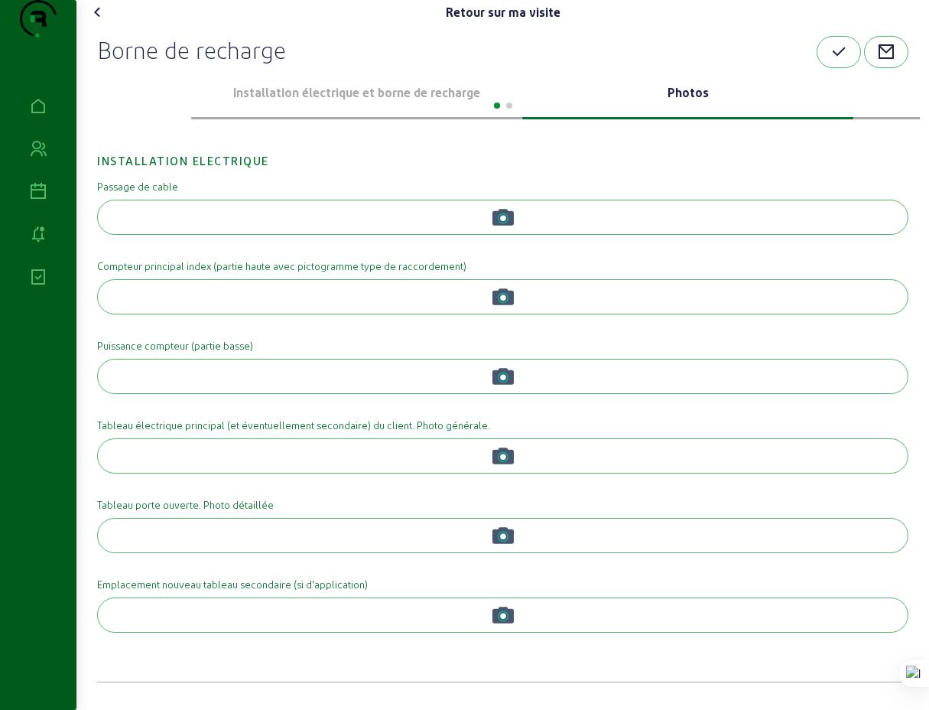
click at [270, 113] on div "Installation électrique et borne de recharge" at bounding box center [356, 93] width 331 height 51
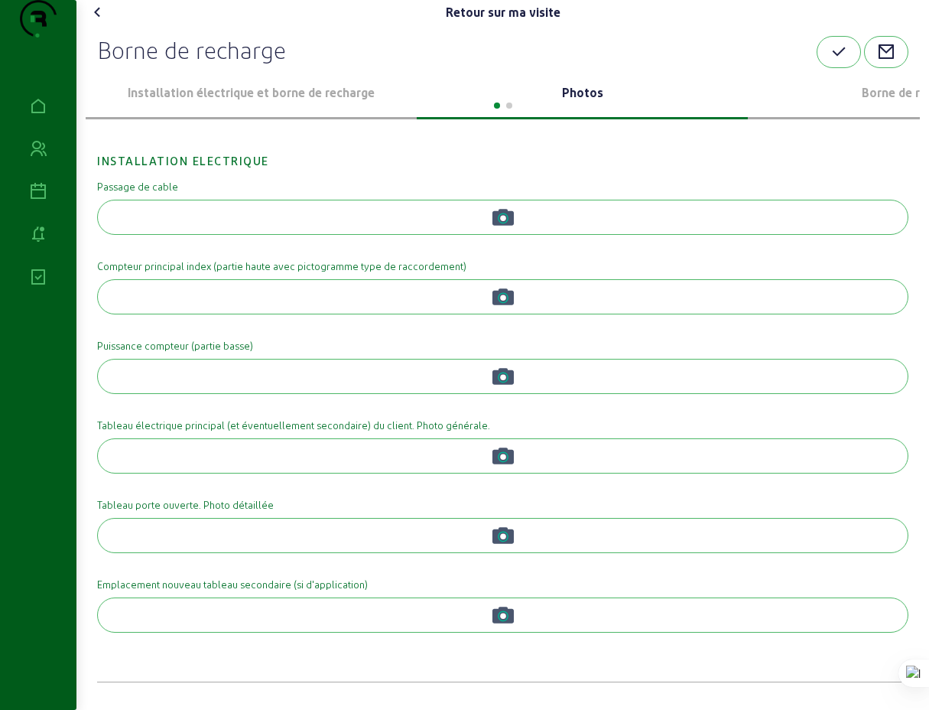
click at [102, 21] on icon at bounding box center [98, 12] width 18 height 18
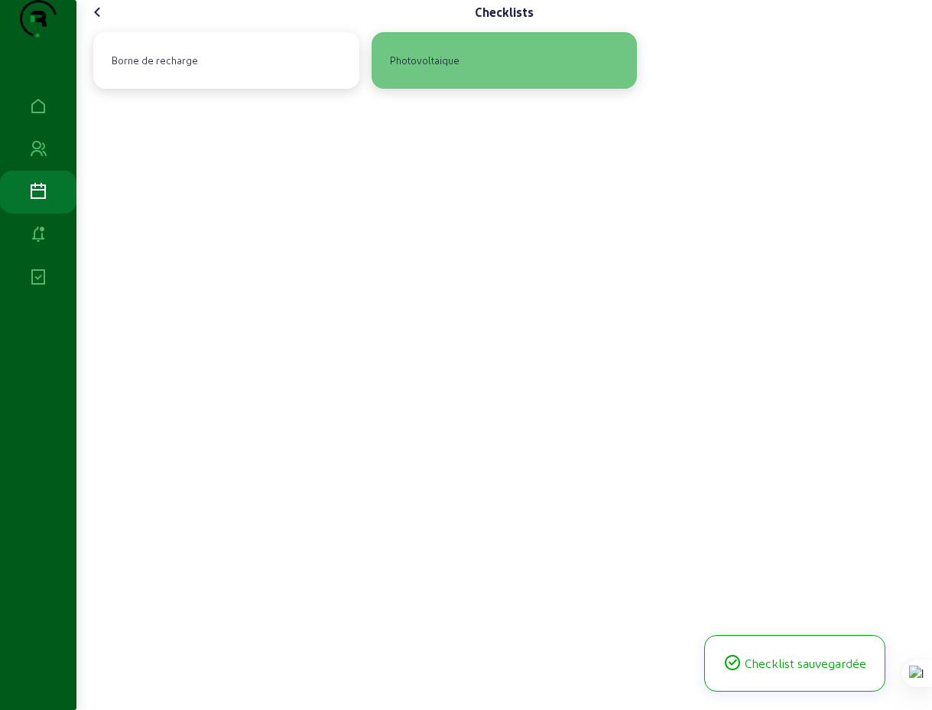
click at [438, 73] on div "Photovoltaique" at bounding box center [425, 60] width 82 height 26
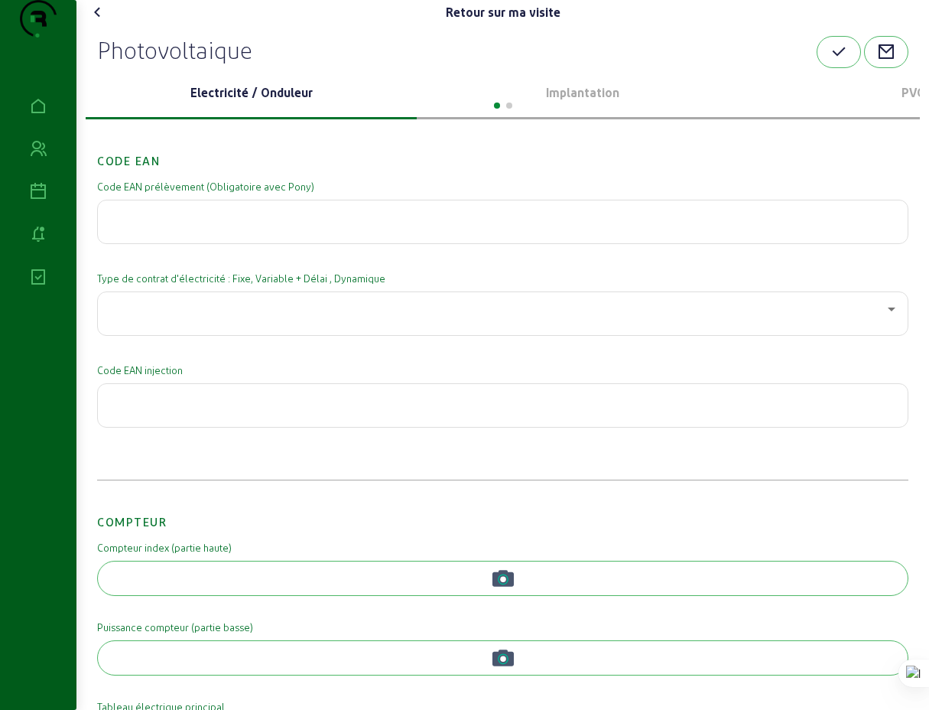
click at [276, 318] on div at bounding box center [499, 309] width 778 height 18
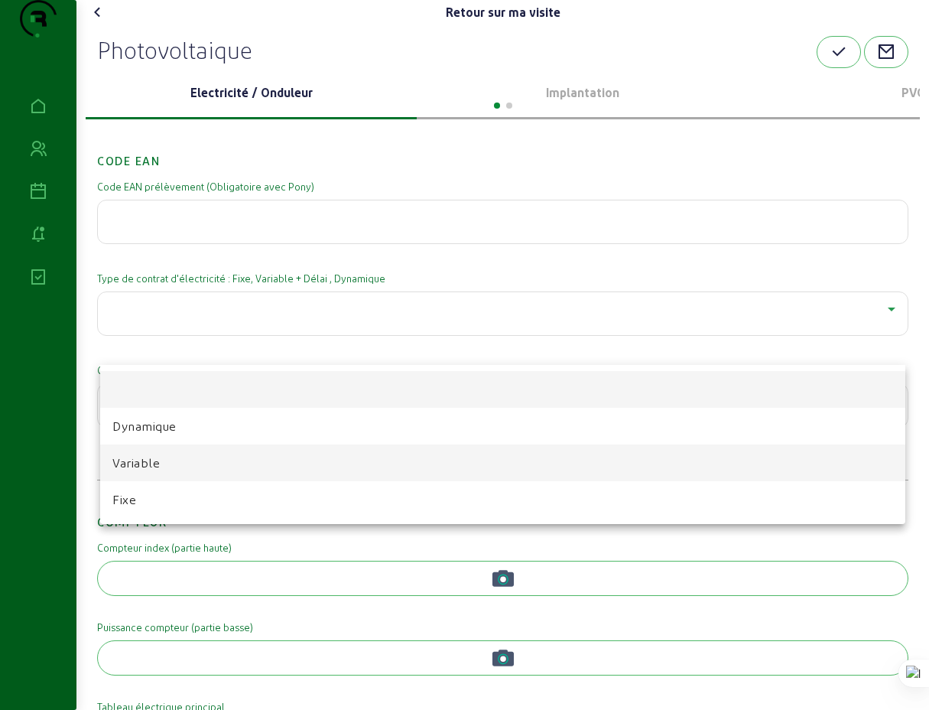
click at [149, 461] on span "Variable" at bounding box center [135, 463] width 47 height 18
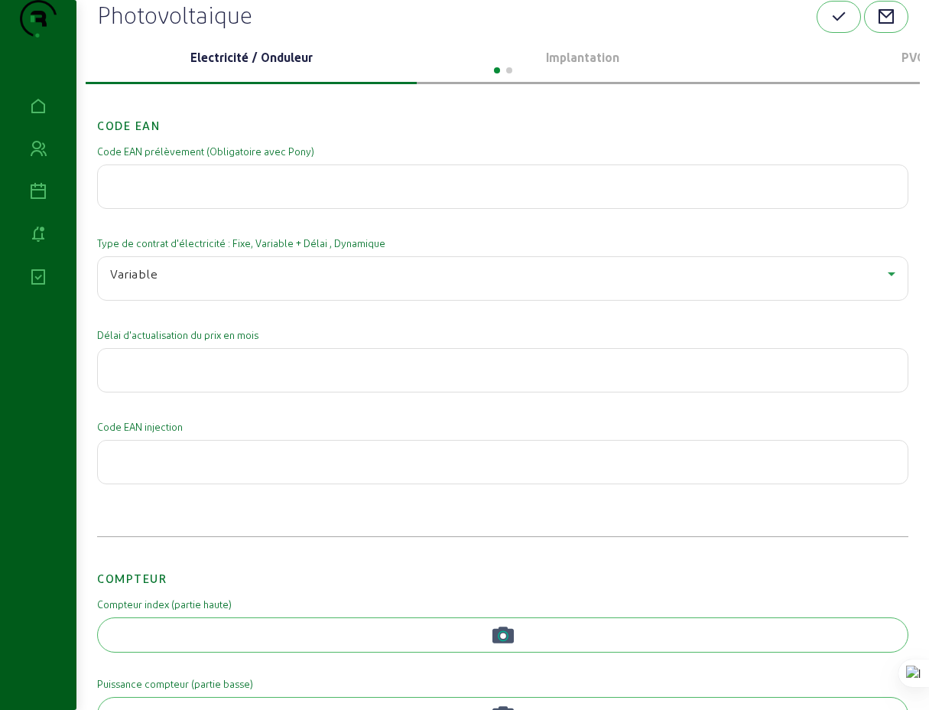
scroll to position [112, 0]
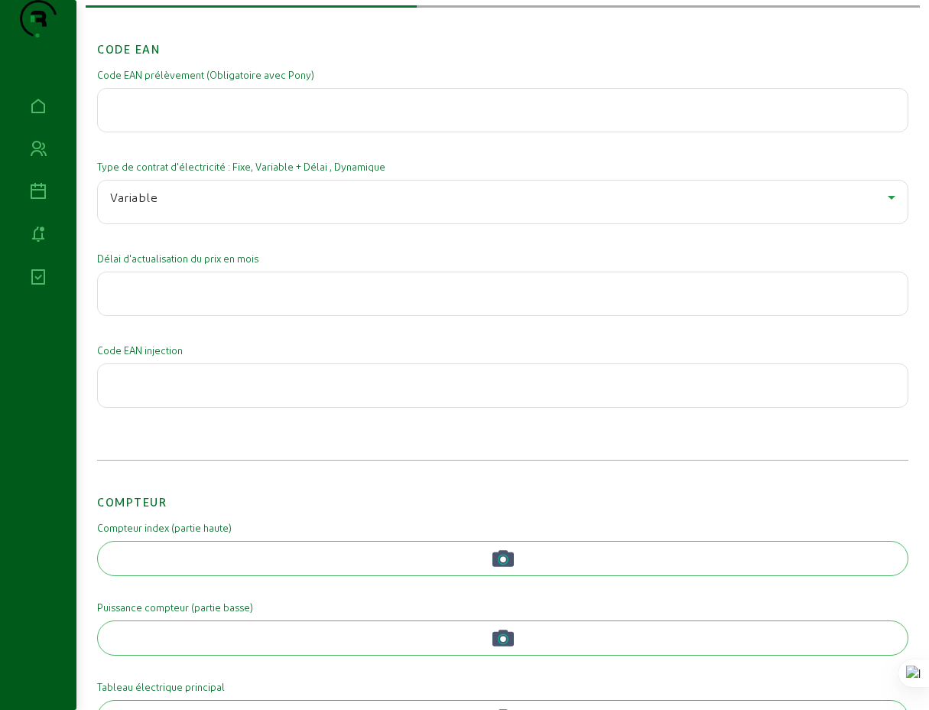
click at [203, 298] on input "number" at bounding box center [503, 289] width 786 height 18
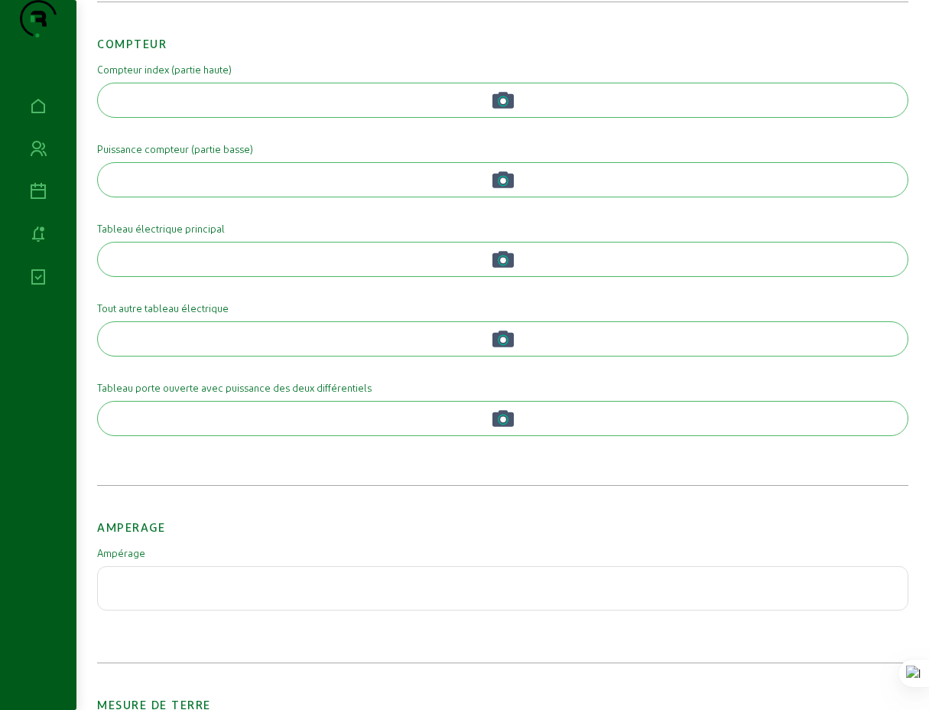
scroll to position [496, 0]
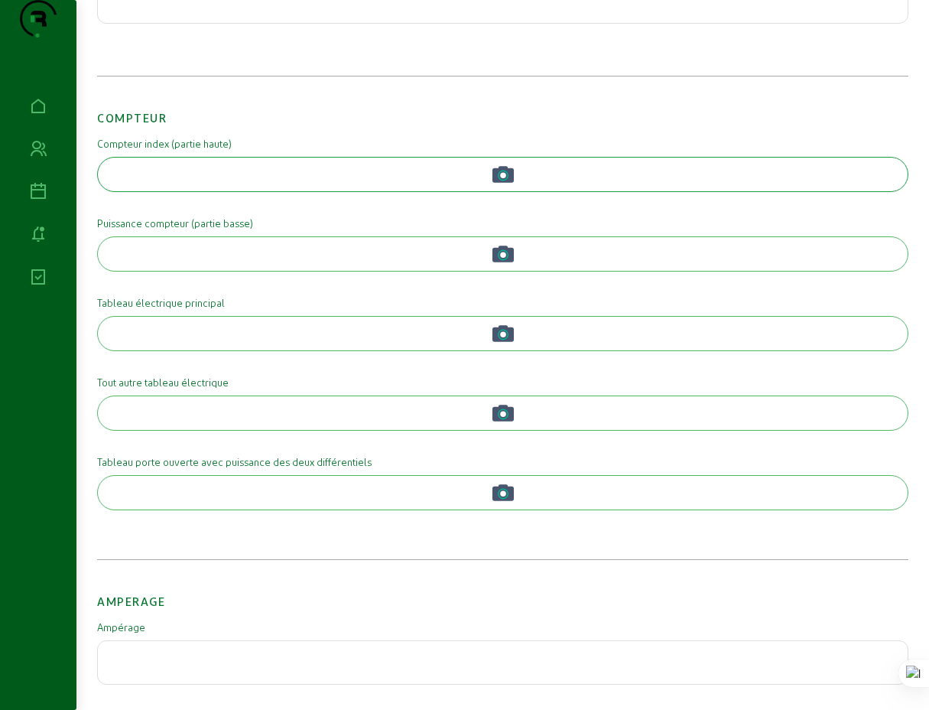
click at [504, 178] on circle "button" at bounding box center [503, 175] width 6 height 6
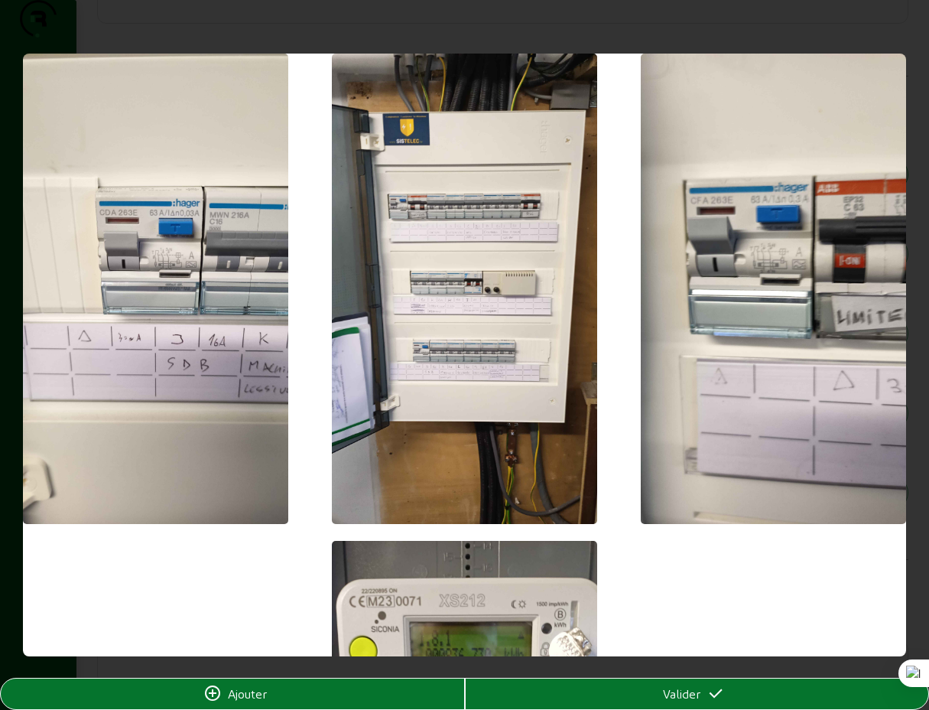
scroll to position [0, 0]
click at [683, 698] on span "Valider" at bounding box center [681, 694] width 37 height 18
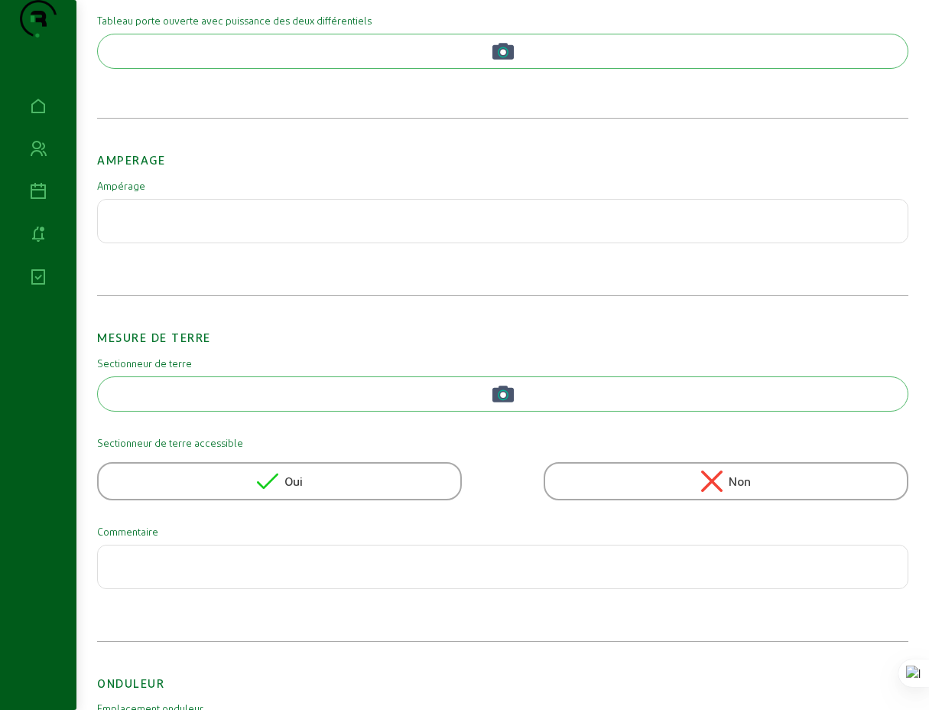
scroll to position [952, 0]
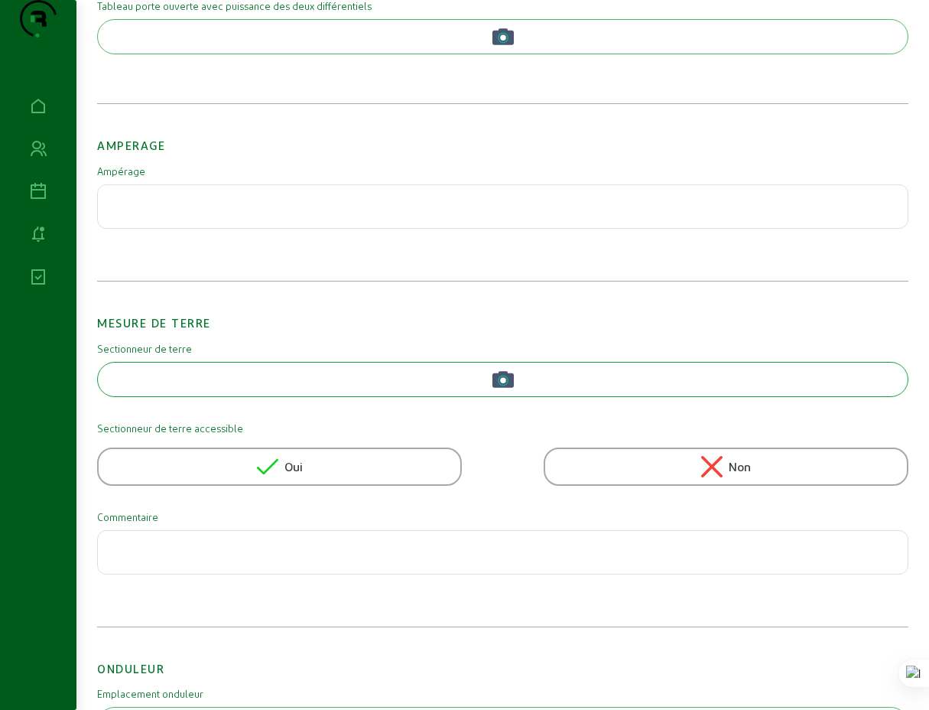
click at [501, 383] on circle "button" at bounding box center [503, 380] width 6 height 6
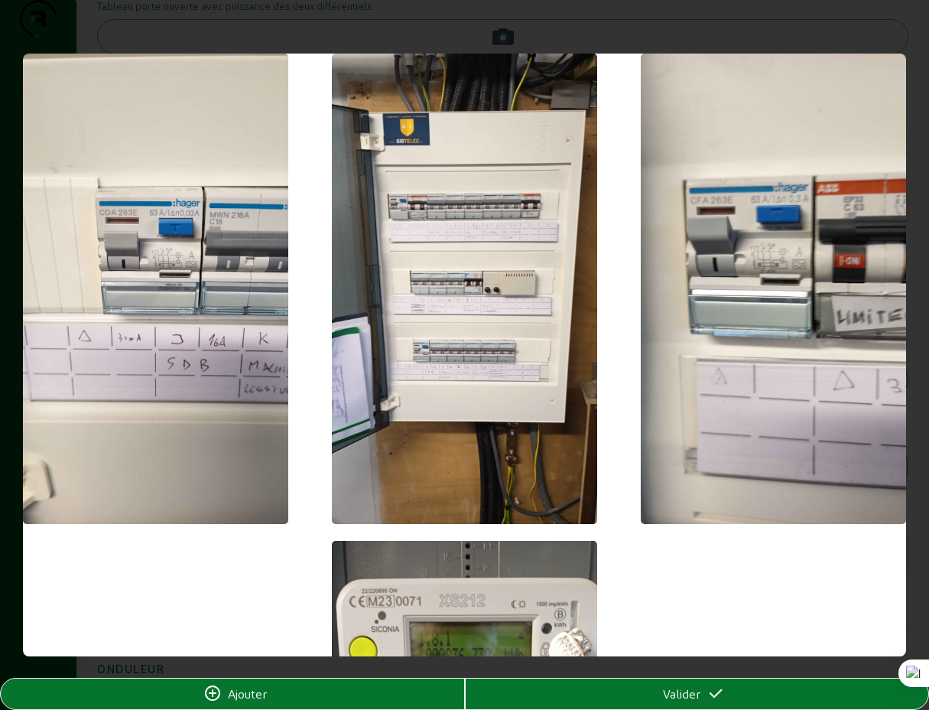
scroll to position [0, 0]
click at [352, 695] on div "Ajouter" at bounding box center [233, 694] width 464 height 18
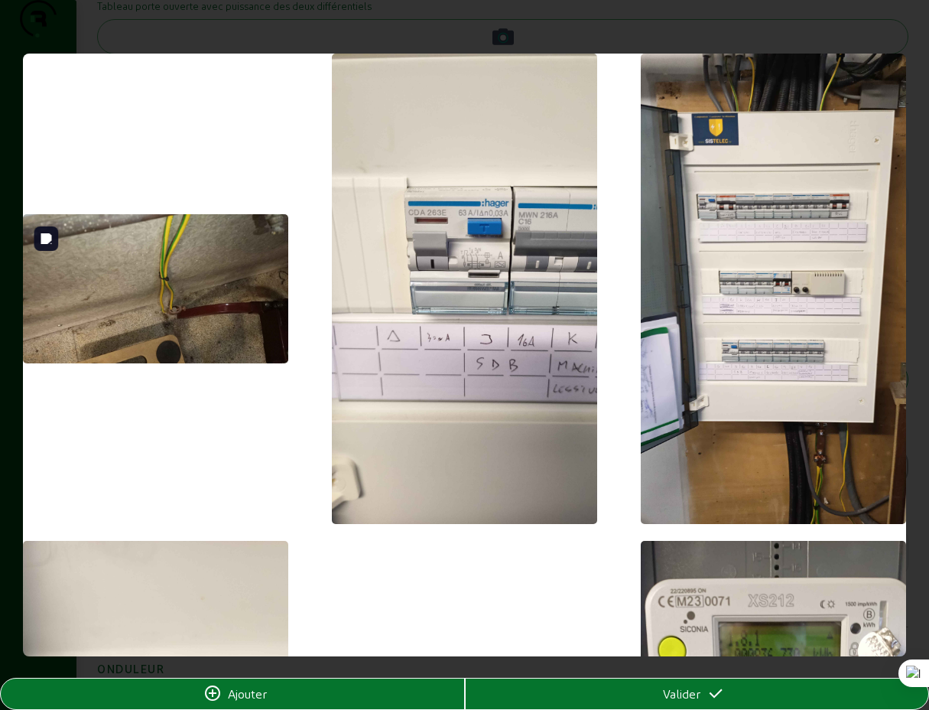
click at [190, 320] on img at bounding box center [155, 288] width 265 height 149
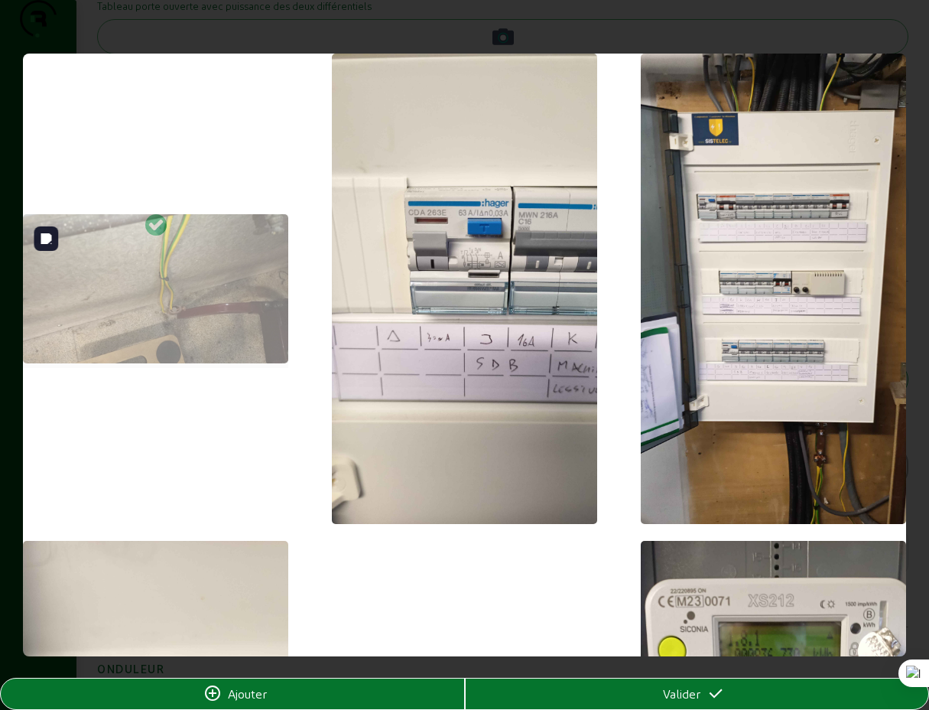
click at [190, 320] on div at bounding box center [155, 291] width 265 height 154
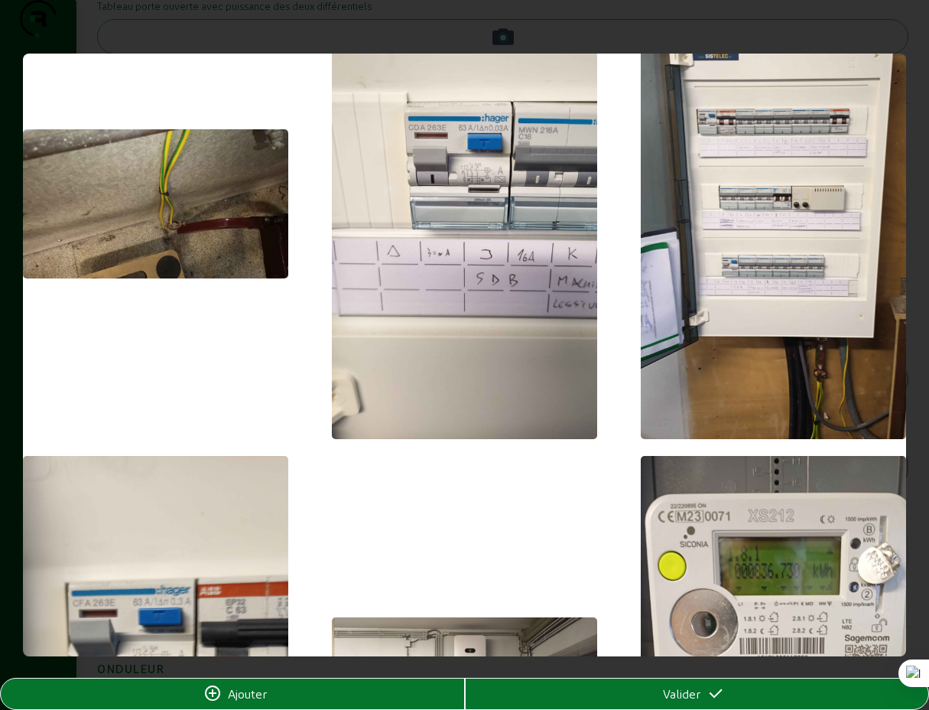
scroll to position [141, 0]
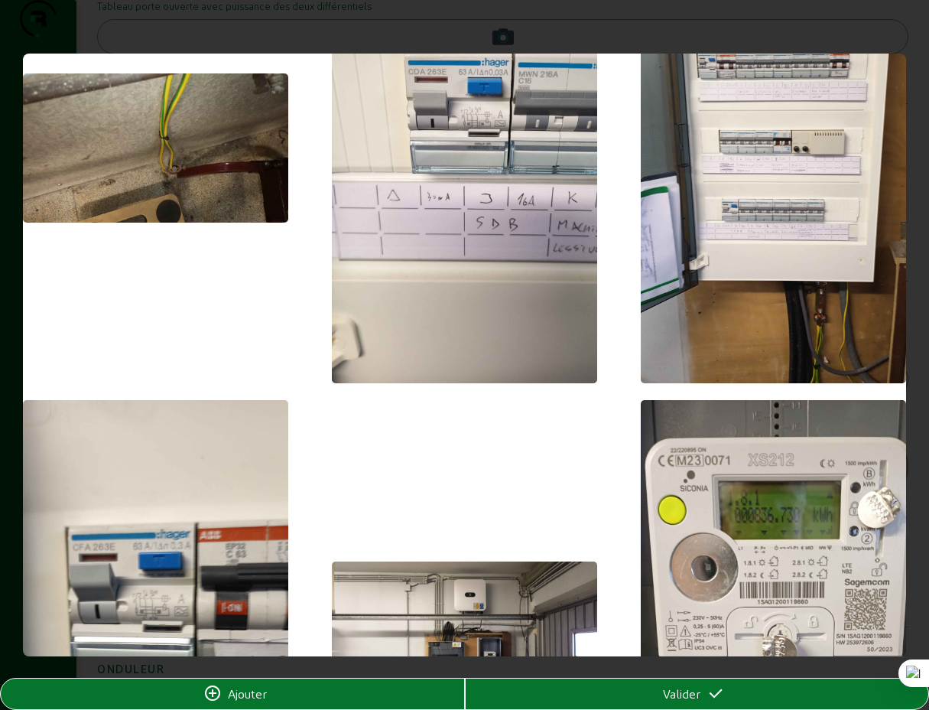
click at [247, 698] on span "Ajouter" at bounding box center [247, 694] width 39 height 18
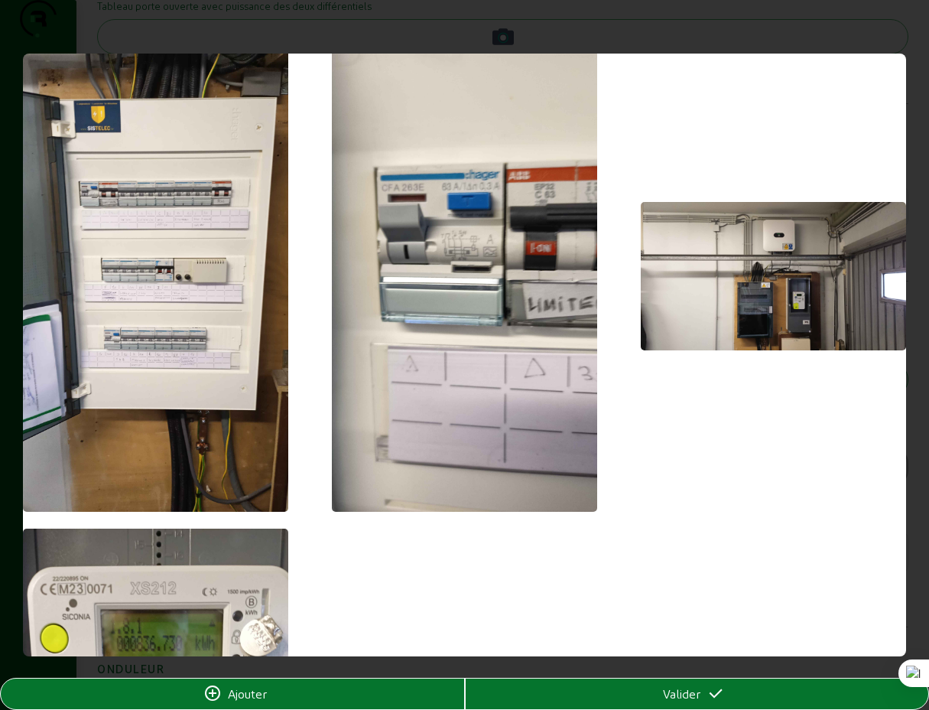
scroll to position [0, 0]
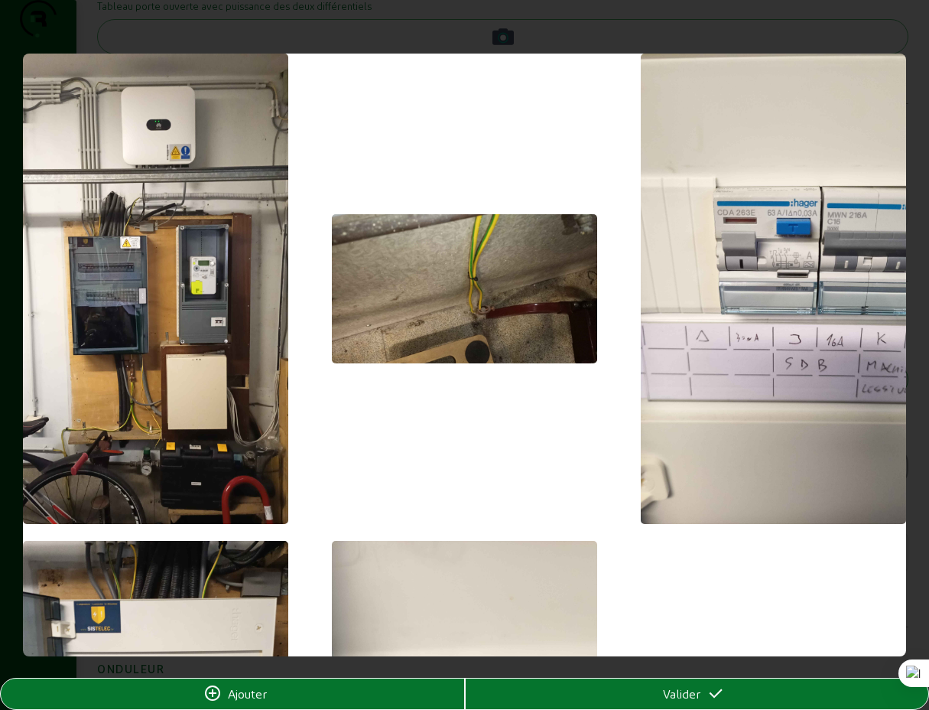
click at [695, 695] on span "Valider" at bounding box center [681, 694] width 37 height 18
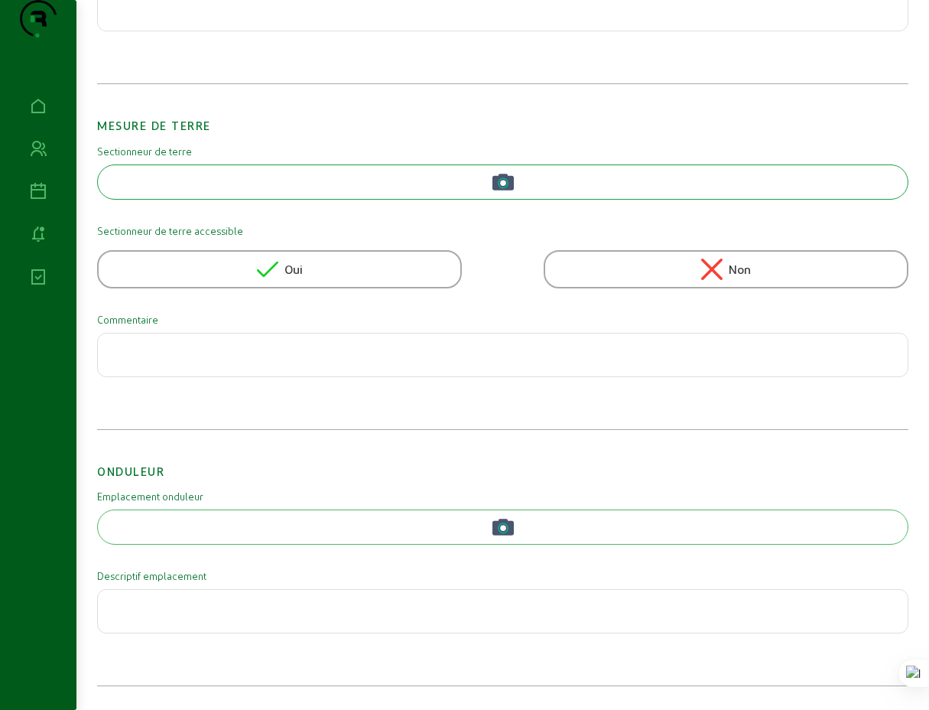
scroll to position [1179, 0]
click at [497, 529] on icon "button" at bounding box center [503, 527] width 21 height 17
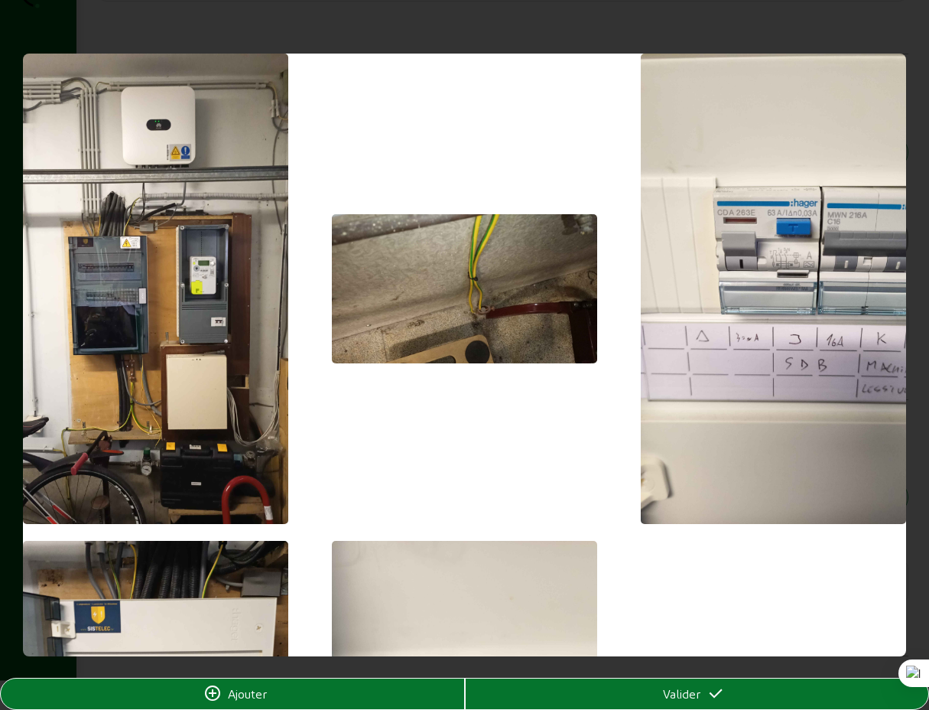
scroll to position [0, 0]
click at [341, 694] on div "Ajouter" at bounding box center [233, 694] width 464 height 18
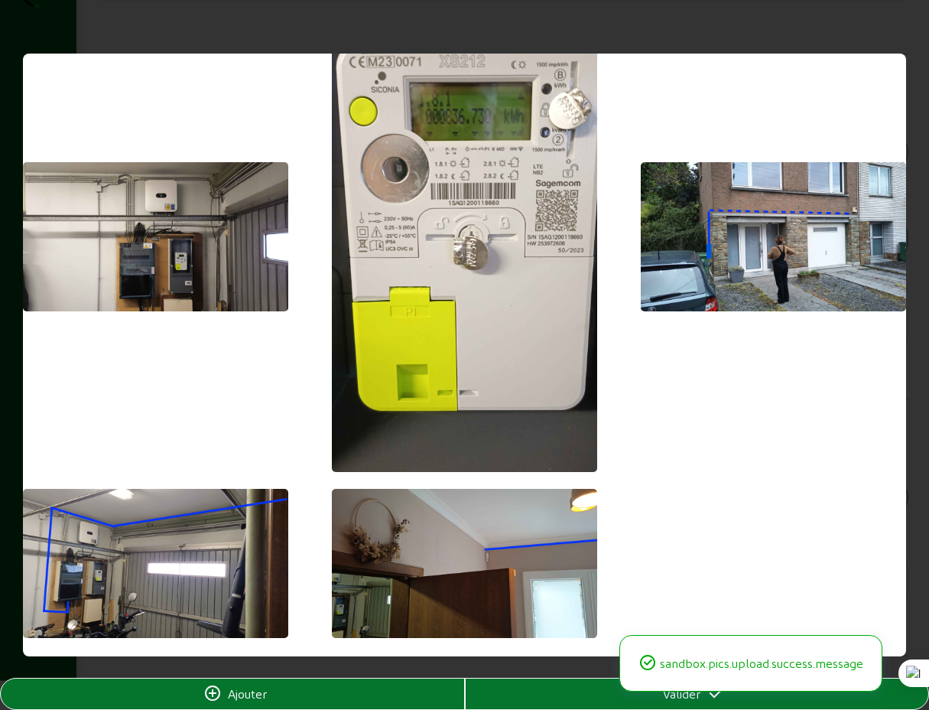
scroll to position [1065, 0]
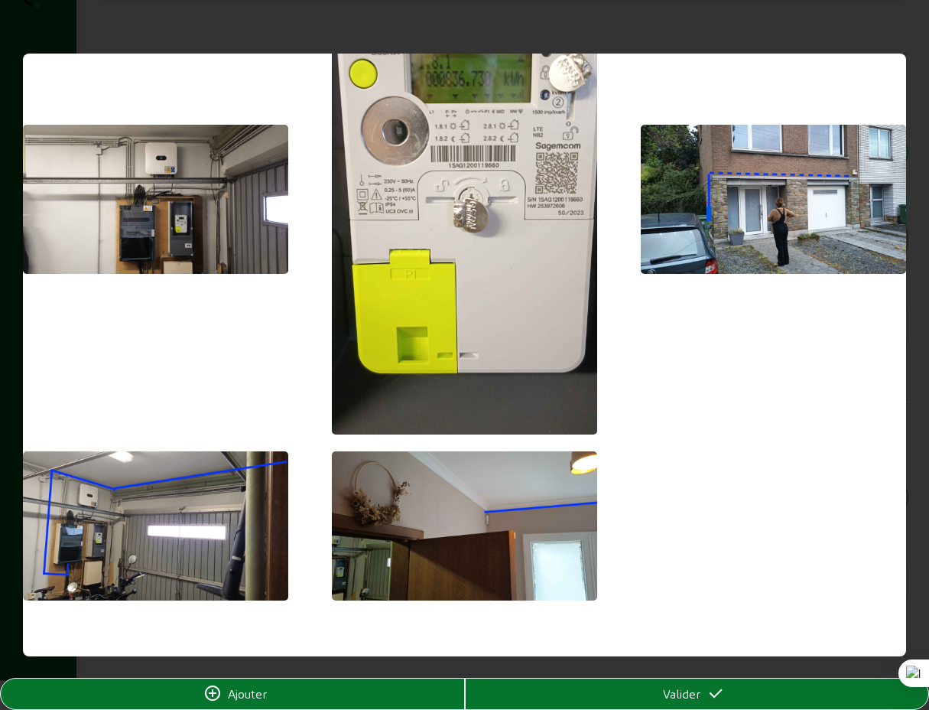
click at [577, 694] on div "Valider" at bounding box center [698, 694] width 464 height 18
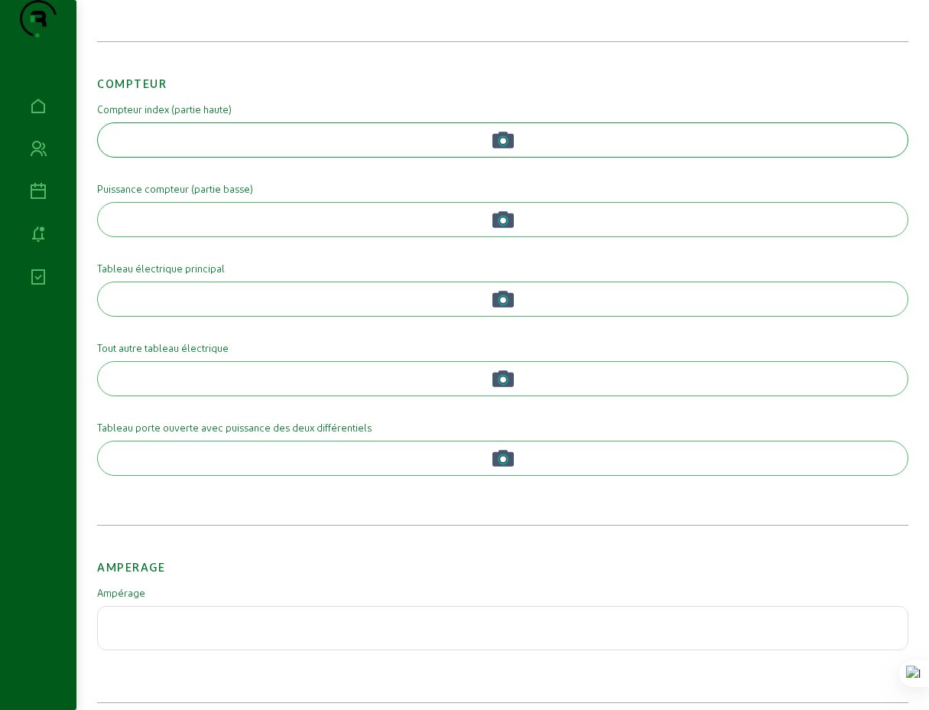
scroll to position [0, 0]
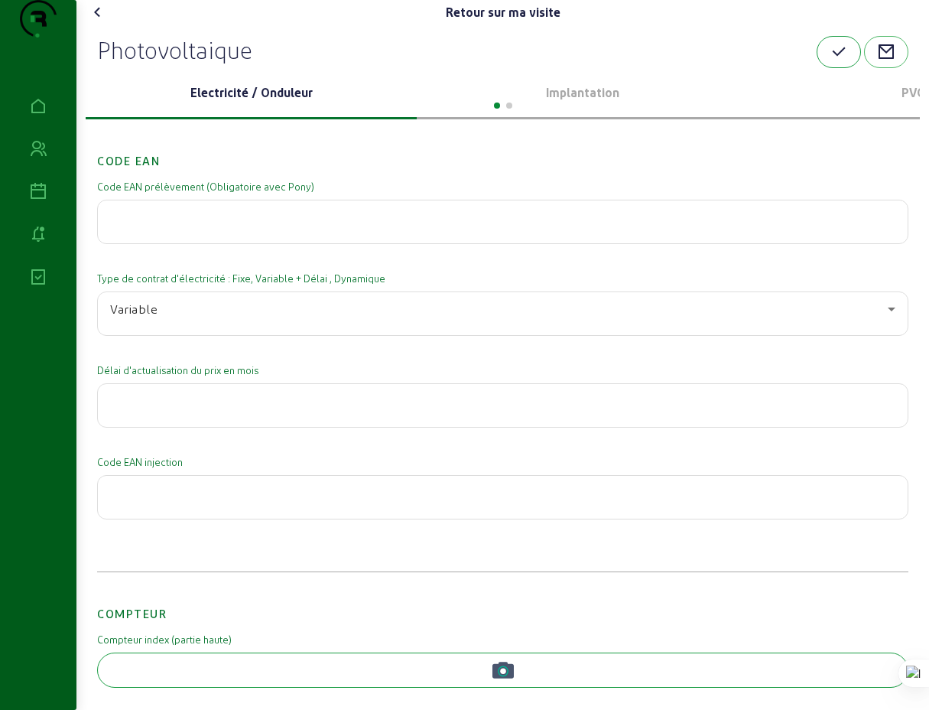
click at [842, 61] on icon "button" at bounding box center [839, 52] width 18 height 18
click at [581, 113] on div at bounding box center [503, 104] width 835 height 18
click at [588, 102] on p "Implantation" at bounding box center [582, 92] width 319 height 18
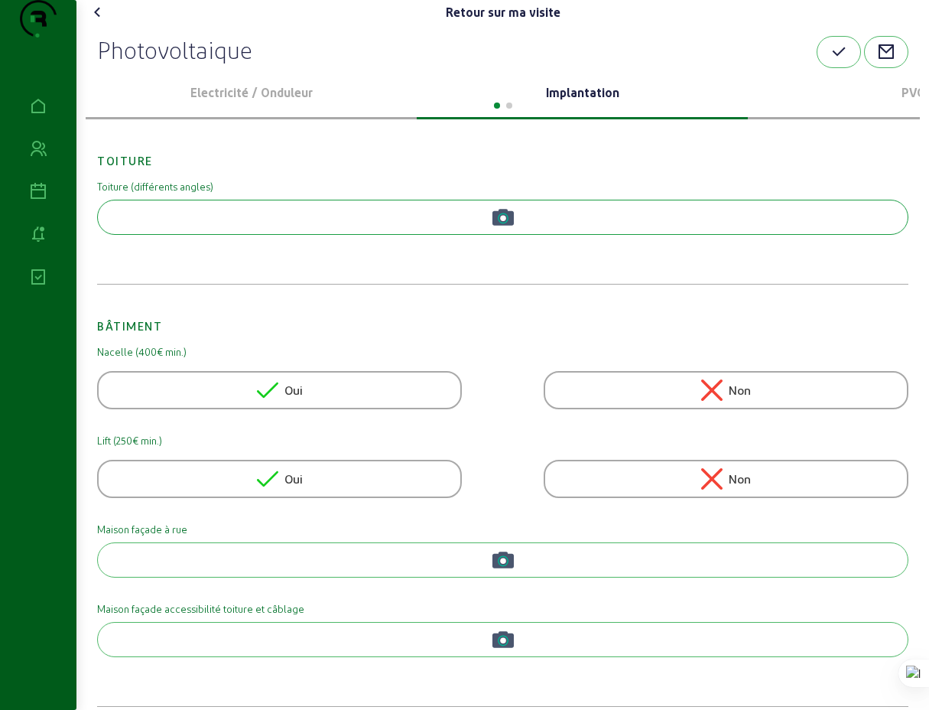
click at [507, 223] on icon "button" at bounding box center [503, 218] width 11 height 11
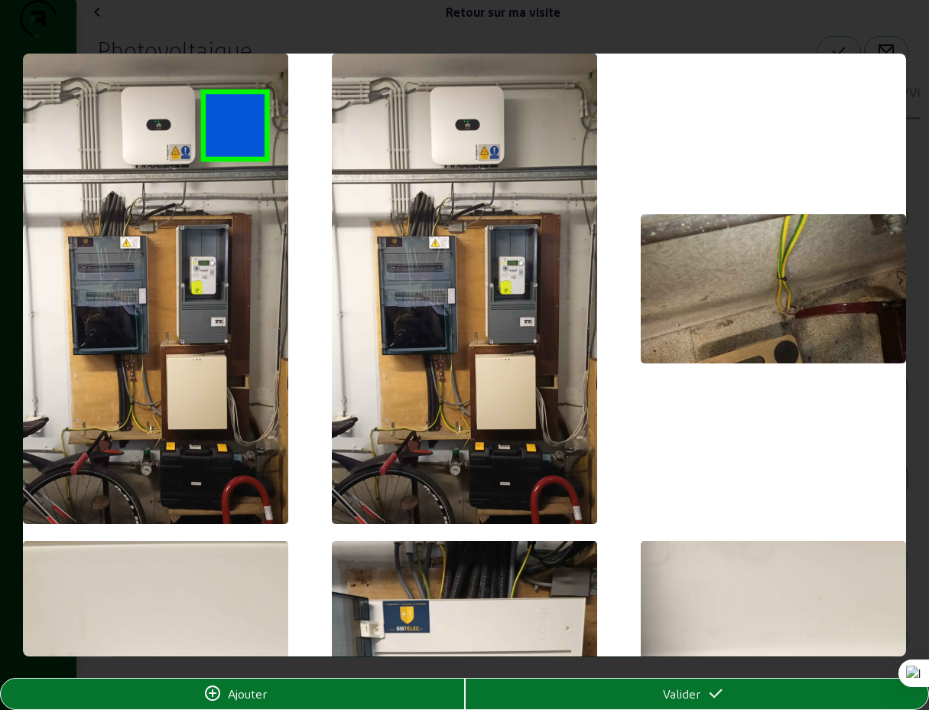
click at [298, 696] on div "Ajouter" at bounding box center [233, 694] width 464 height 18
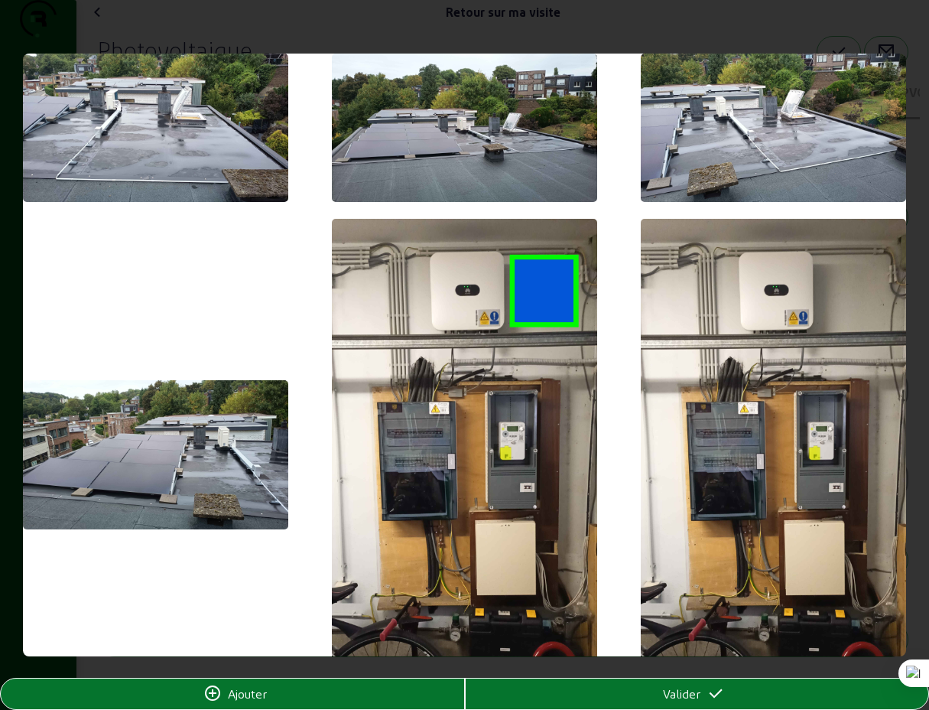
click at [679, 698] on span "Valider" at bounding box center [681, 694] width 37 height 18
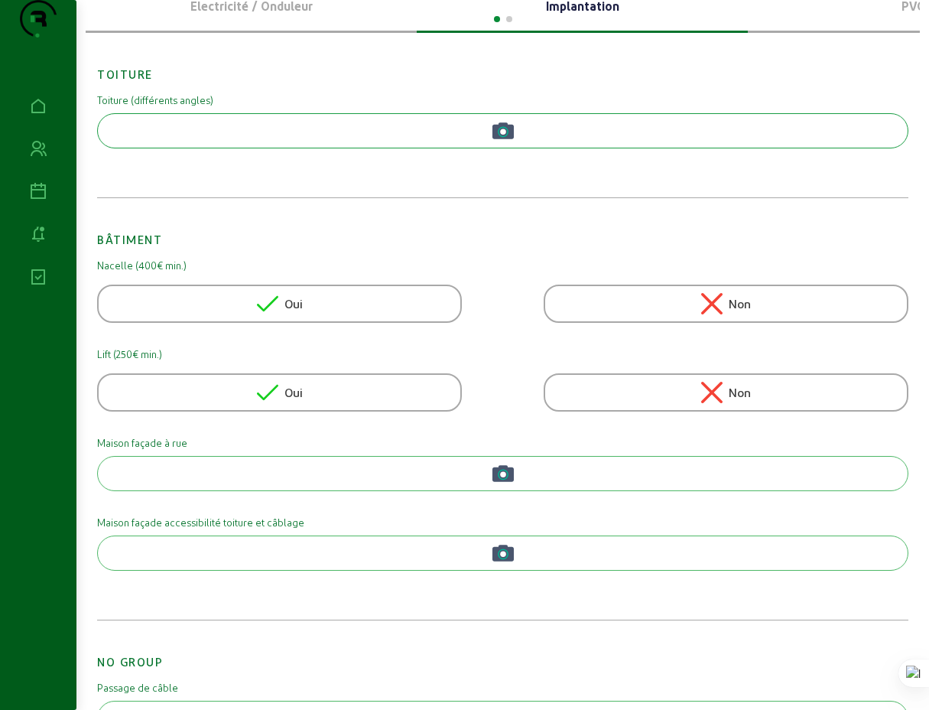
scroll to position [91, 0]
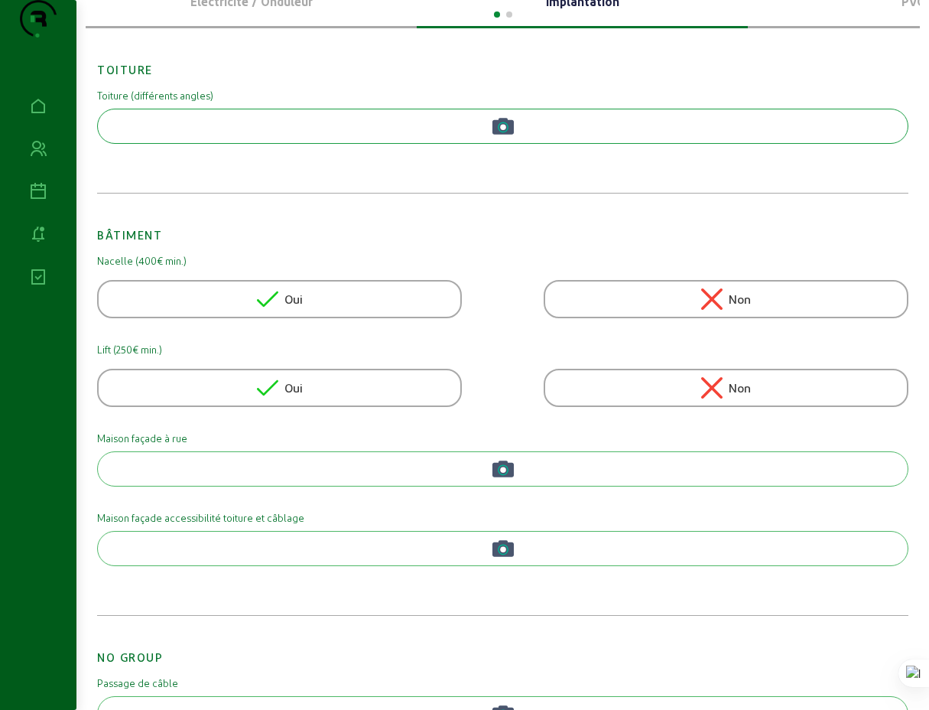
click at [267, 399] on icon at bounding box center [267, 387] width 21 height 21
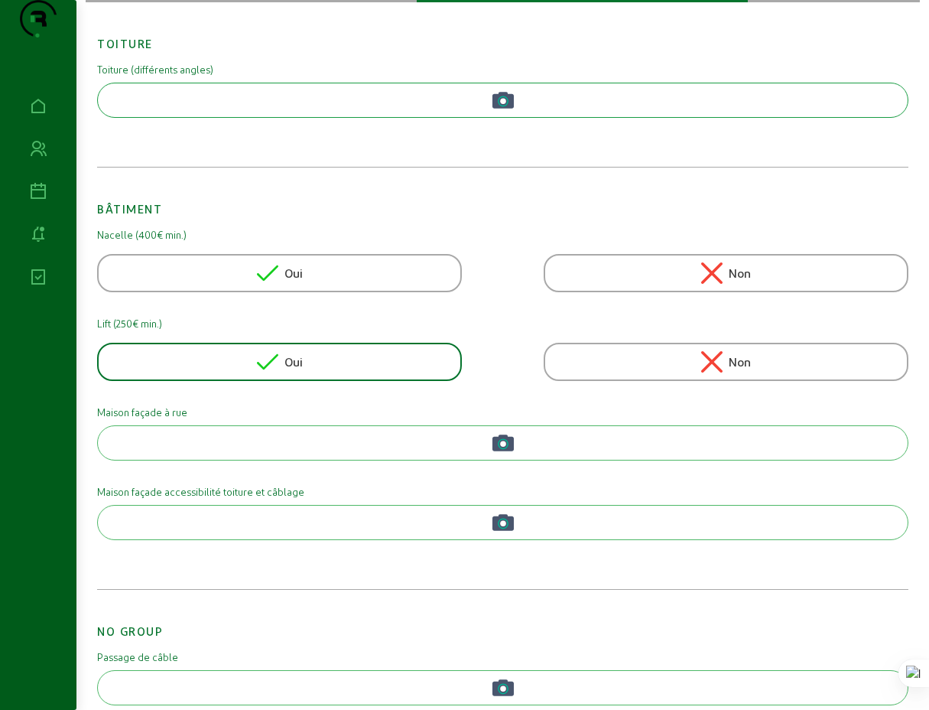
scroll to position [304, 0]
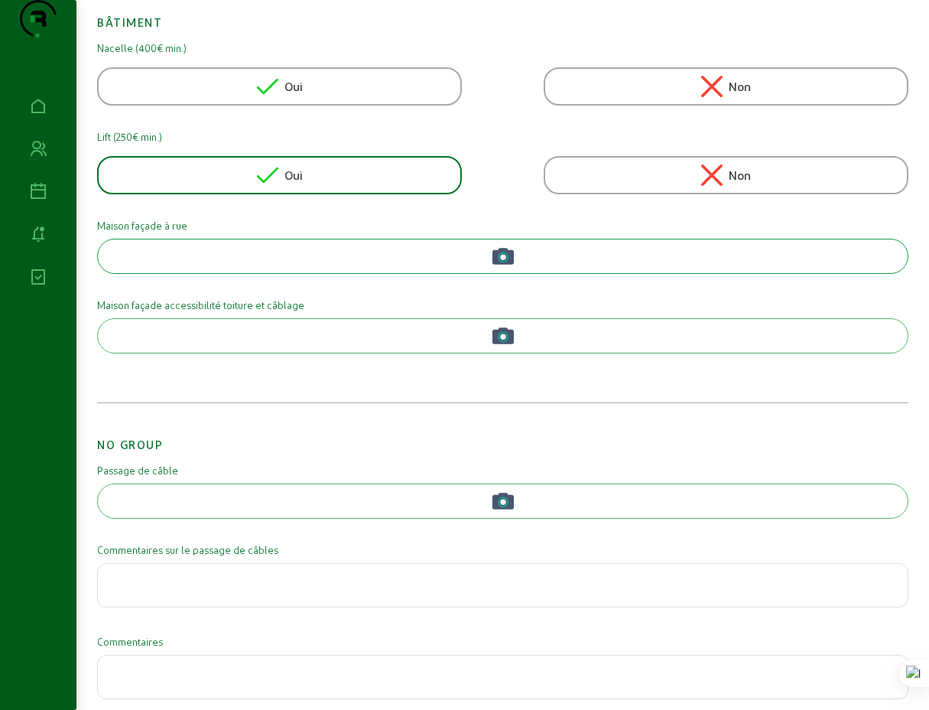
click at [508, 265] on icon "button" at bounding box center [503, 256] width 21 height 17
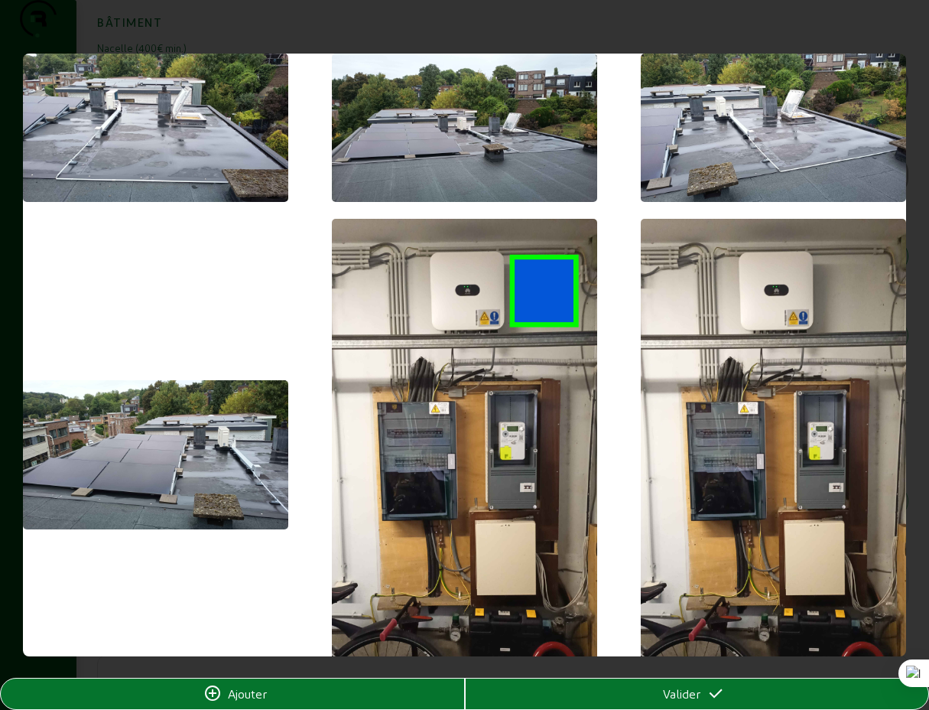
scroll to position [0, 0]
click at [293, 701] on div "Ajouter" at bounding box center [233, 694] width 464 height 18
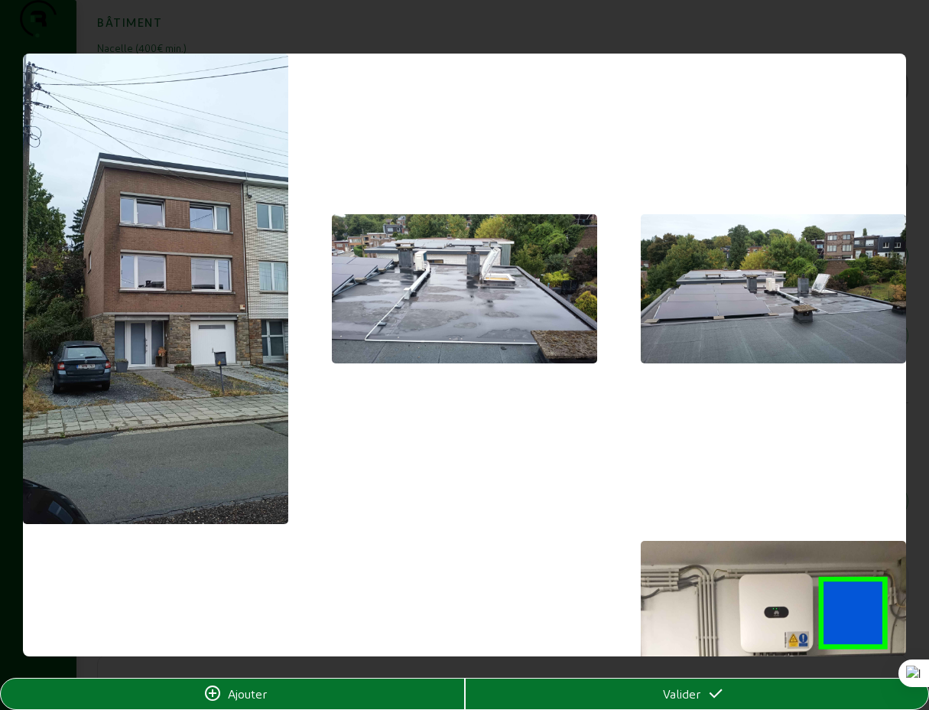
click at [724, 701] on icon at bounding box center [716, 694] width 18 height 18
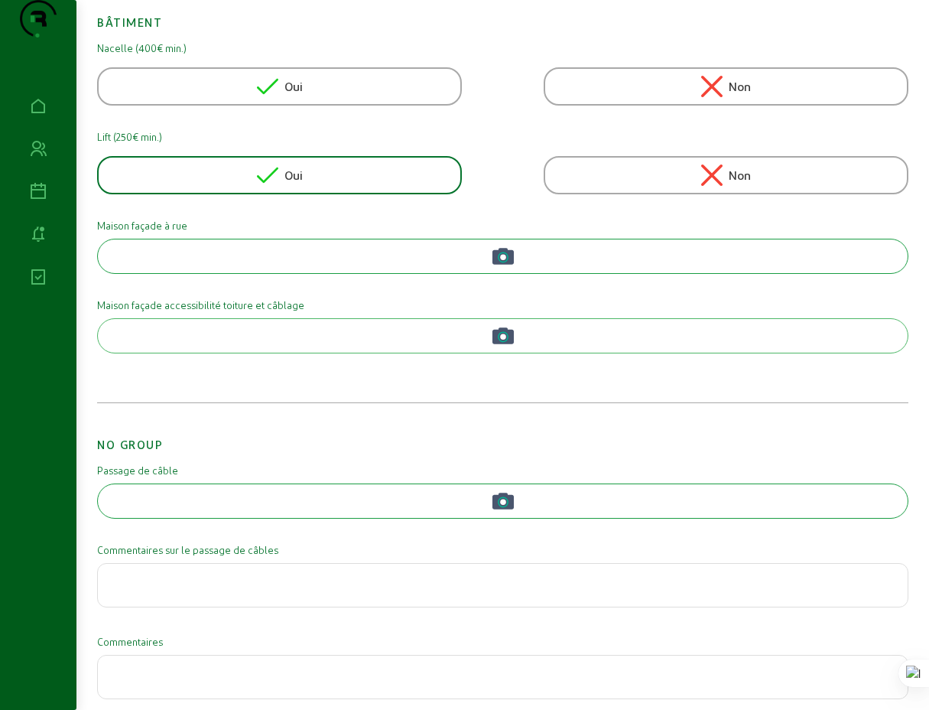
click at [500, 509] on icon "button" at bounding box center [503, 501] width 21 height 17
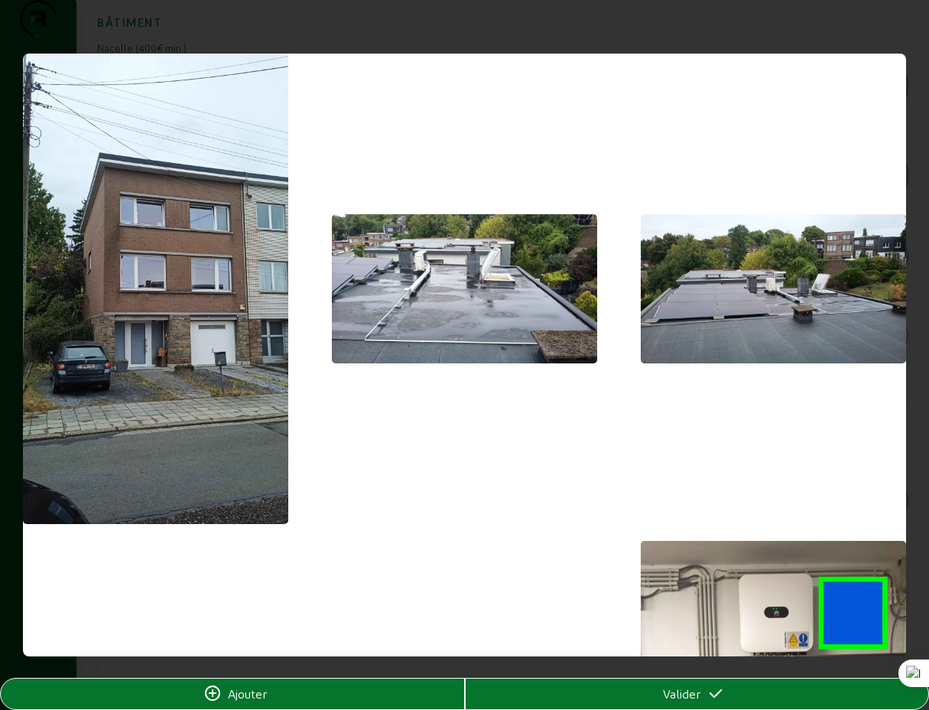
scroll to position [0, 0]
click at [162, 241] on img at bounding box center [155, 289] width 265 height 471
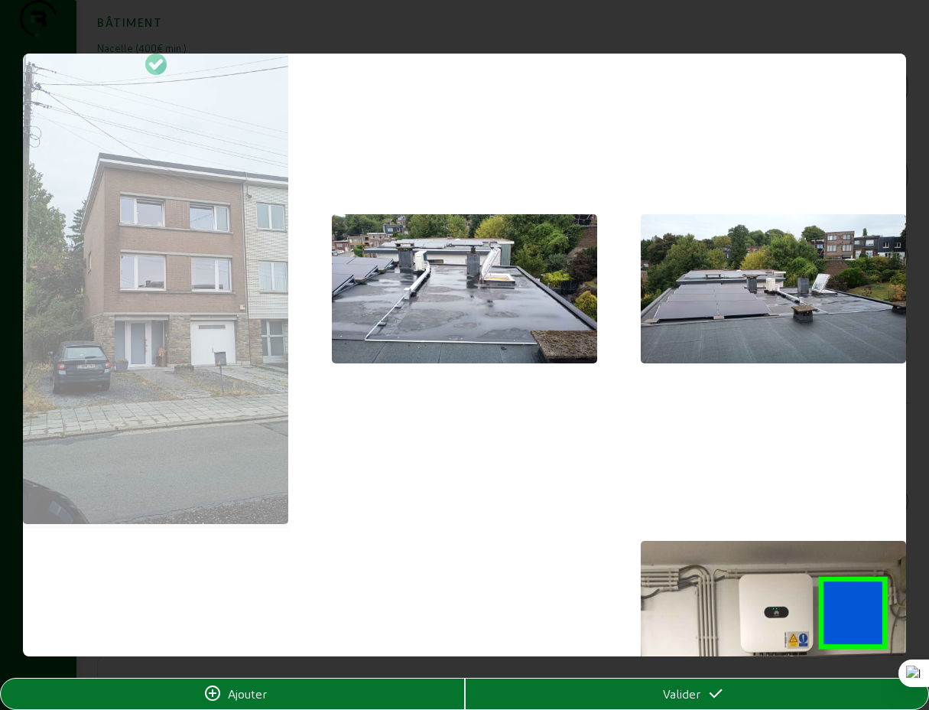
click at [242, 697] on span "Ajouter" at bounding box center [247, 694] width 39 height 18
click at [252, 695] on span "Ajouter" at bounding box center [247, 694] width 39 height 18
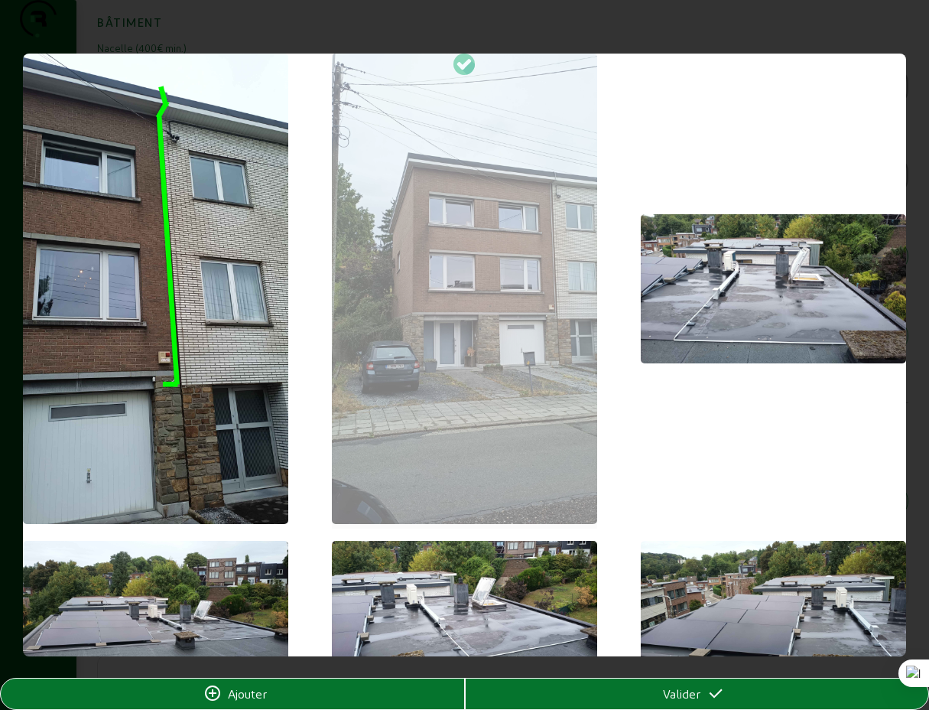
click at [666, 698] on span "Valider" at bounding box center [681, 694] width 37 height 18
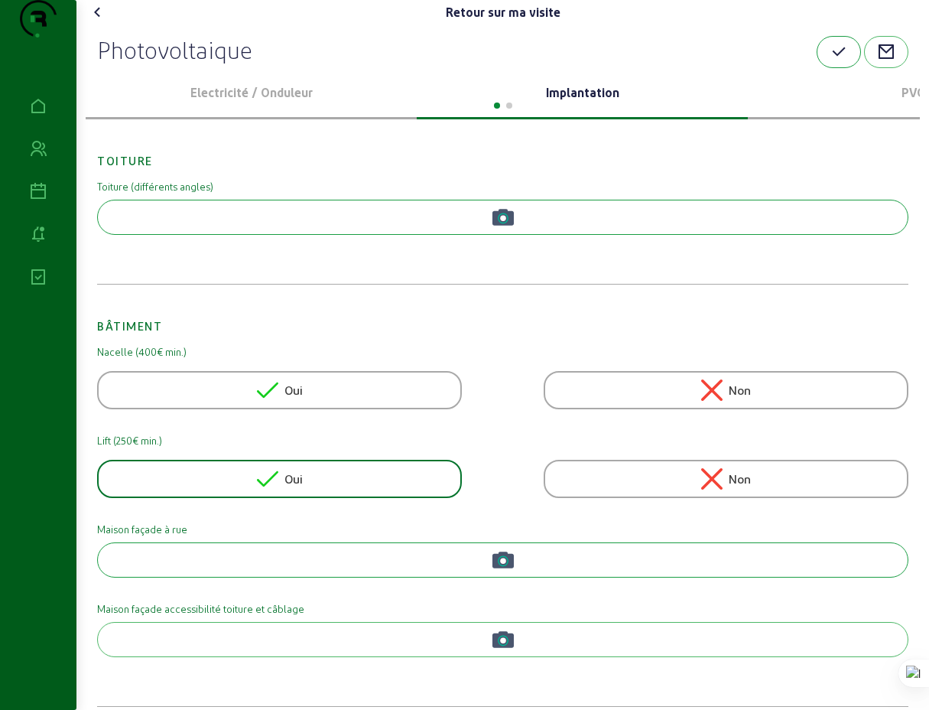
click at [841, 61] on icon "button" at bounding box center [839, 52] width 18 height 18
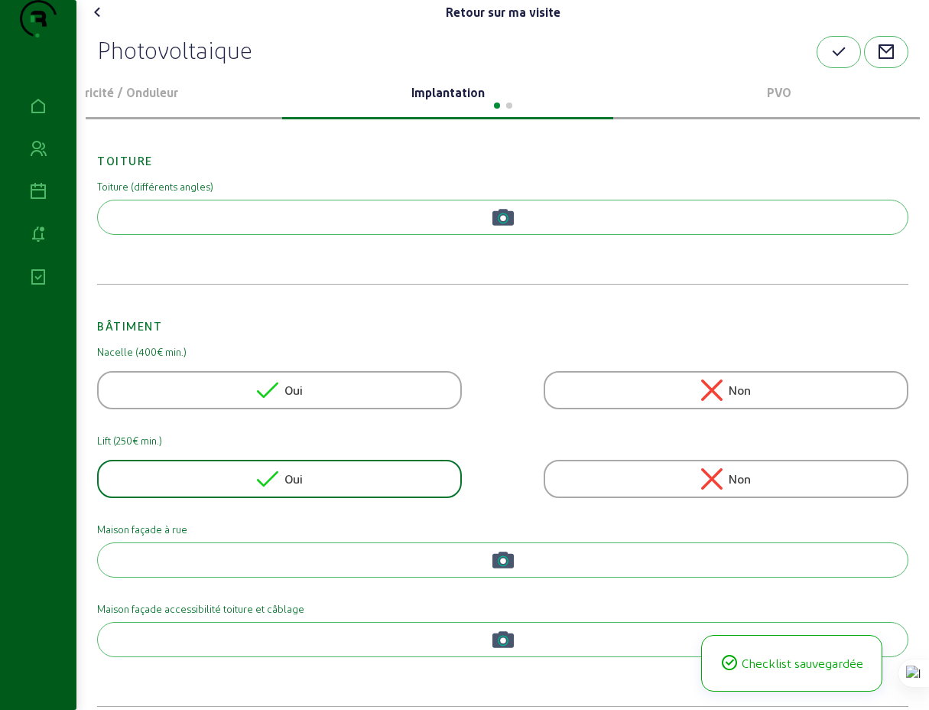
click at [331, 102] on p "Implantation" at bounding box center [447, 92] width 319 height 18
click at [750, 113] on div at bounding box center [503, 104] width 835 height 18
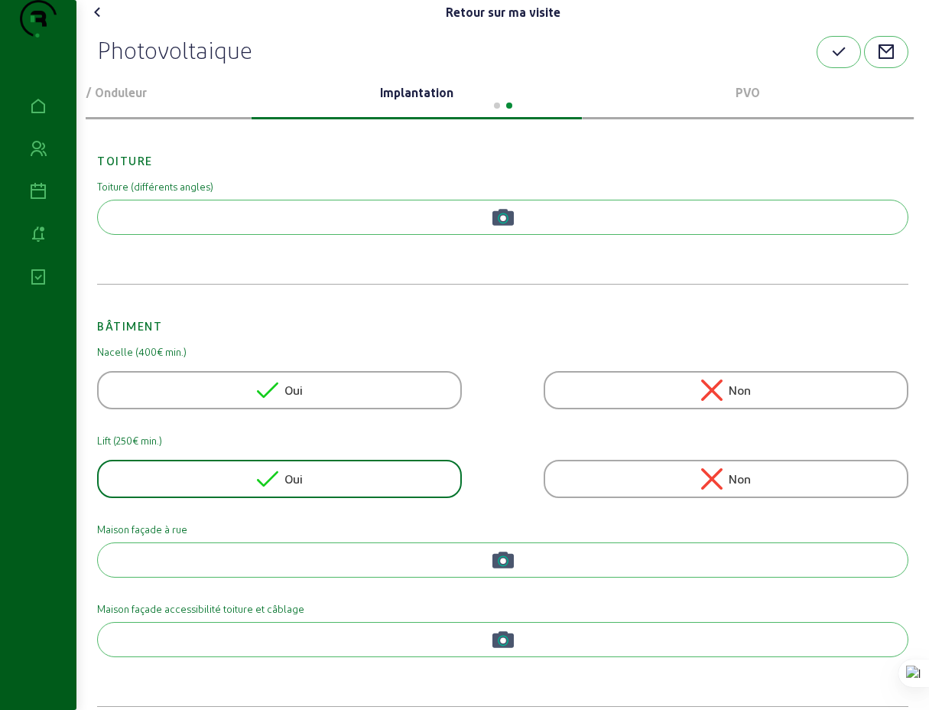
click at [753, 102] on p "PVO" at bounding box center [748, 92] width 319 height 18
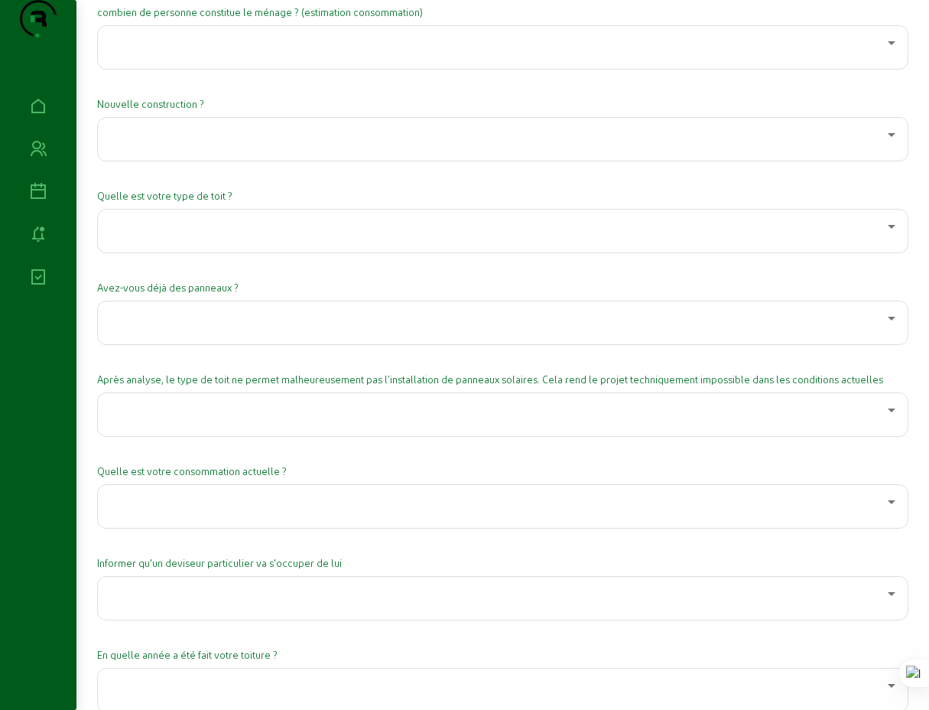
scroll to position [978, 0]
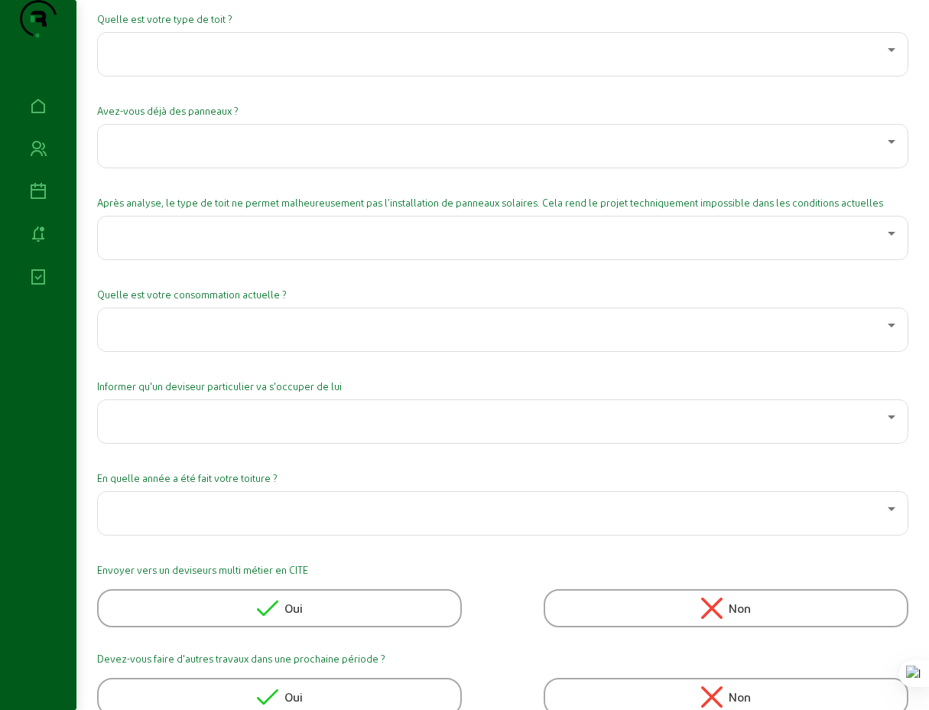
click at [425, 151] on div at bounding box center [499, 141] width 778 height 18
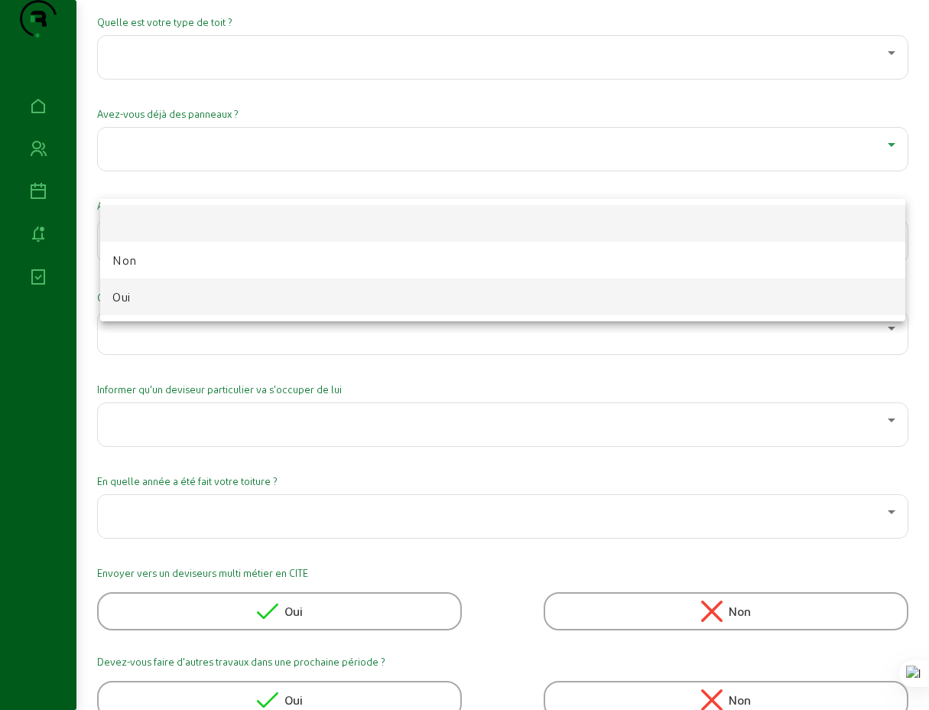
scroll to position [975, 0]
click at [125, 301] on span "Oui" at bounding box center [121, 298] width 18 height 18
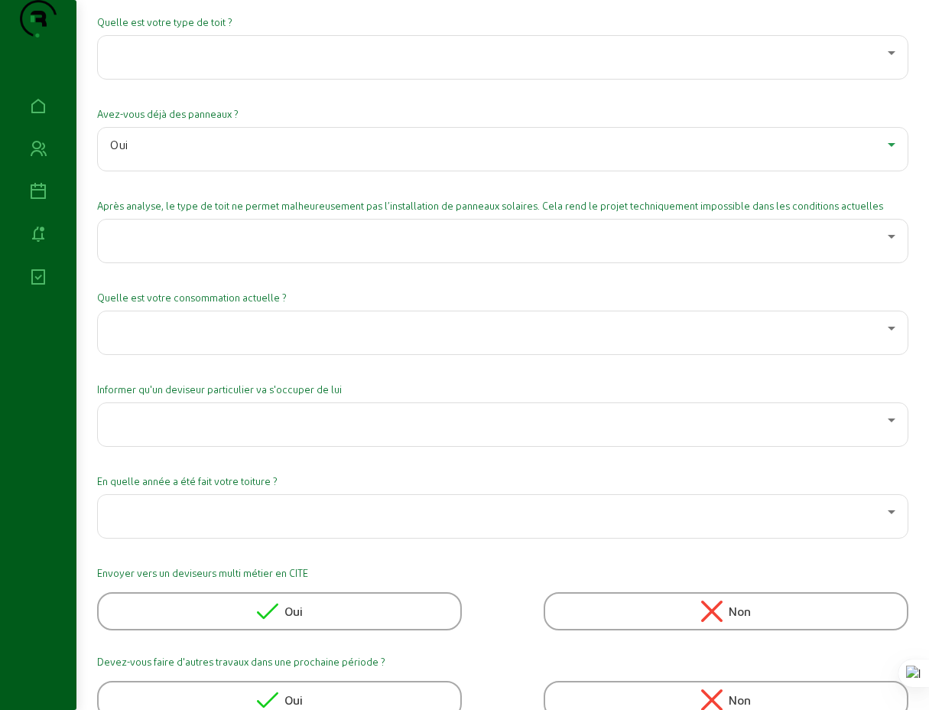
click at [669, 62] on div at bounding box center [499, 53] width 778 height 18
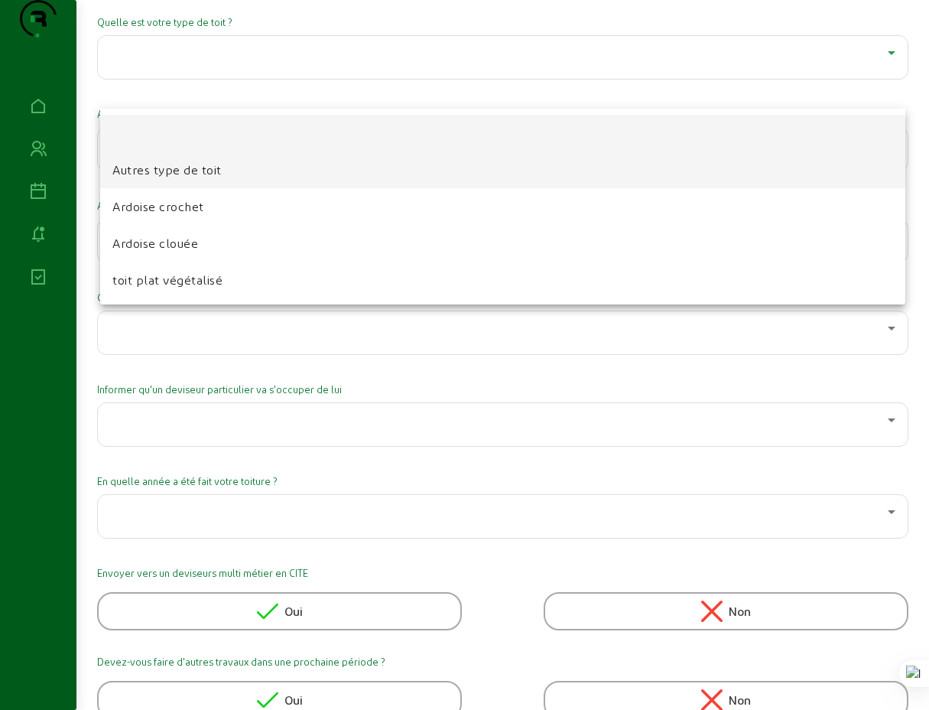
click at [177, 169] on span "Autres type de toit" at bounding box center [166, 170] width 109 height 18
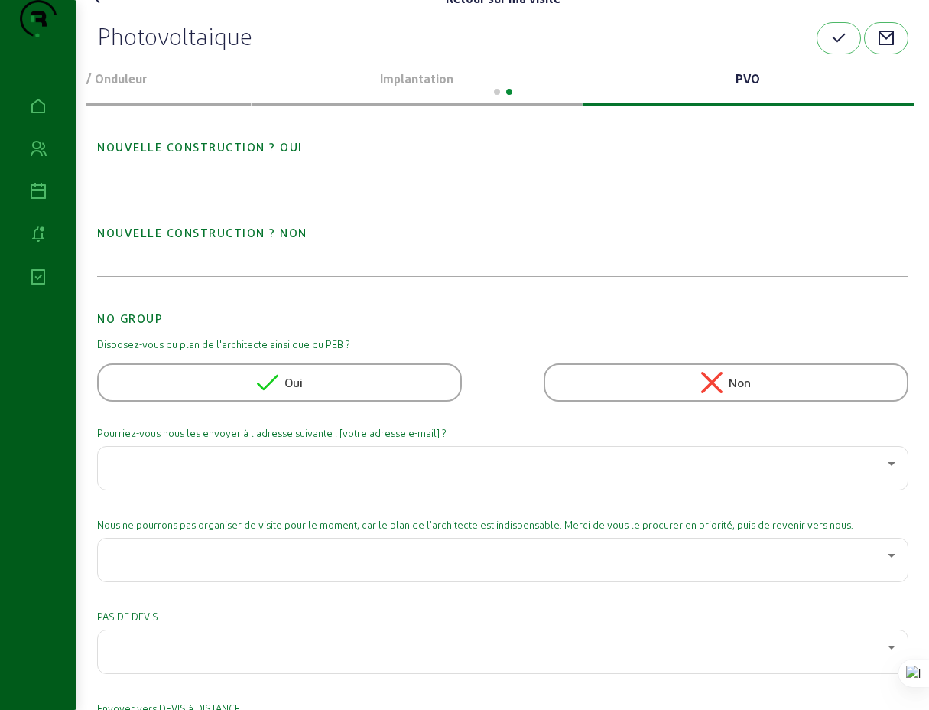
scroll to position [0, 0]
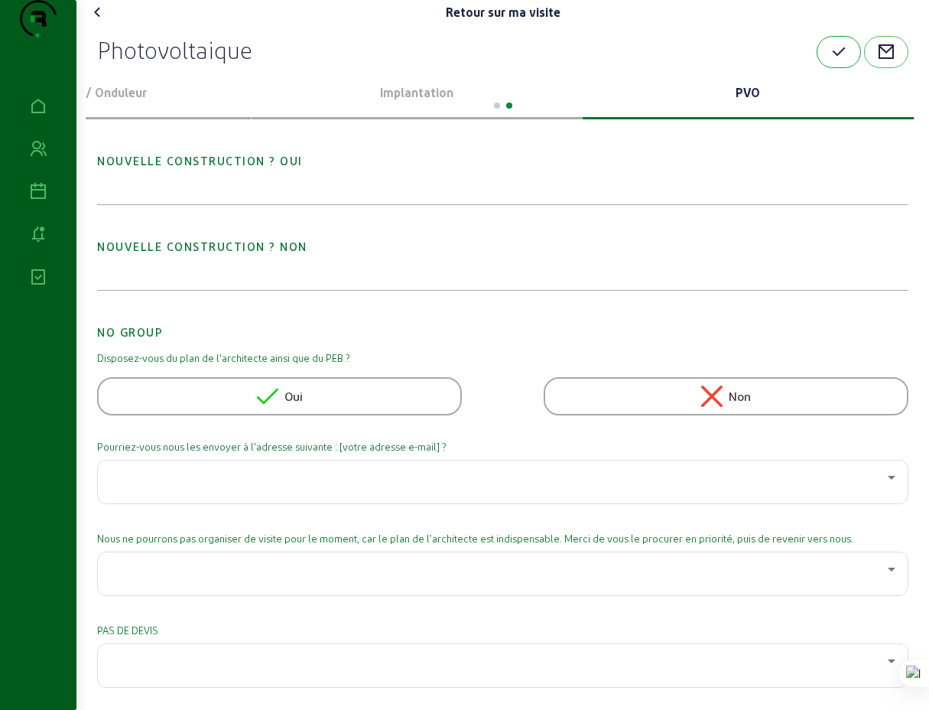
click at [838, 61] on icon "button" at bounding box center [839, 52] width 18 height 18
click at [104, 21] on icon at bounding box center [98, 12] width 18 height 18
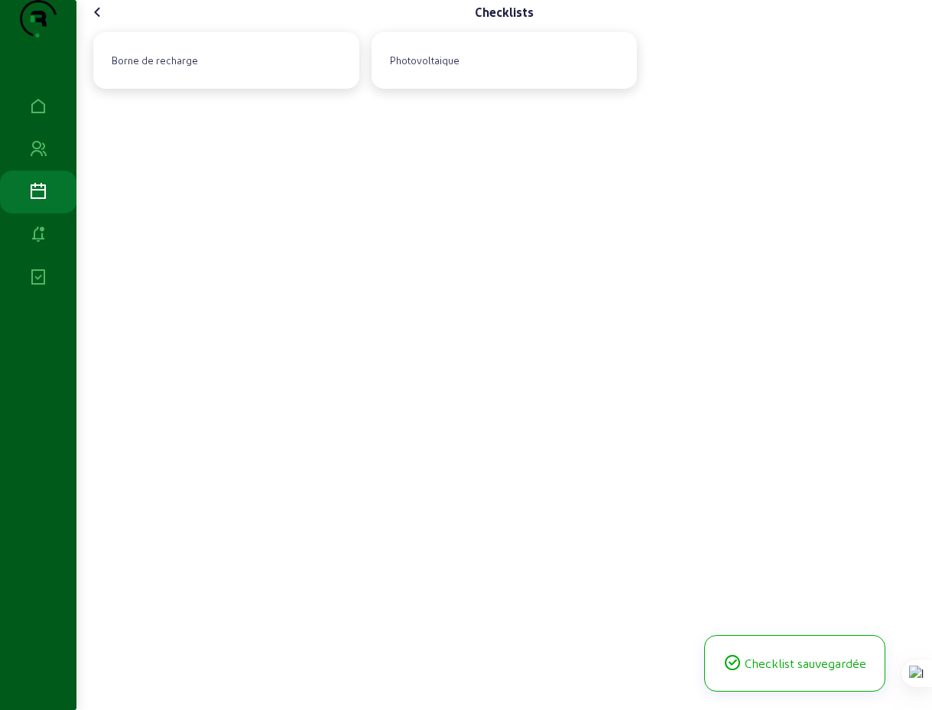
click at [103, 21] on icon at bounding box center [98, 12] width 18 height 18
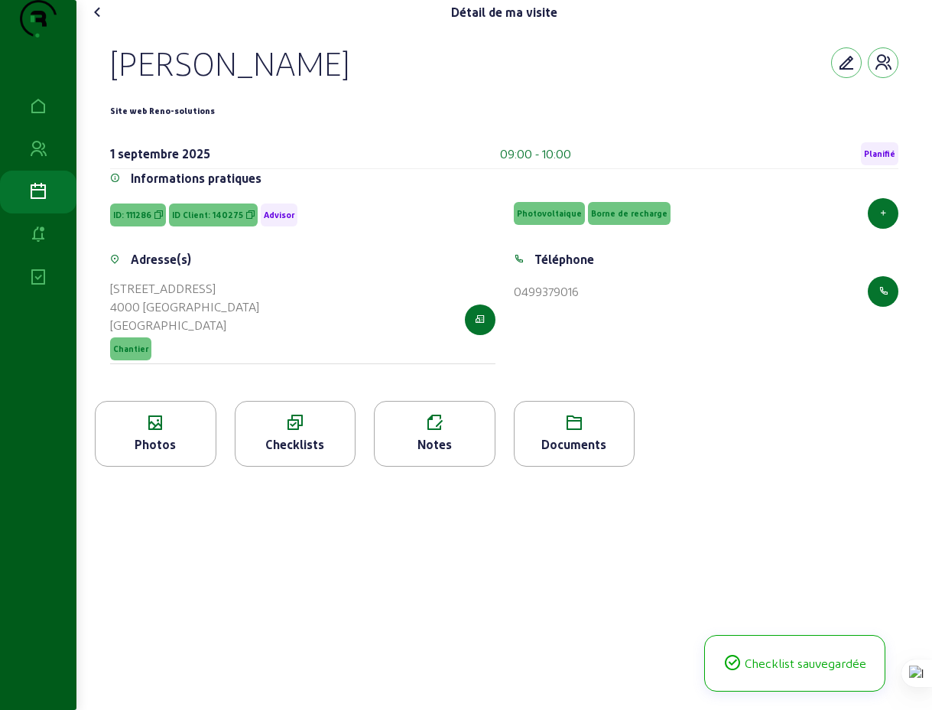
click at [103, 21] on icon at bounding box center [98, 12] width 18 height 18
